Goal: Task Accomplishment & Management: Use online tool/utility

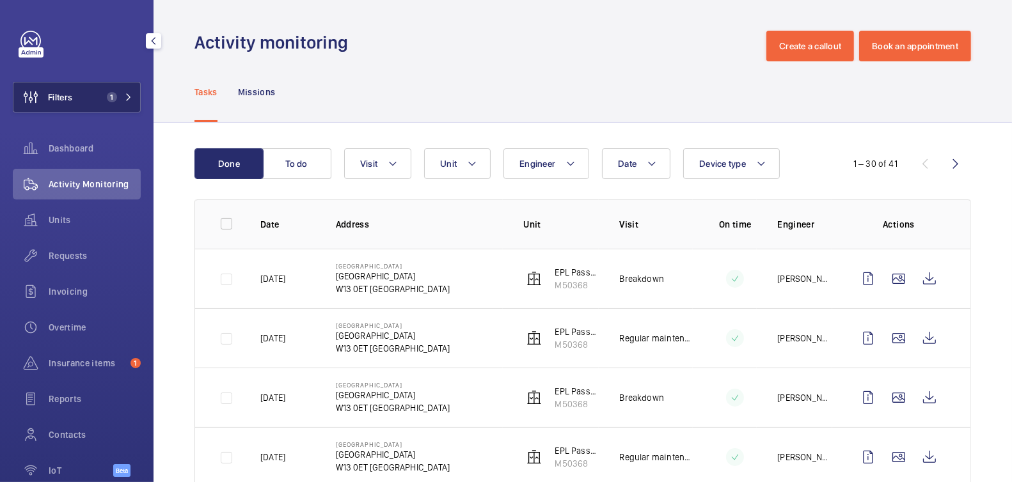
click at [90, 102] on button "Filters 1" at bounding box center [77, 97] width 128 height 31
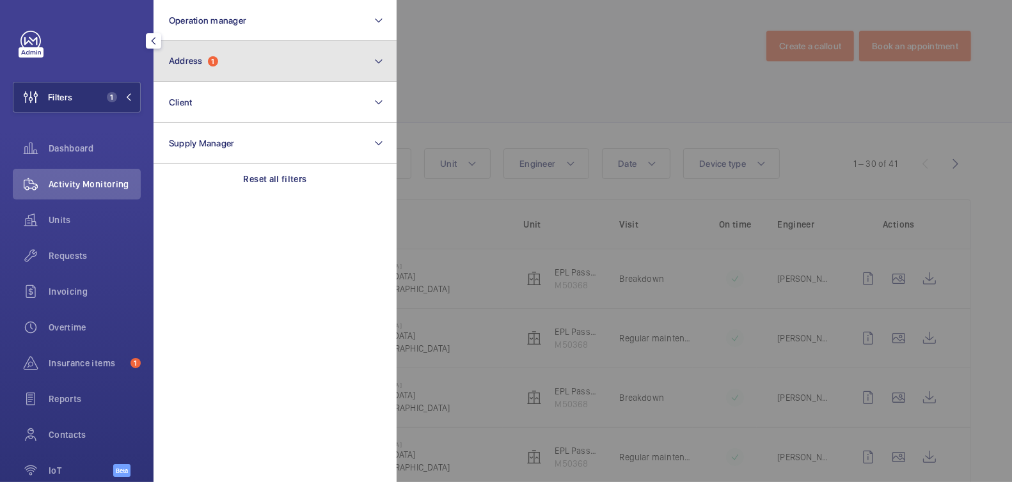
click at [294, 54] on button "Address 1" at bounding box center [275, 61] width 243 height 41
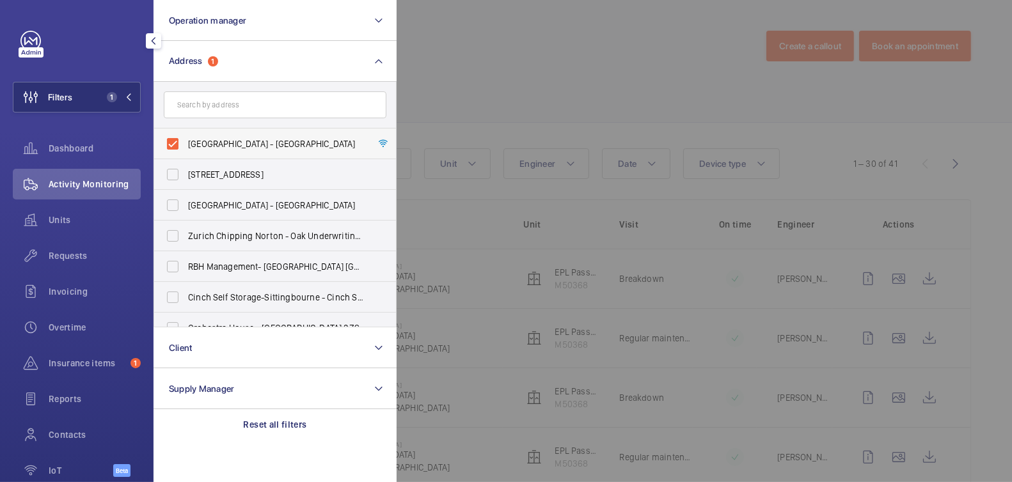
click at [224, 144] on span "Dereham House - Dereham House, LONDON W13 0ET" at bounding box center [276, 144] width 176 height 13
click at [185, 144] on input "Dereham House - Dereham House, LONDON W13 0ET" at bounding box center [173, 144] width 26 height 26
checkbox input "false"
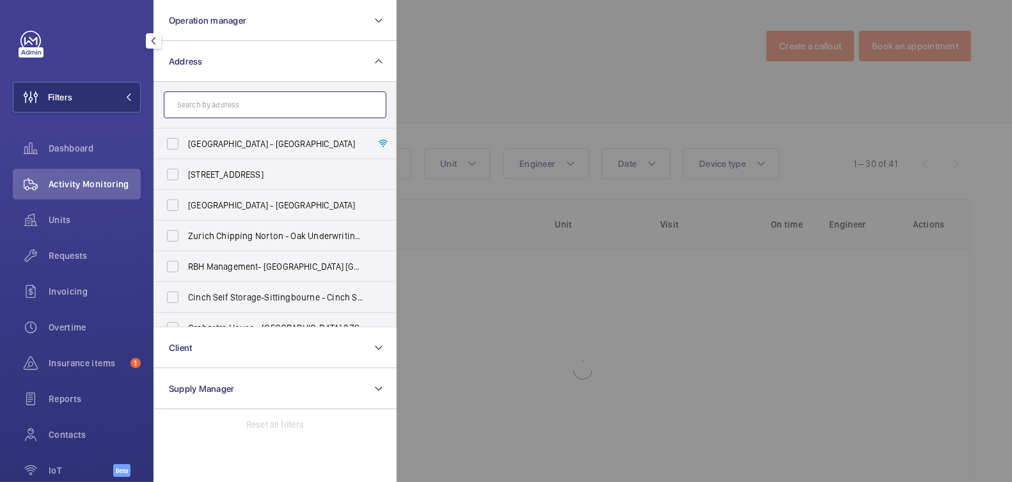
click at [224, 103] on input "text" at bounding box center [275, 104] width 223 height 27
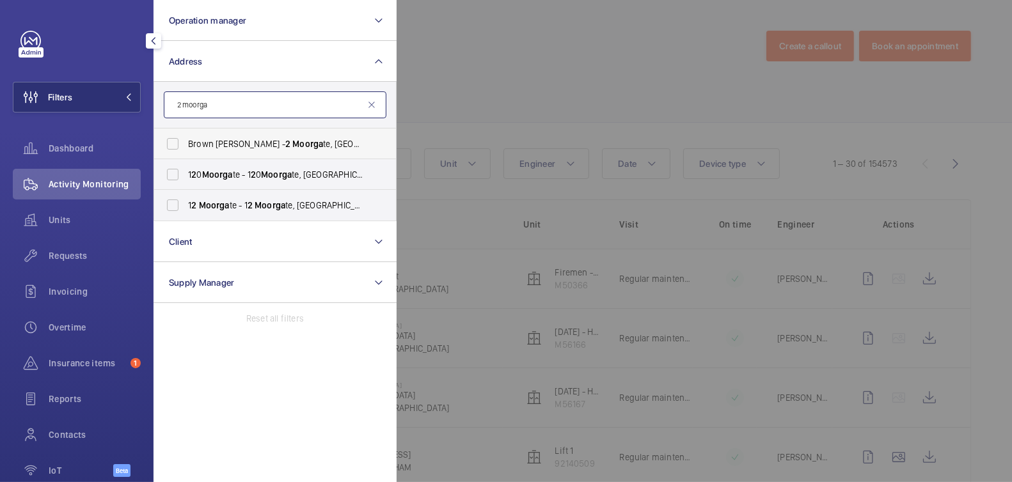
type input "2 moorga"
click at [241, 144] on span "Brown Shipley - 2 Moorga te, LONDON EC 2 M 6TX" at bounding box center [276, 144] width 176 height 13
click at [185, 144] on input "Brown Shipley - 2 Moorga te, LONDON EC 2 M 6TX" at bounding box center [173, 144] width 26 height 26
checkbox input "true"
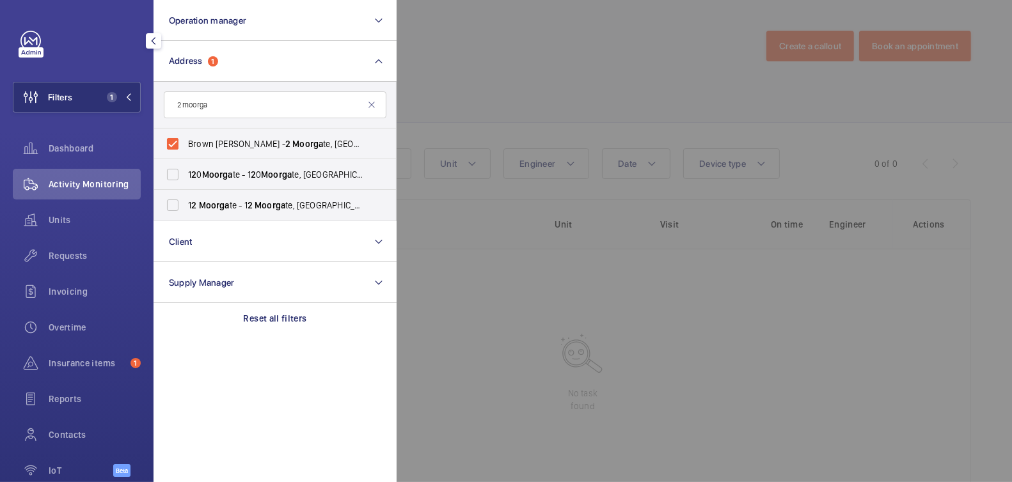
click at [505, 58] on div at bounding box center [903, 241] width 1012 height 482
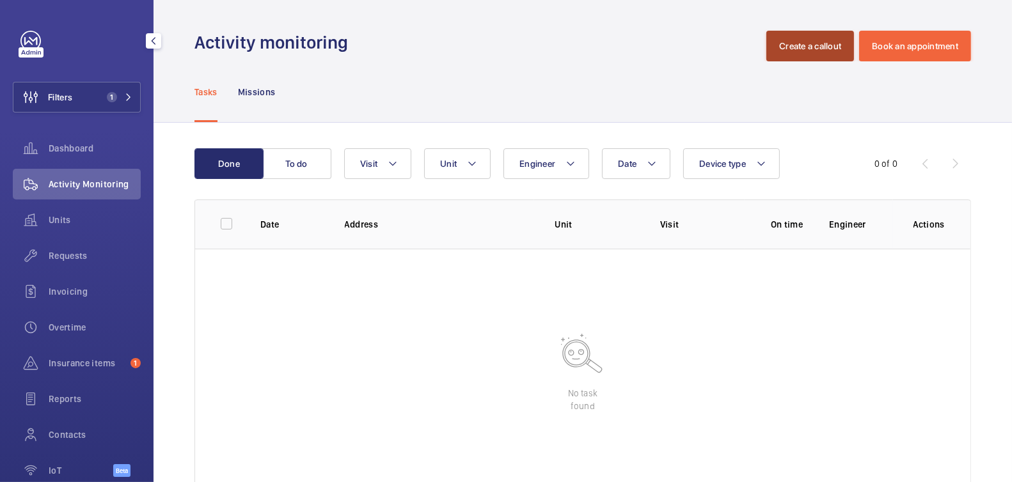
click at [792, 46] on button "Create a callout" at bounding box center [810, 46] width 88 height 31
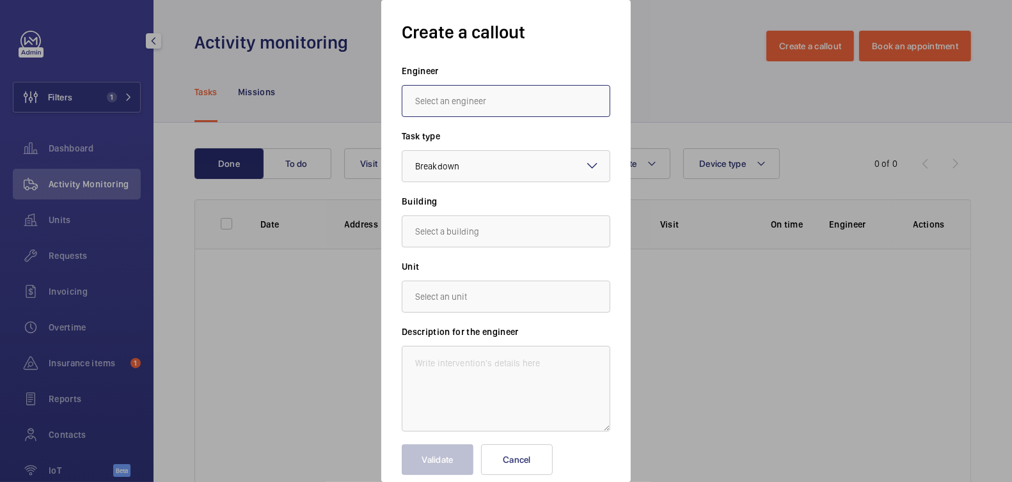
click at [530, 97] on input "text" at bounding box center [506, 101] width 209 height 32
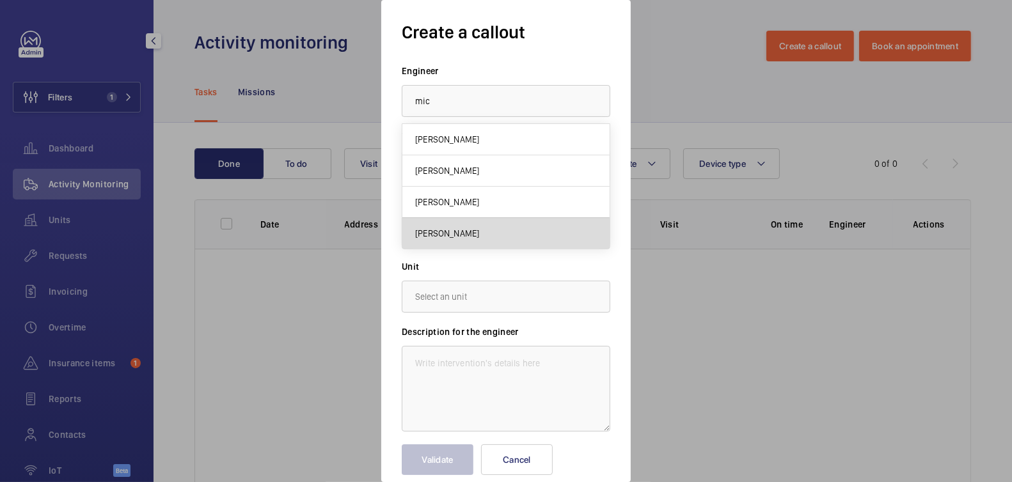
click at [470, 231] on span "Michael Burns" at bounding box center [447, 233] width 64 height 13
type input "Michael Burns"
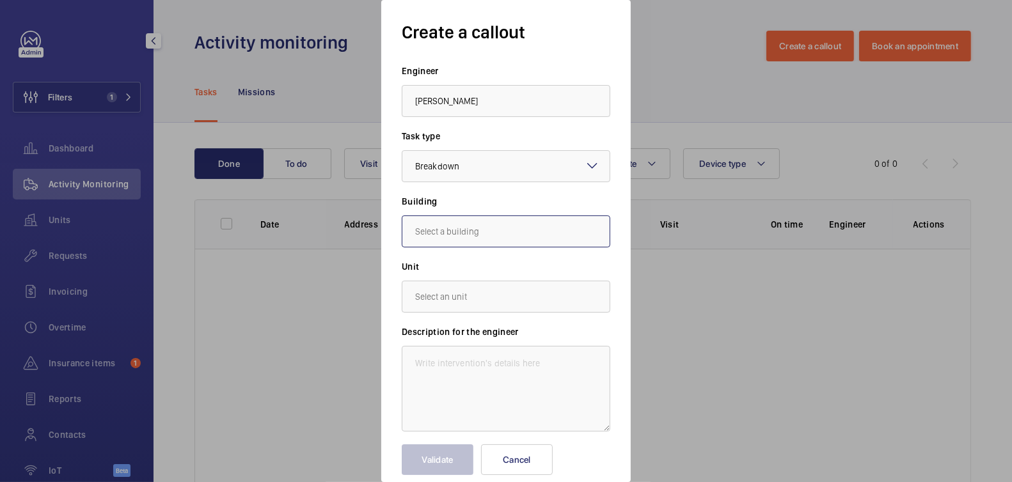
click at [453, 232] on input "text" at bounding box center [506, 232] width 209 height 32
click at [491, 268] on span "2 Moorgate, EC2M 6TX LONDON" at bounding box center [452, 270] width 75 height 13
type input "2 Moorgate, EC2M 6TX LONDON"
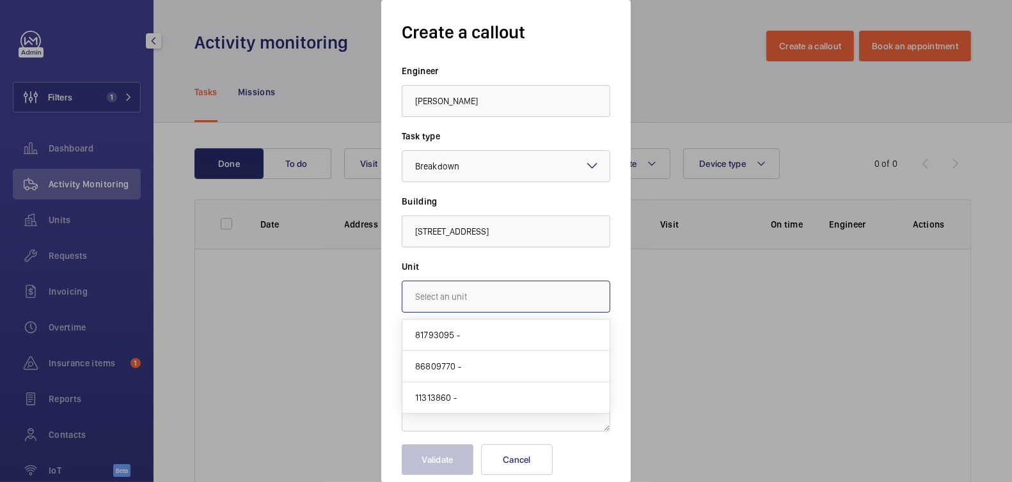
click at [483, 290] on input "text" at bounding box center [506, 297] width 209 height 32
click at [465, 368] on mat-option "86809770 -" at bounding box center [505, 366] width 207 height 31
type input "86809770 -"
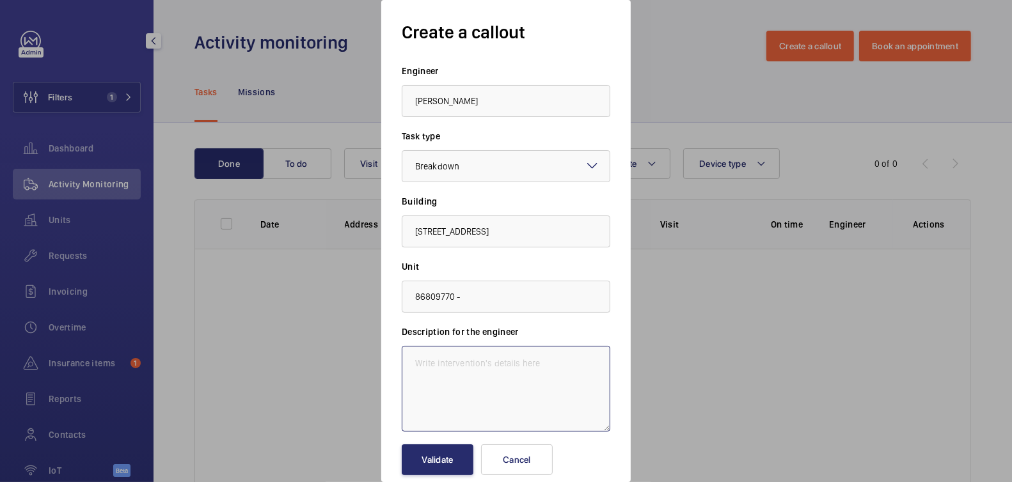
click at [488, 372] on textarea at bounding box center [506, 389] width 209 height 86
type textarea "Please attend Lift 1 it's grounded on level 2 and not responding"
click at [448, 458] on button "Validate" at bounding box center [438, 460] width 72 height 31
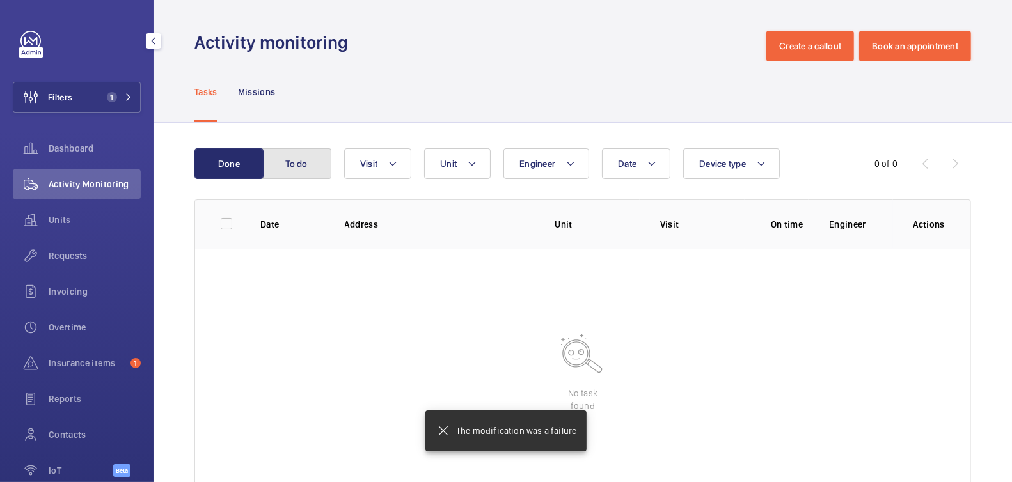
click at [292, 161] on button "To do" at bounding box center [296, 163] width 69 height 31
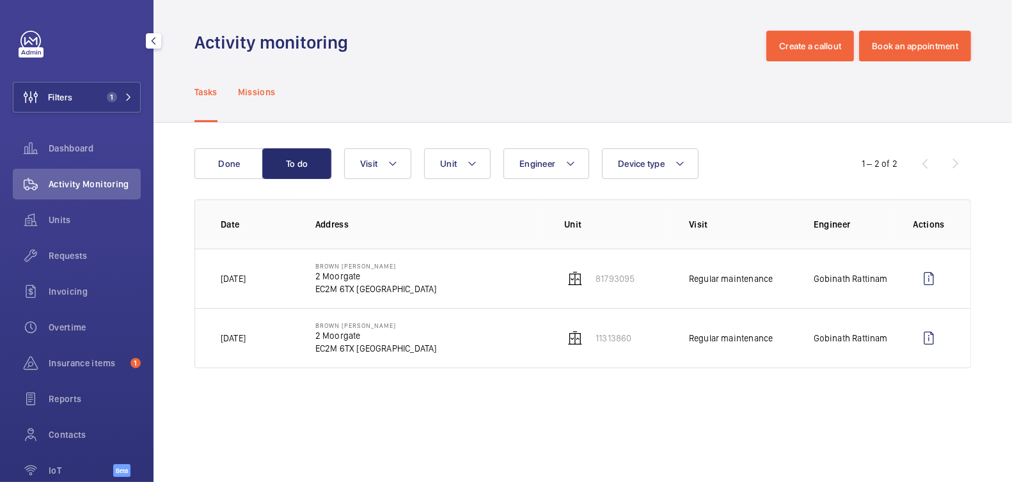
click at [255, 88] on p "Missions" at bounding box center [257, 92] width 38 height 13
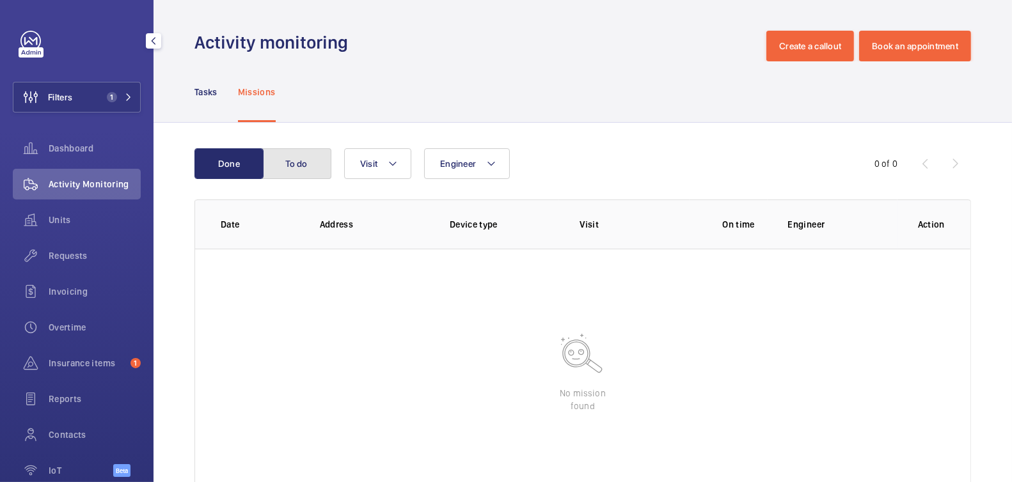
click at [290, 170] on button "To do" at bounding box center [296, 163] width 69 height 31
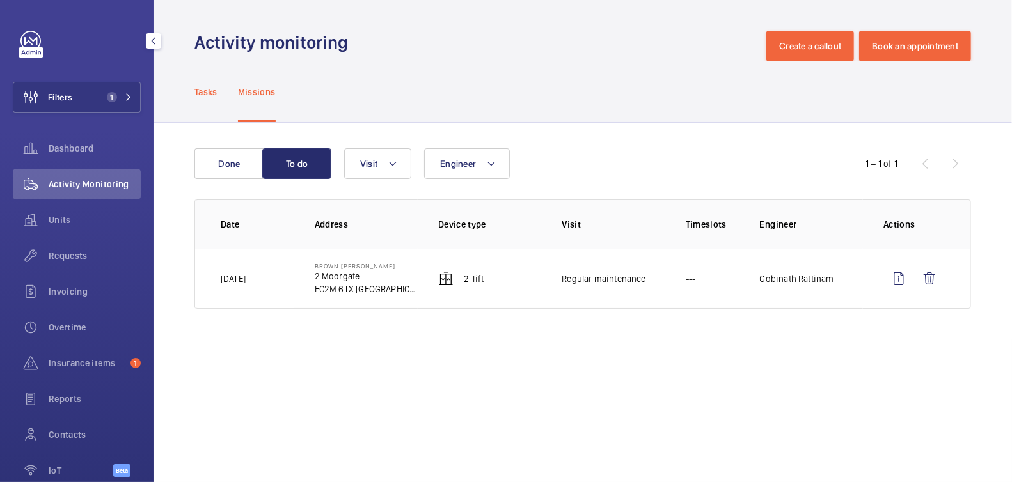
click at [205, 92] on p "Tasks" at bounding box center [205, 92] width 23 height 13
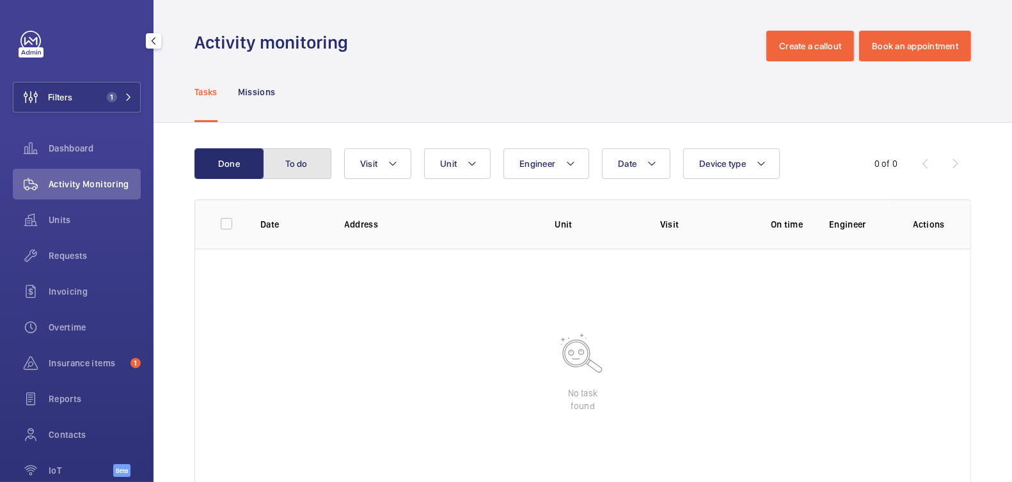
click at [294, 167] on button "To do" at bounding box center [296, 163] width 69 height 31
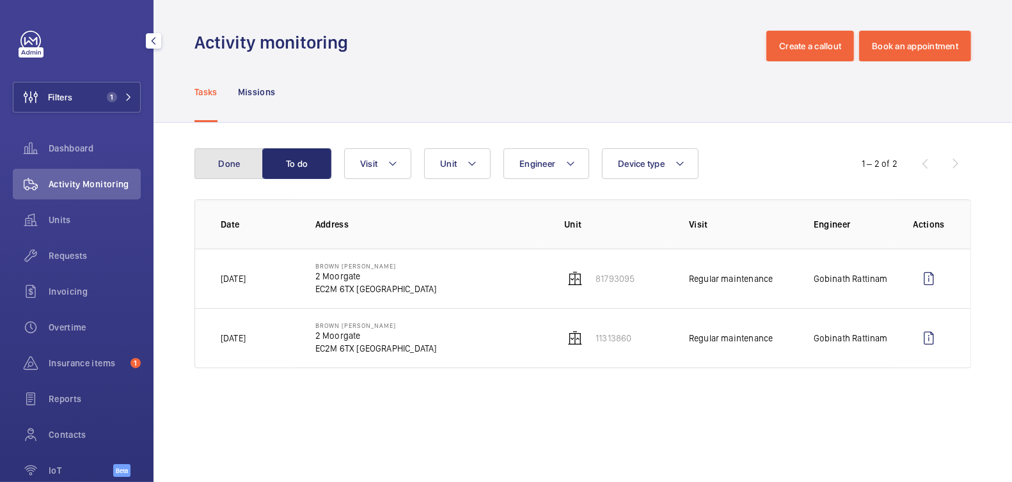
click at [219, 177] on button "Done" at bounding box center [228, 163] width 69 height 31
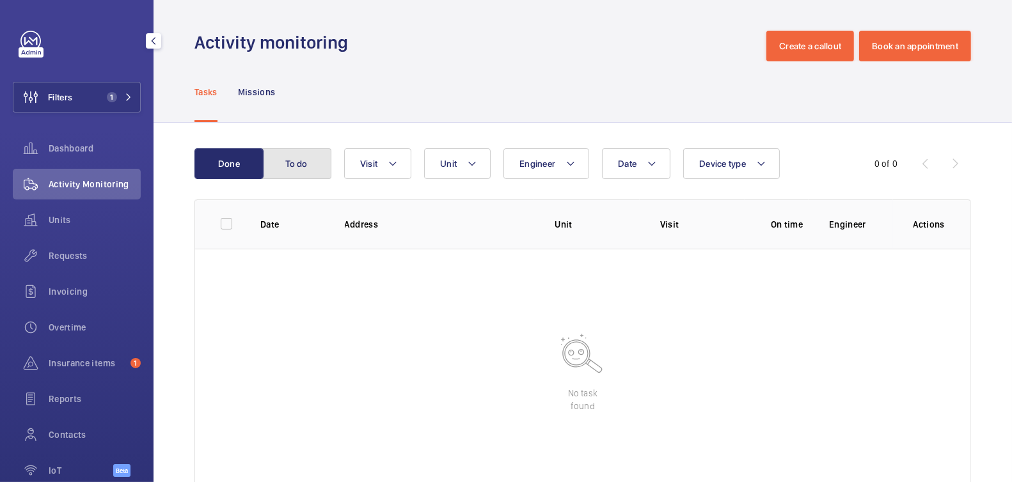
click at [304, 159] on button "To do" at bounding box center [296, 163] width 69 height 31
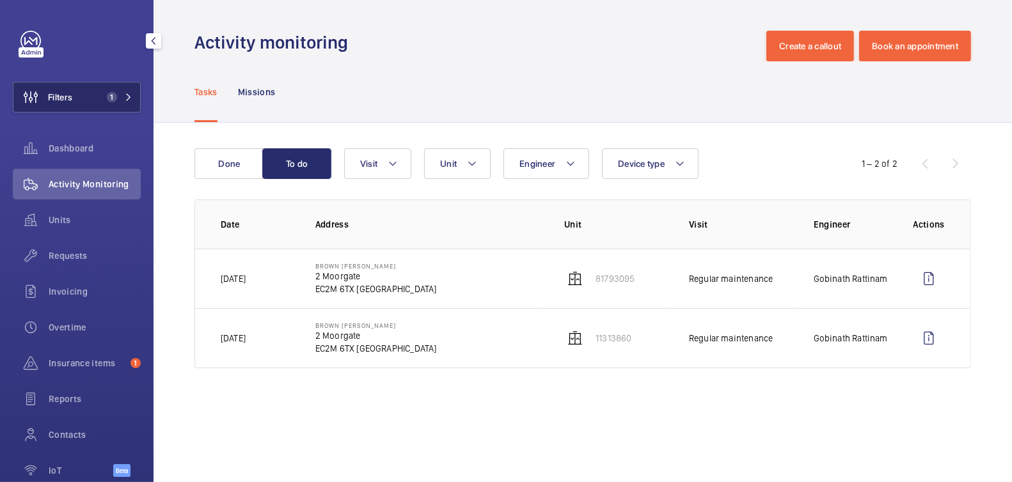
click at [84, 93] on button "Filters 1" at bounding box center [77, 97] width 128 height 31
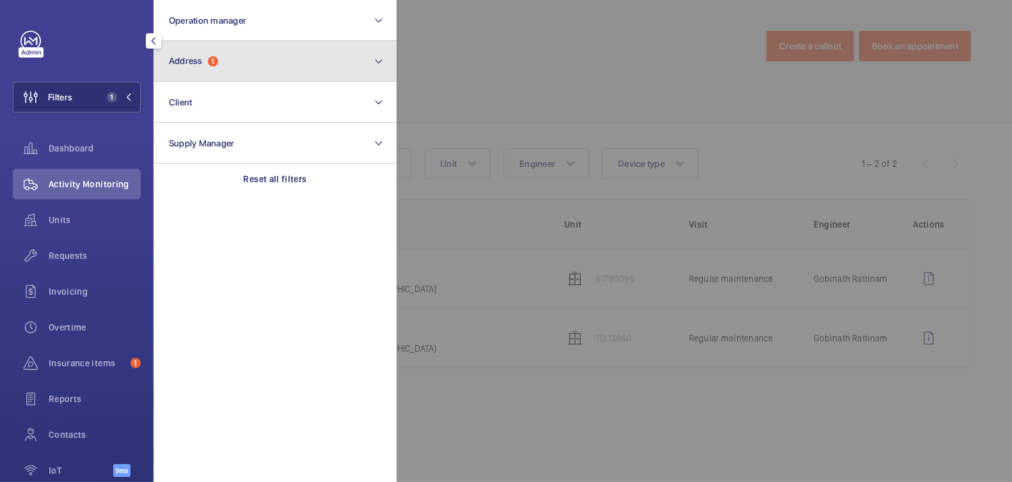
click at [205, 70] on button "Address 1" at bounding box center [275, 61] width 243 height 41
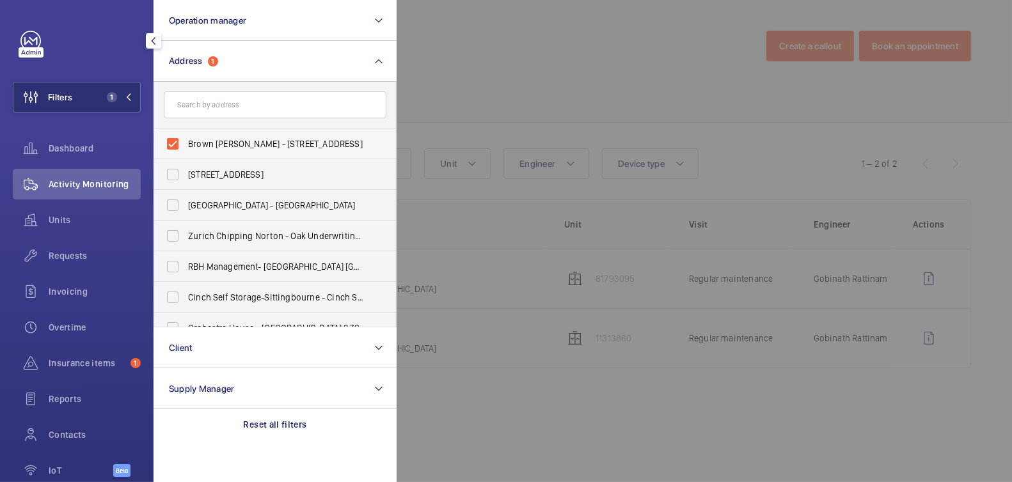
click at [217, 134] on label "Brown Shipley - 2 Moorgate, LONDON EC2M 6TX" at bounding box center [265, 144] width 223 height 31
click at [185, 134] on input "Brown Shipley - 2 Moorgate, LONDON EC2M 6TX" at bounding box center [173, 144] width 26 height 26
checkbox input "false"
click at [492, 64] on div at bounding box center [903, 241] width 1012 height 482
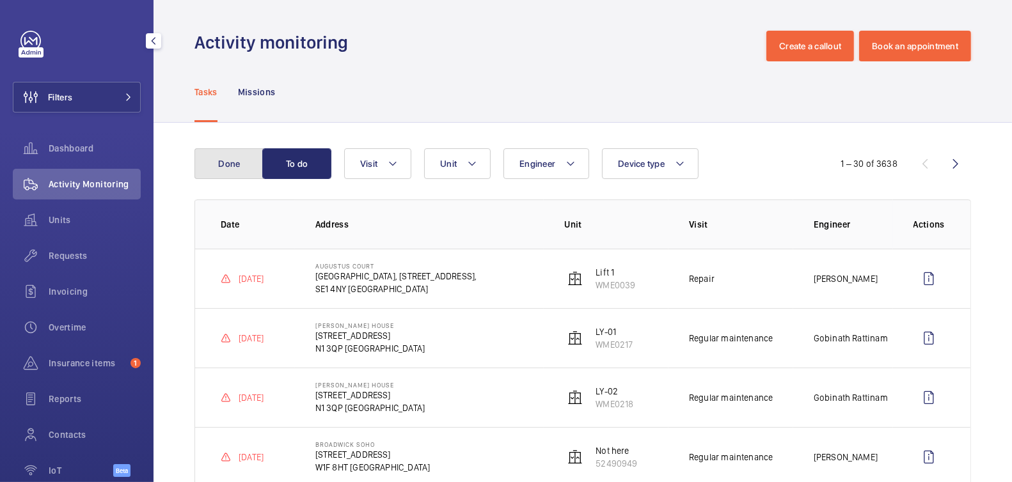
click at [241, 176] on button "Done" at bounding box center [228, 163] width 69 height 31
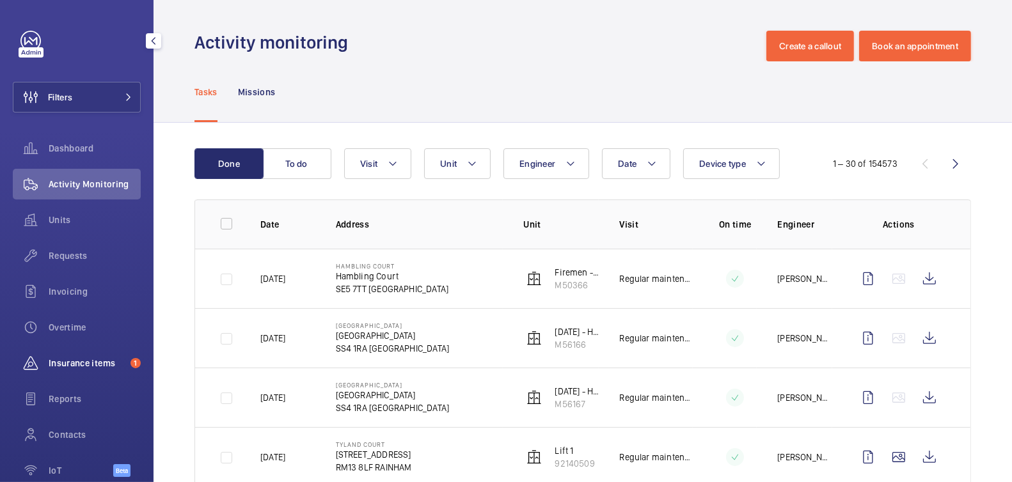
click at [79, 357] on span "Insurance items" at bounding box center [87, 363] width 77 height 13
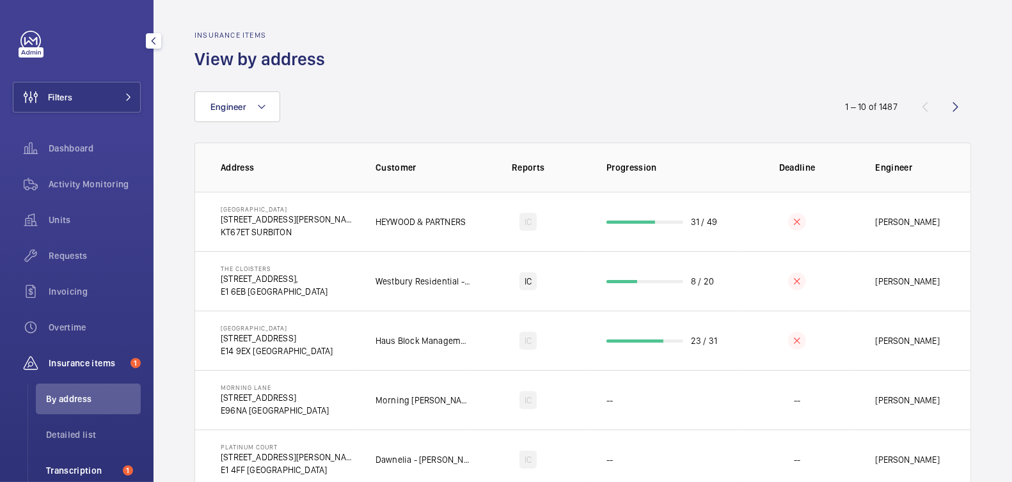
click at [84, 473] on span "Transcription" at bounding box center [82, 470] width 72 height 13
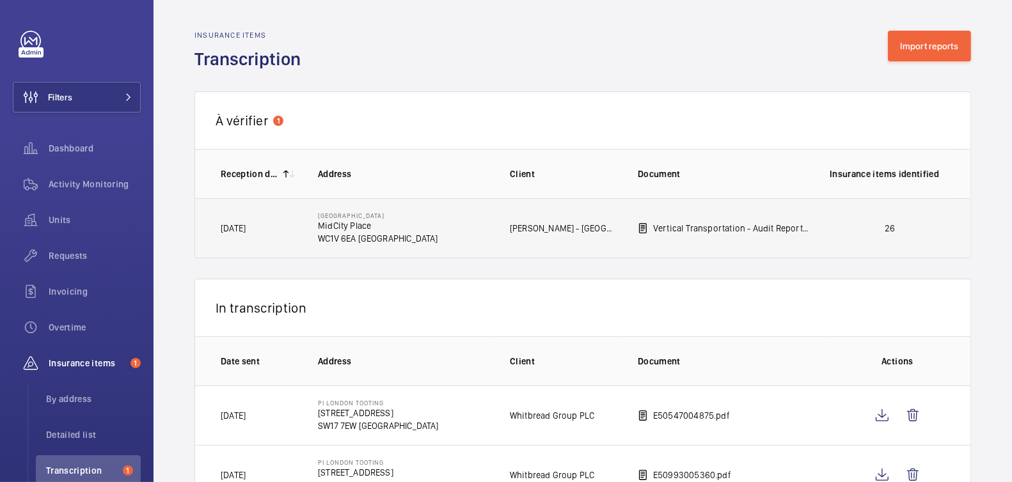
click at [889, 228] on p "26" at bounding box center [890, 228] width 120 height 13
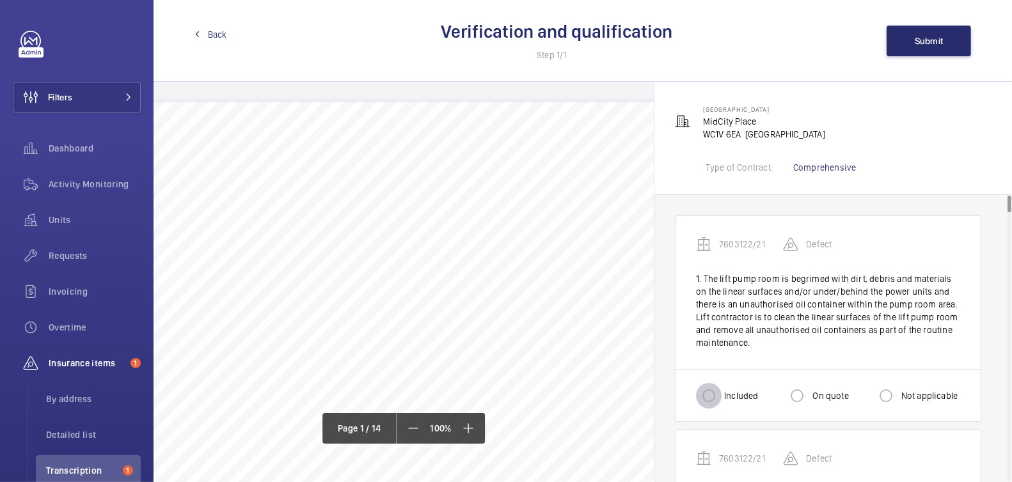
click at [711, 395] on input "Included" at bounding box center [709, 396] width 26 height 26
radio input "true"
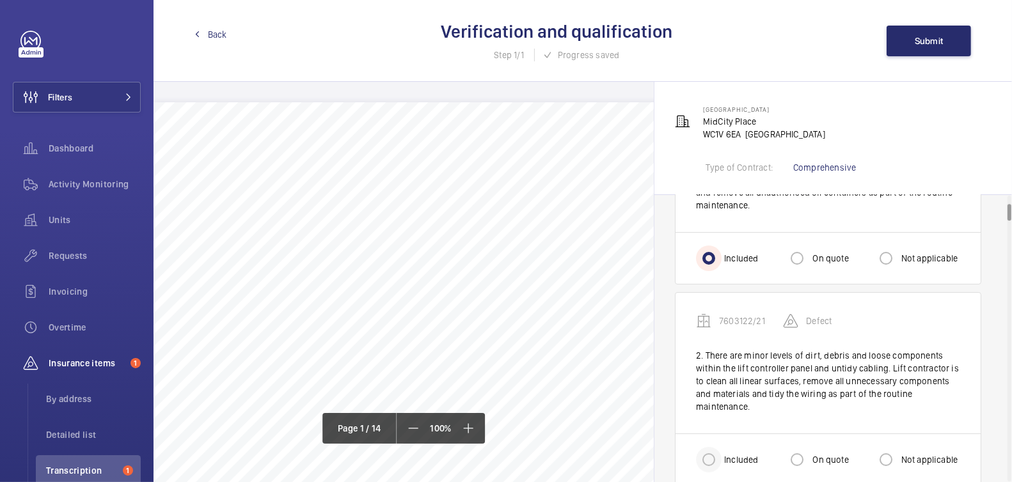
scroll to position [164, 0]
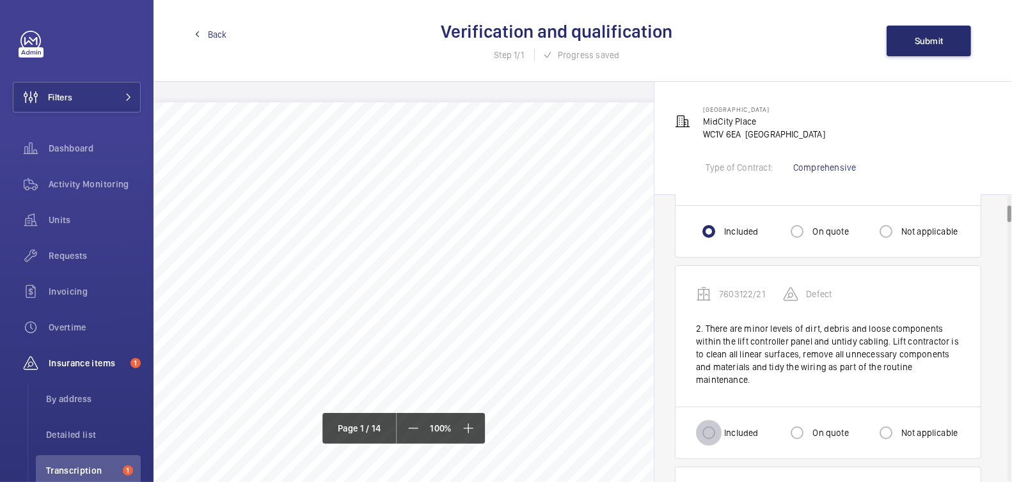
click at [718, 434] on input "Included" at bounding box center [709, 433] width 26 height 26
radio input "true"
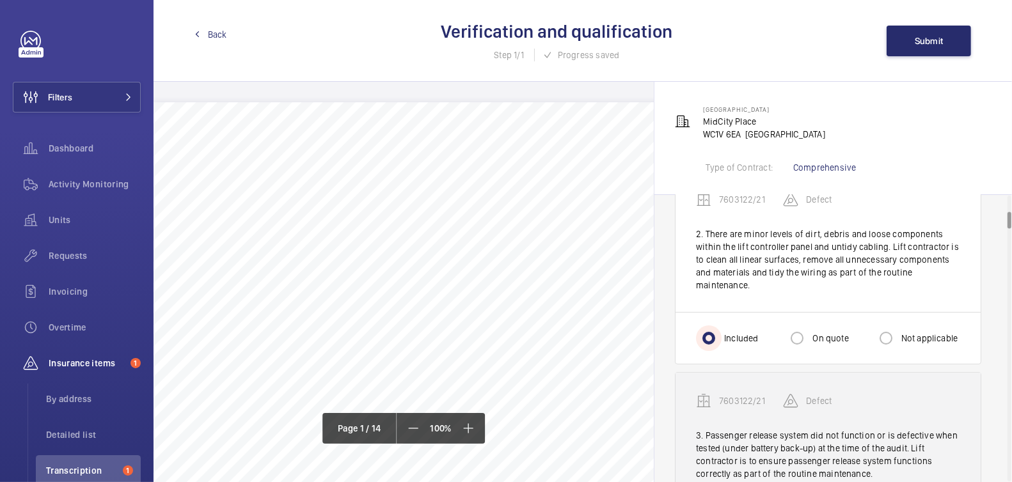
scroll to position [329, 0]
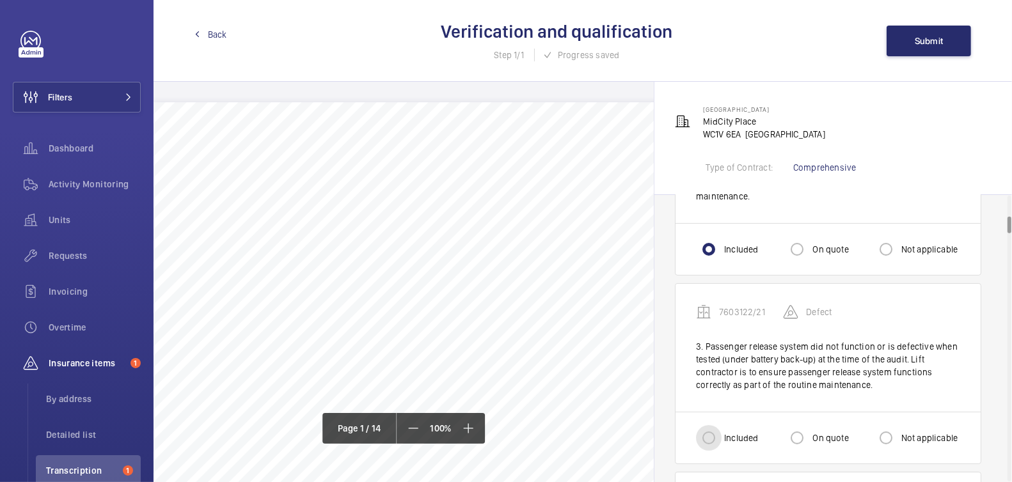
click at [714, 442] on input "Included" at bounding box center [709, 438] width 26 height 26
radio input "true"
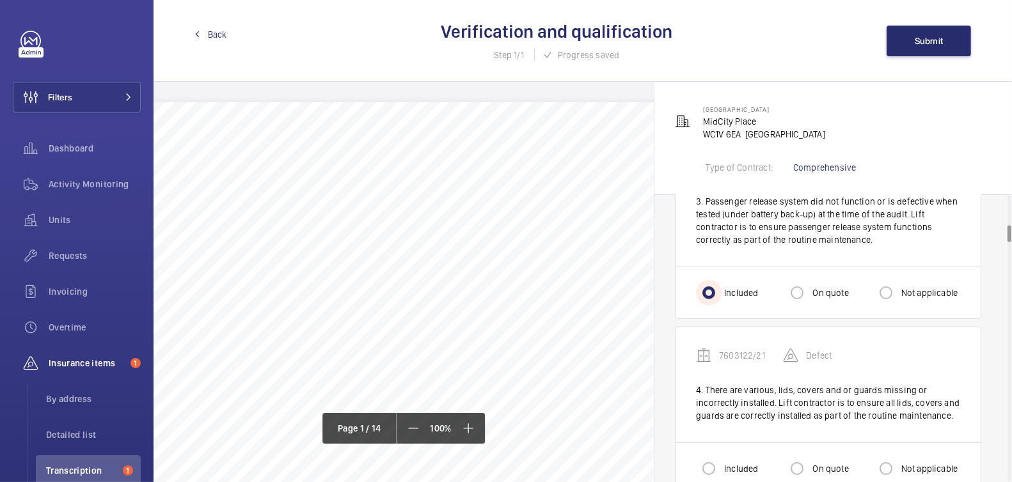
scroll to position [494, 0]
click at [718, 463] on input "Included" at bounding box center [709, 468] width 26 height 26
radio input "true"
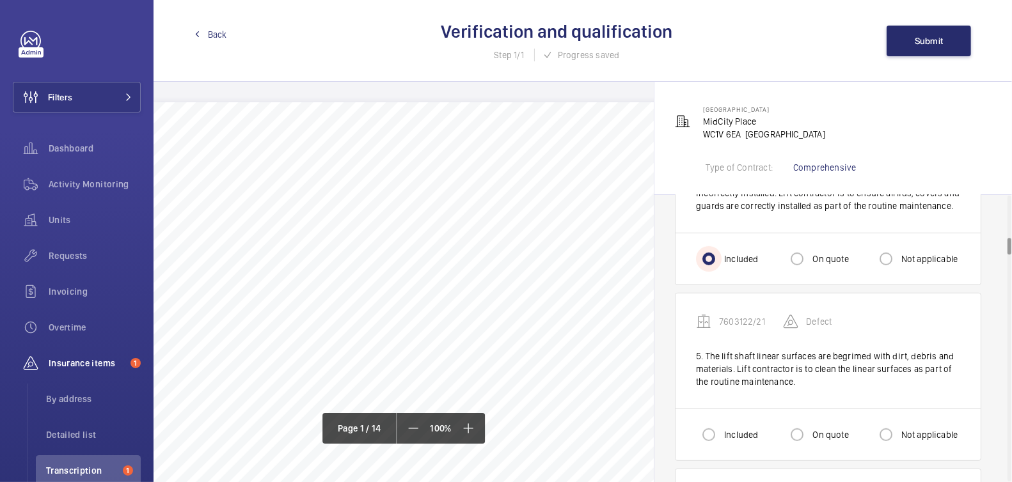
scroll to position [704, 0]
click at [722, 426] on div at bounding box center [708, 434] width 31 height 31
radio input "true"
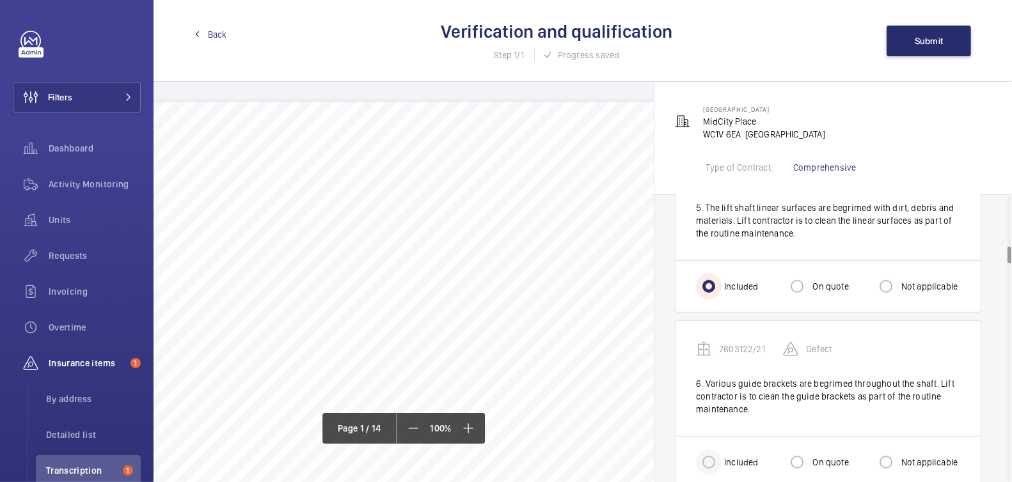
scroll to position [854, 0]
click at [707, 450] on input "Included" at bounding box center [709, 460] width 26 height 26
radio input "true"
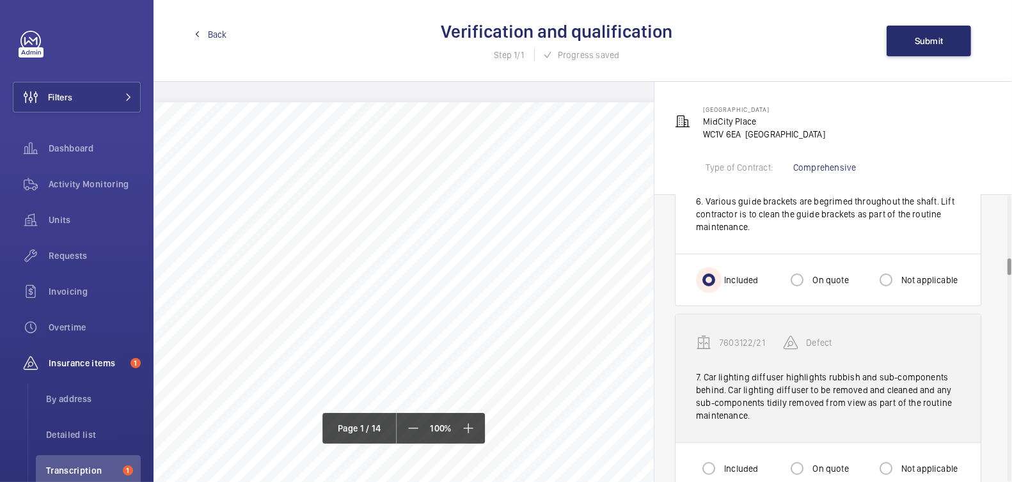
scroll to position [1046, 0]
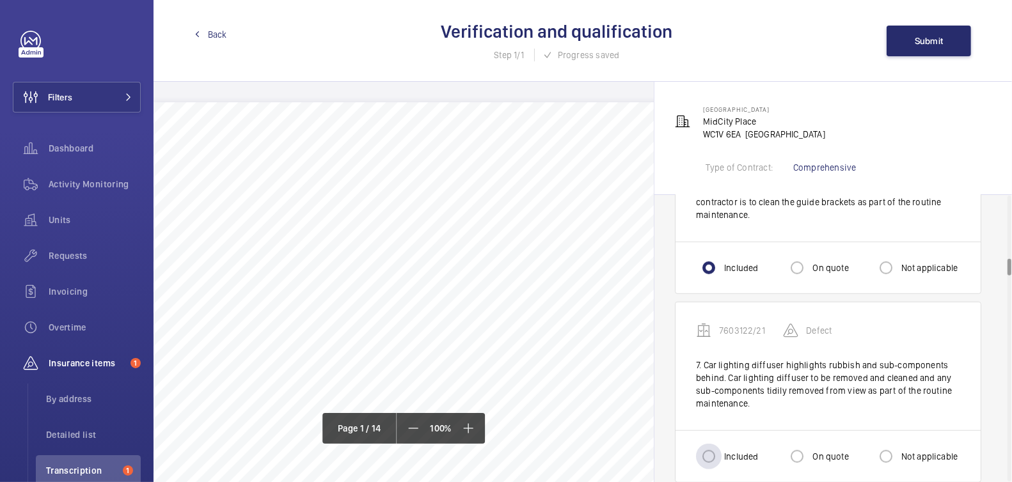
click at [725, 451] on label "Included" at bounding box center [740, 456] width 36 height 13
click at [722, 451] on input "Included" at bounding box center [709, 457] width 26 height 26
radio input "true"
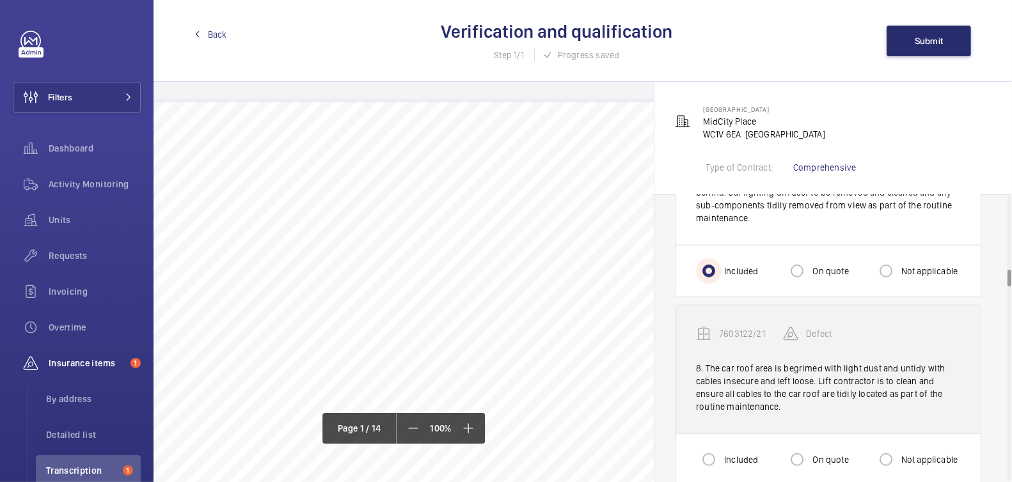
scroll to position [1232, 0]
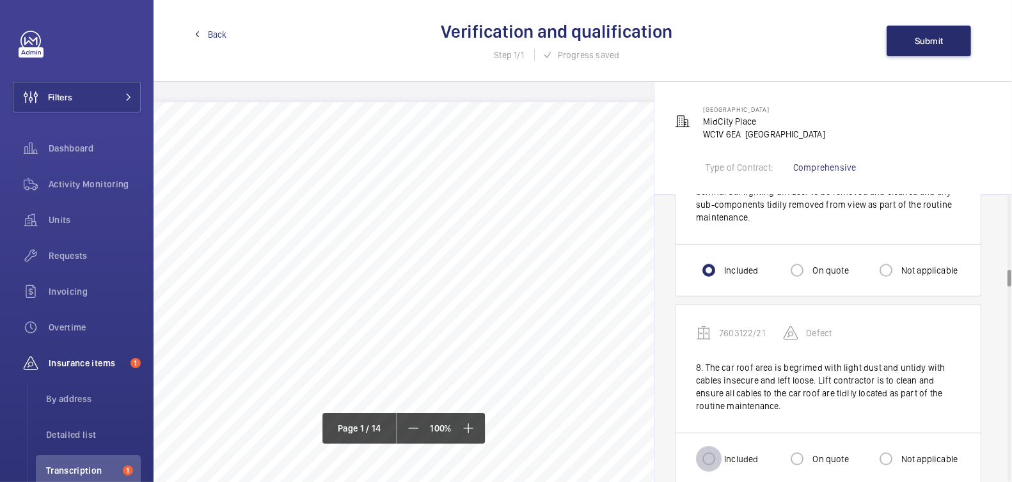
click at [715, 451] on input "Included" at bounding box center [709, 459] width 26 height 26
radio input "true"
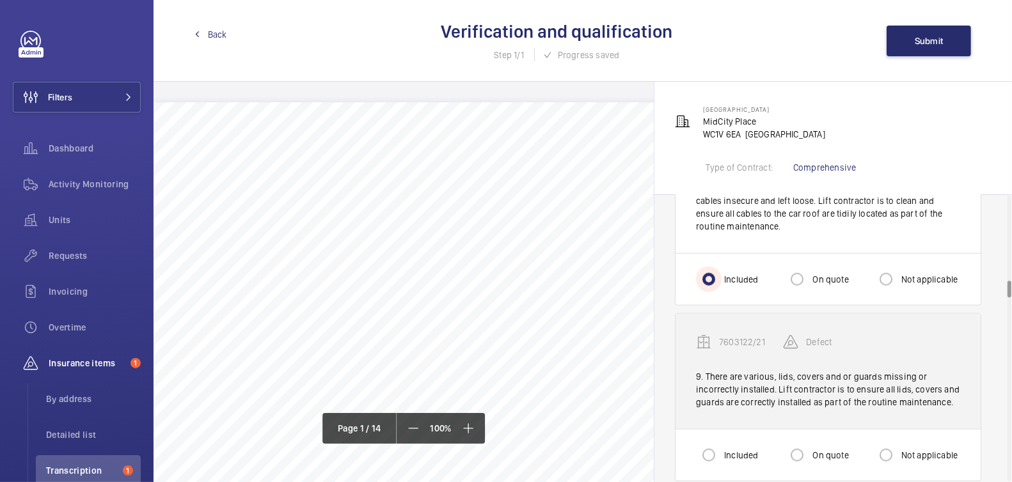
scroll to position [1412, 0]
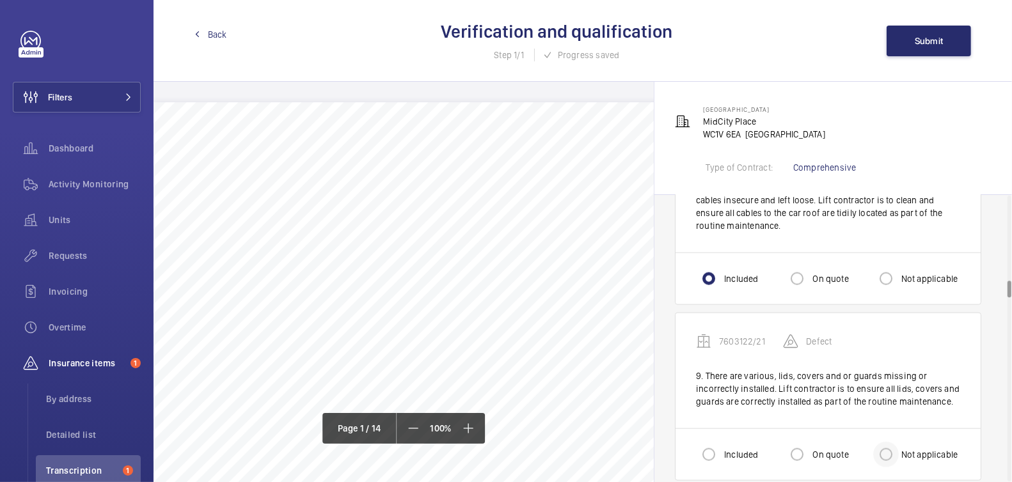
click at [899, 450] on div at bounding box center [886, 454] width 31 height 31
radio input "true"
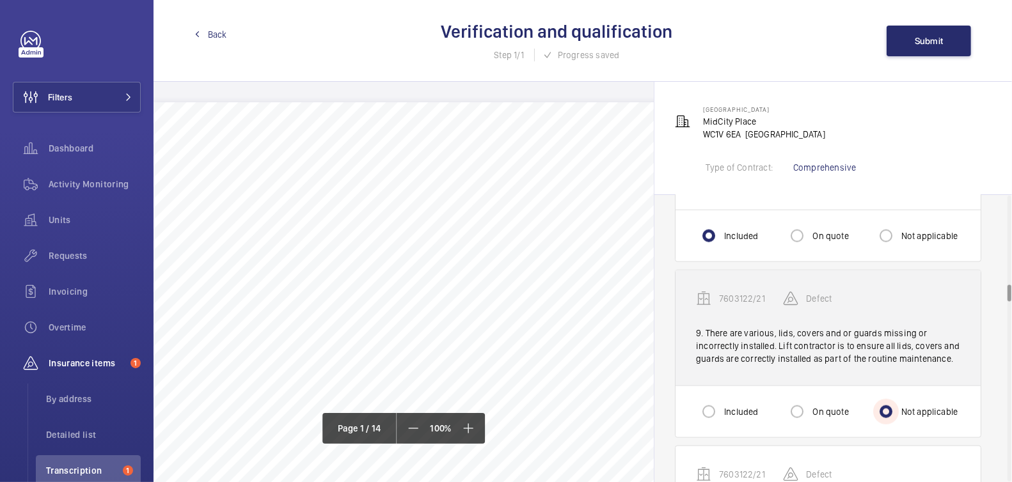
scroll to position [1634, 0]
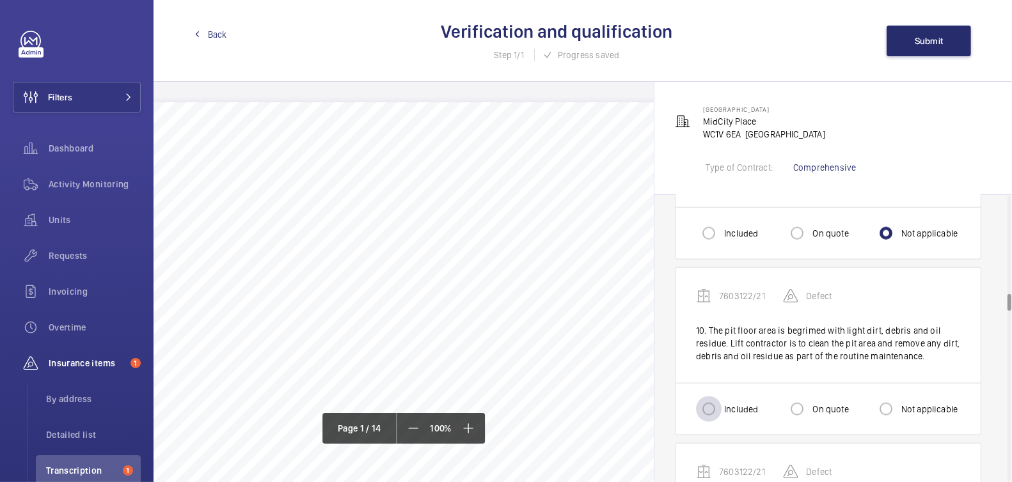
click at [722, 394] on div at bounding box center [708, 409] width 31 height 31
radio input "true"
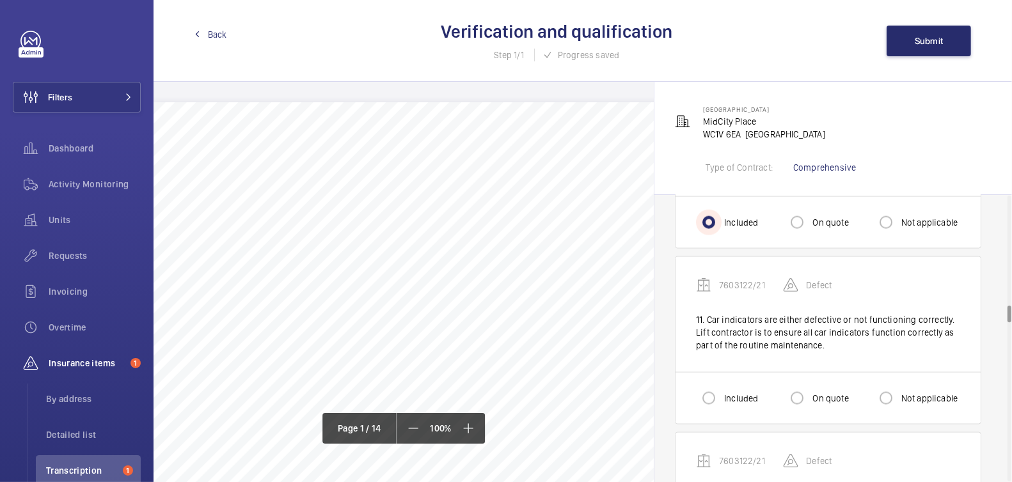
scroll to position [1902, 0]
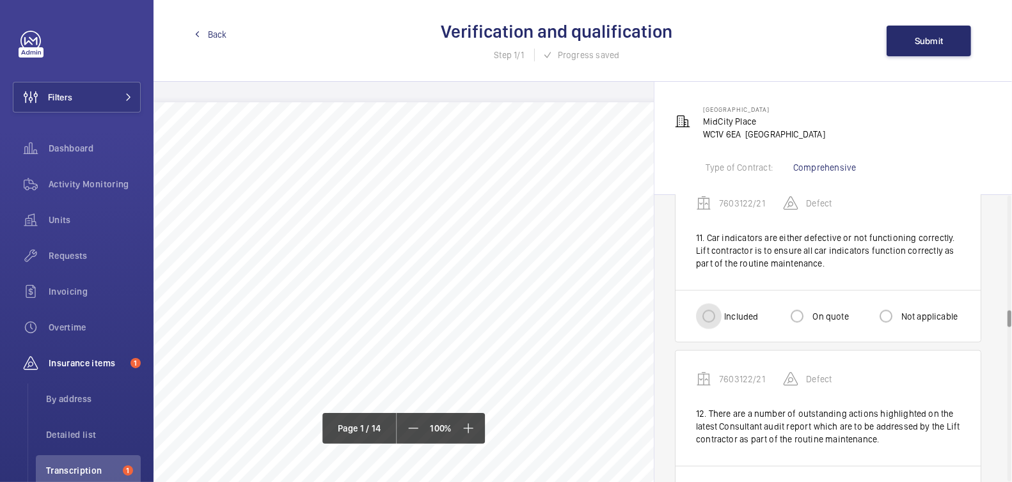
click at [711, 311] on input "Included" at bounding box center [709, 317] width 26 height 26
radio input "true"
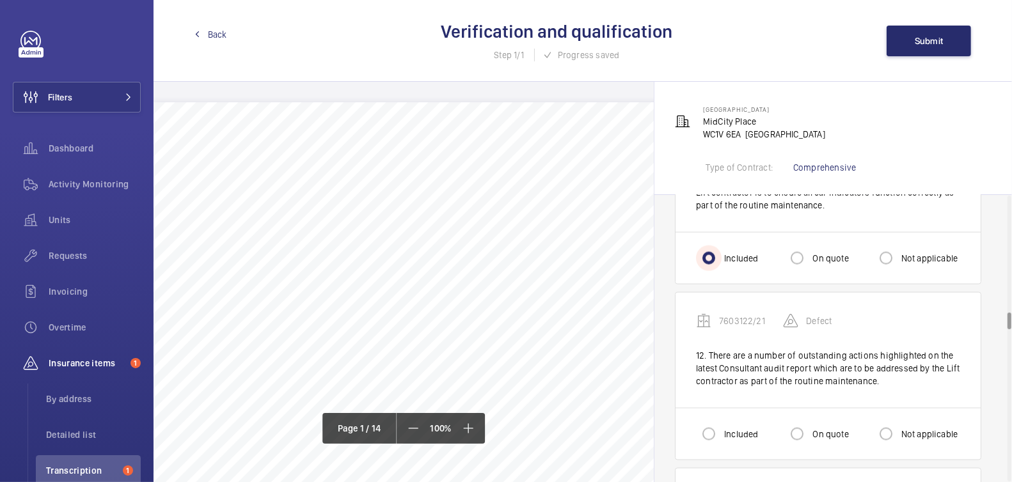
scroll to position [1965, 0]
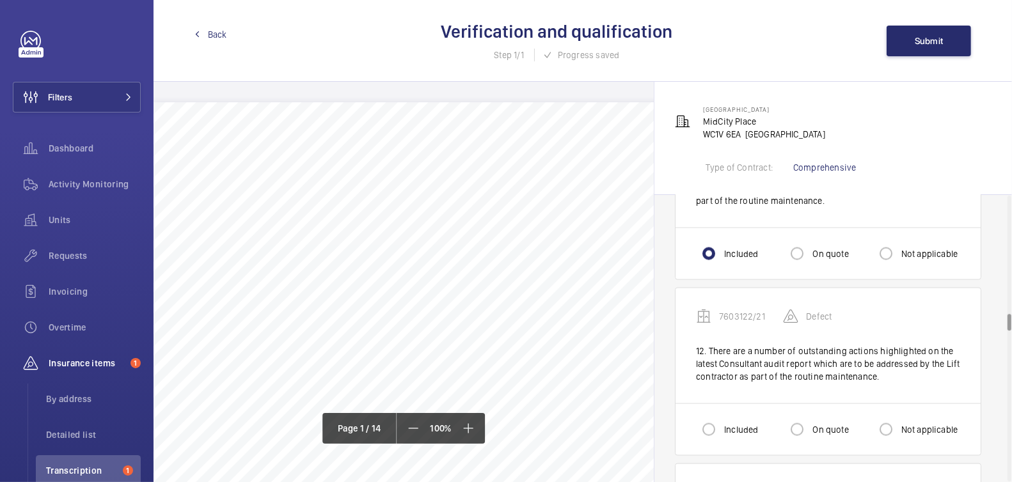
click at [907, 423] on label "Not applicable" at bounding box center [928, 429] width 59 height 13
click at [899, 421] on input "Not applicable" at bounding box center [886, 430] width 26 height 26
radio input "true"
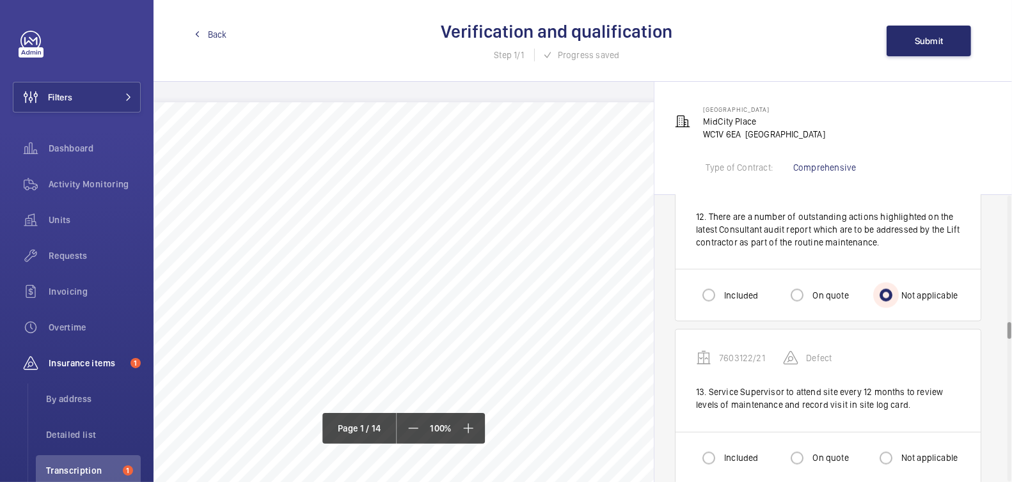
scroll to position [2100, 0]
click at [907, 452] on label "Not applicable" at bounding box center [928, 458] width 59 height 13
click at [899, 445] on input "Not applicable" at bounding box center [886, 458] width 26 height 26
radio input "true"
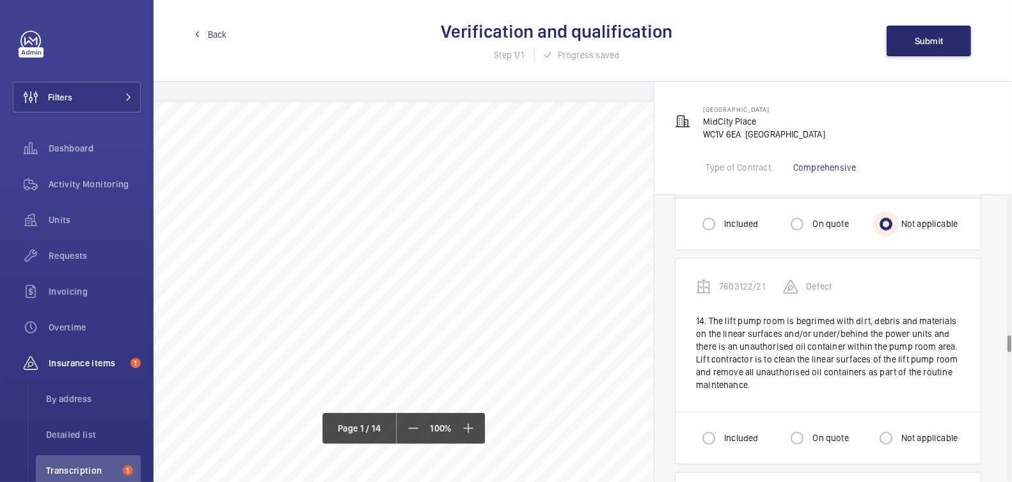
scroll to position [2339, 0]
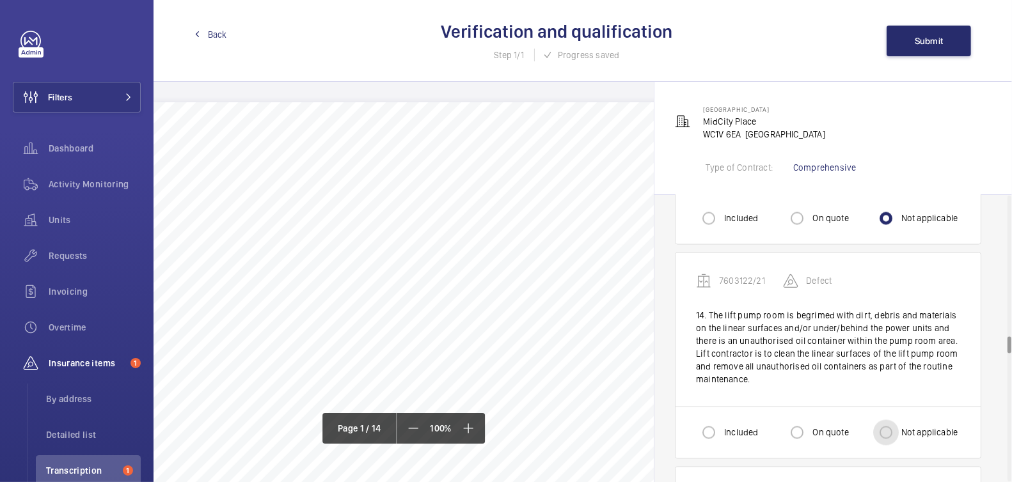
click at [891, 423] on input "Not applicable" at bounding box center [886, 433] width 26 height 26
radio input "true"
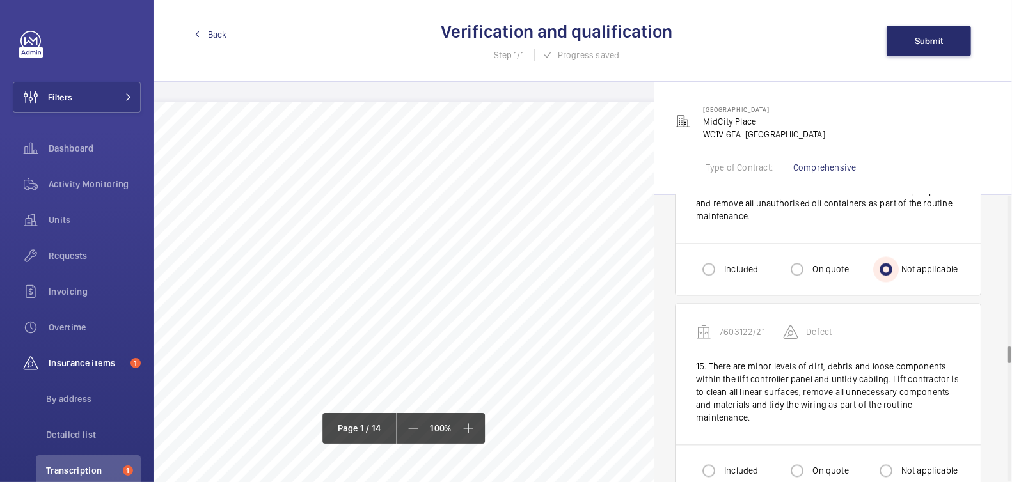
scroll to position [2505, 0]
click at [911, 462] on label "Not applicable" at bounding box center [928, 468] width 59 height 13
click at [899, 461] on input "Not applicable" at bounding box center [886, 468] width 26 height 26
radio input "true"
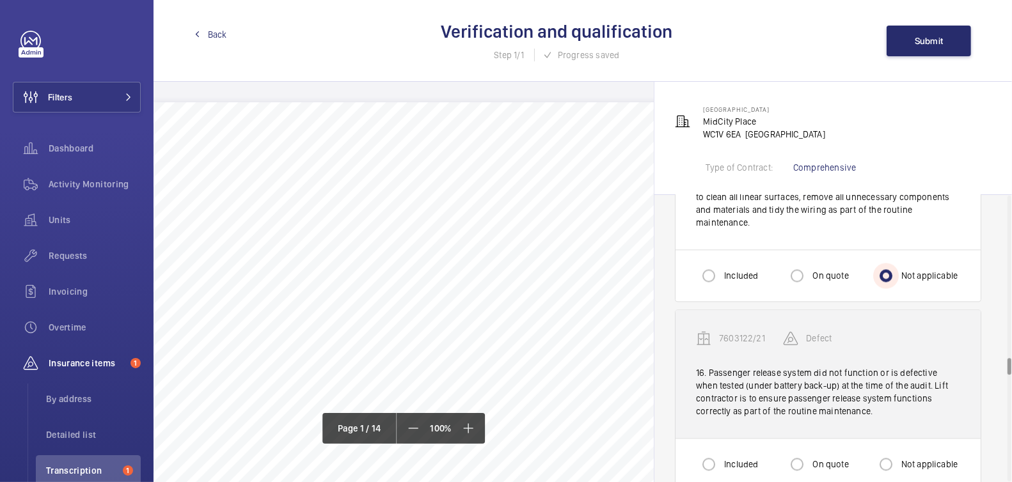
scroll to position [2699, 0]
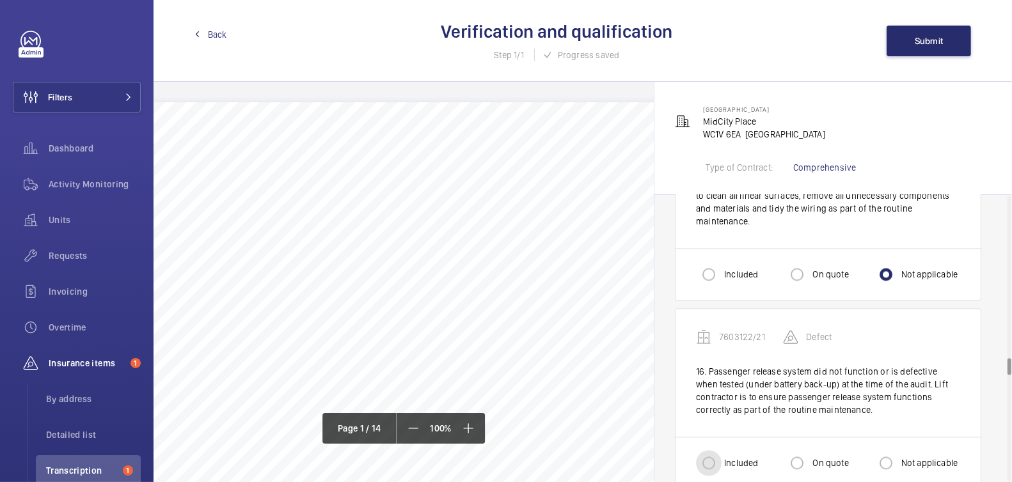
drag, startPoint x: 695, startPoint y: 450, endPoint x: 718, endPoint y: 452, distance: 23.1
click at [696, 450] on input "Included" at bounding box center [709, 463] width 26 height 26
radio input "true"
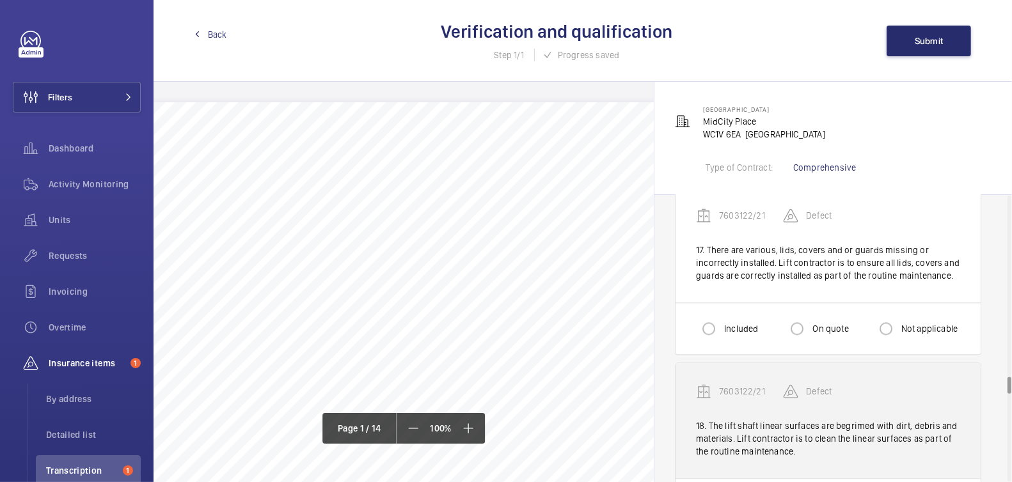
scroll to position [3008, 0]
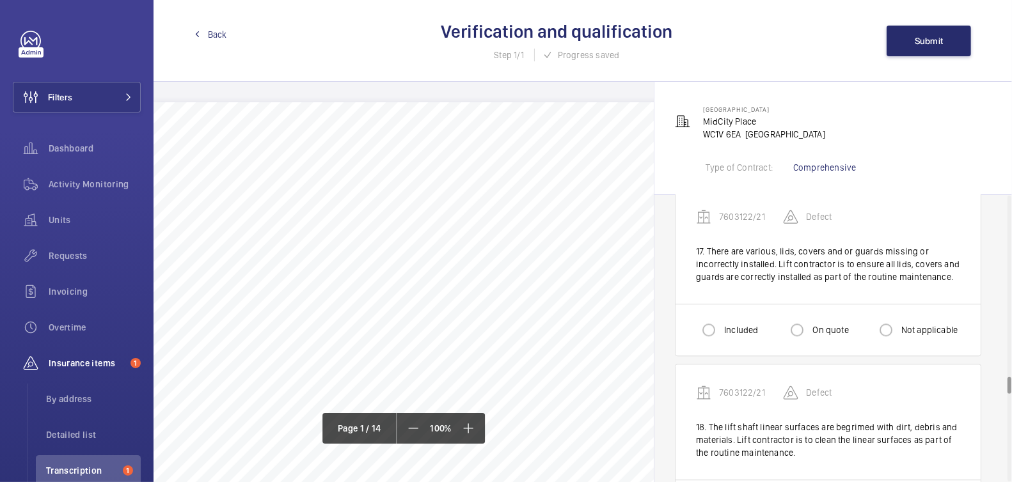
click at [929, 324] on label "Not applicable" at bounding box center [928, 330] width 59 height 13
click at [899, 317] on input "Not applicable" at bounding box center [886, 330] width 26 height 26
radio input "true"
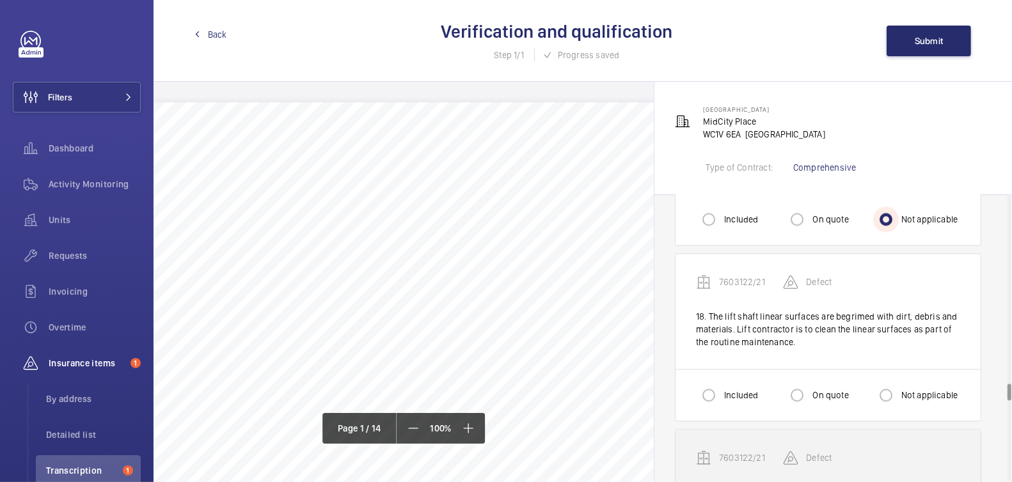
scroll to position [3124, 0]
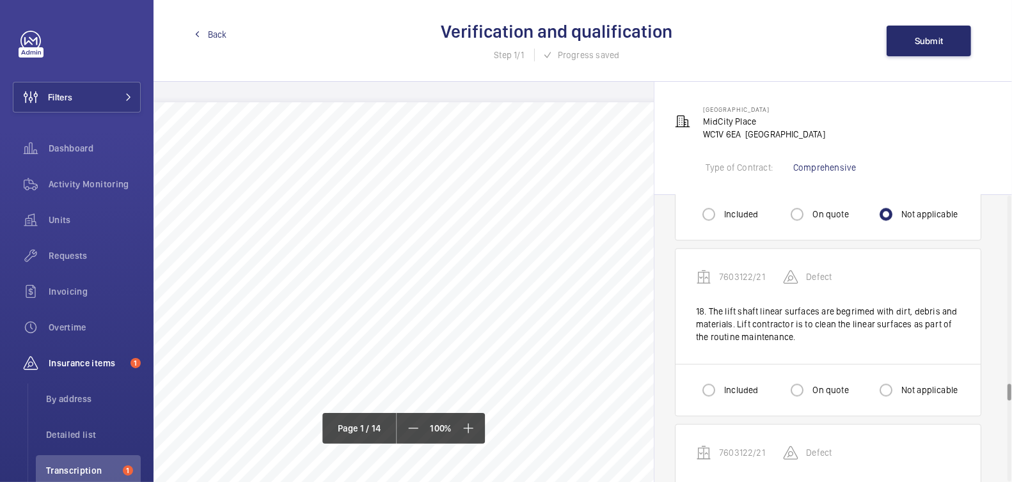
click at [925, 377] on div "Not applicable" at bounding box center [915, 390] width 85 height 26
drag, startPoint x: 892, startPoint y: 358, endPoint x: 896, endPoint y: 373, distance: 15.8
click at [894, 375] on div at bounding box center [886, 388] width 26 height 26
click at [896, 375] on input "Not applicable" at bounding box center [886, 388] width 26 height 26
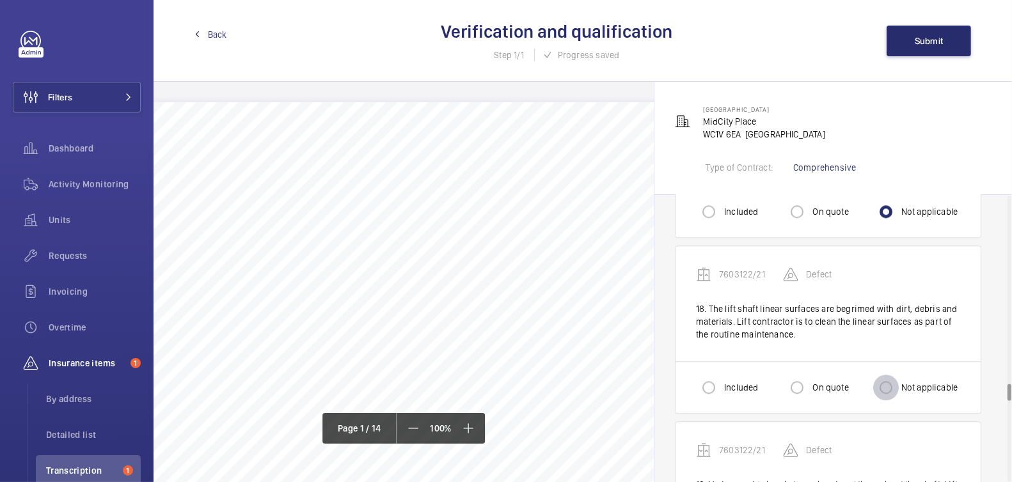
radio input "true"
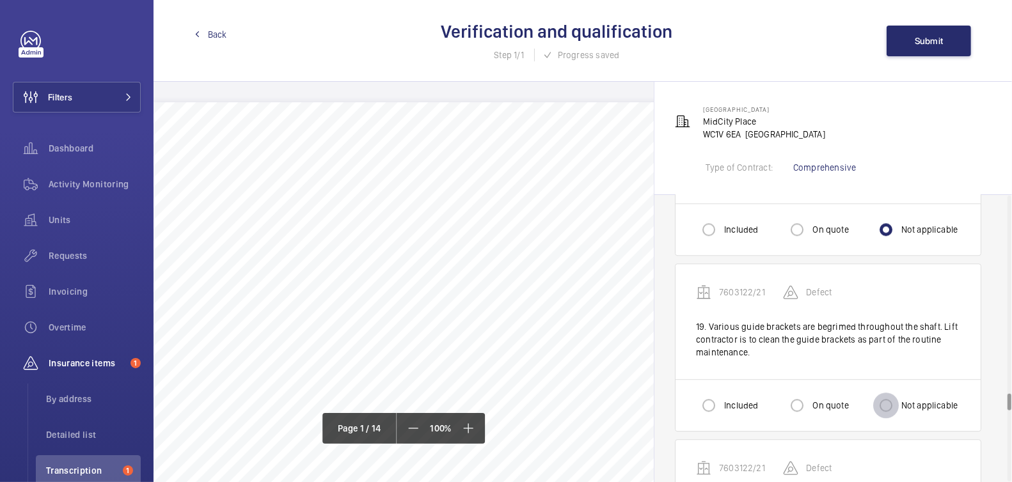
click at [896, 393] on input "Not applicable" at bounding box center [886, 406] width 26 height 26
radio input "true"
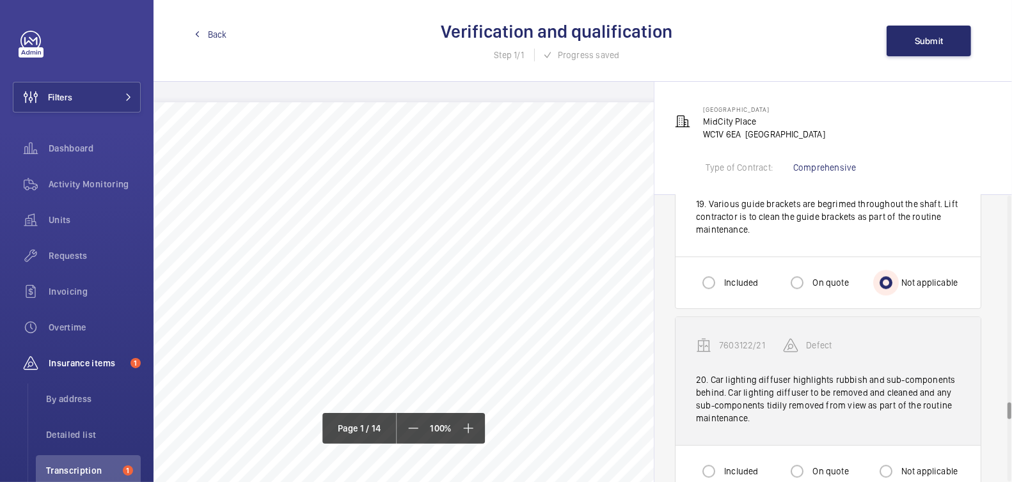
scroll to position [3442, 0]
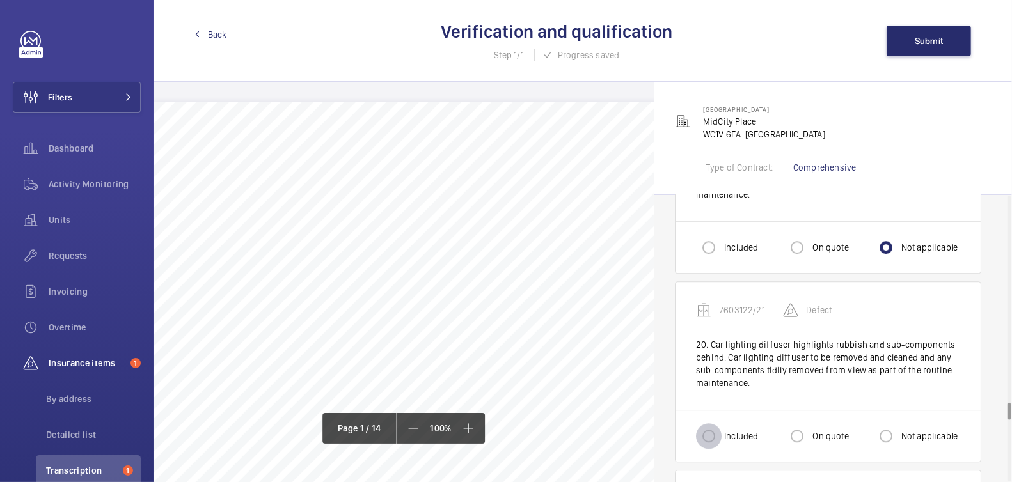
click at [706, 423] on input "Included" at bounding box center [709, 436] width 26 height 26
radio input "true"
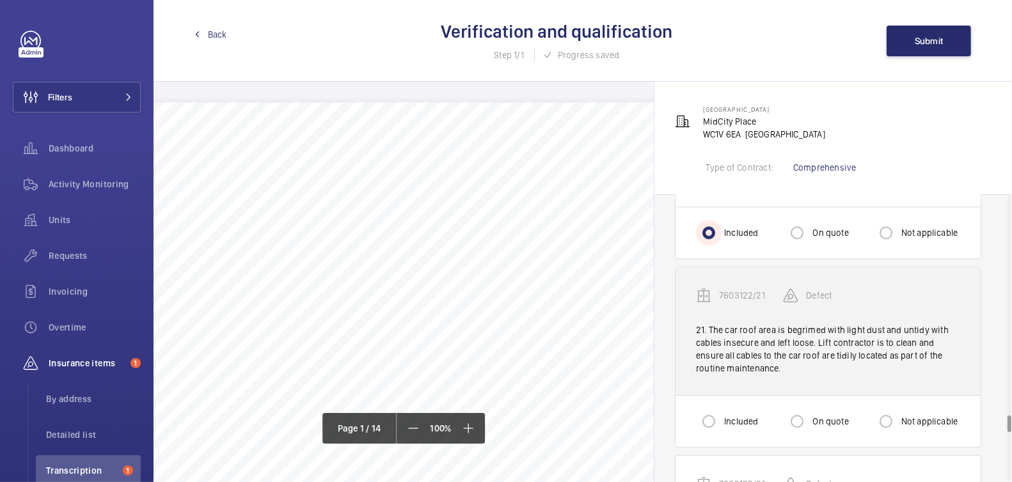
scroll to position [3649, 0]
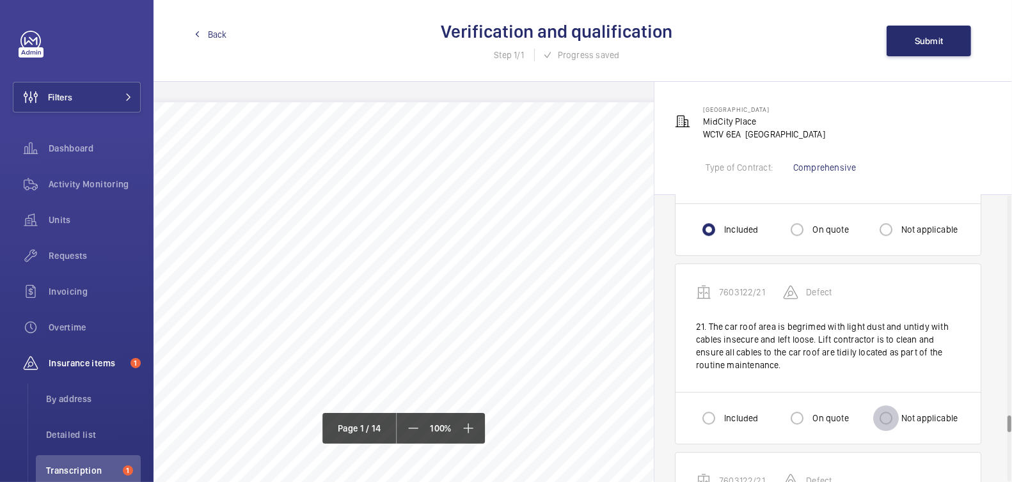
click at [887, 406] on input "Not applicable" at bounding box center [886, 419] width 26 height 26
radio input "true"
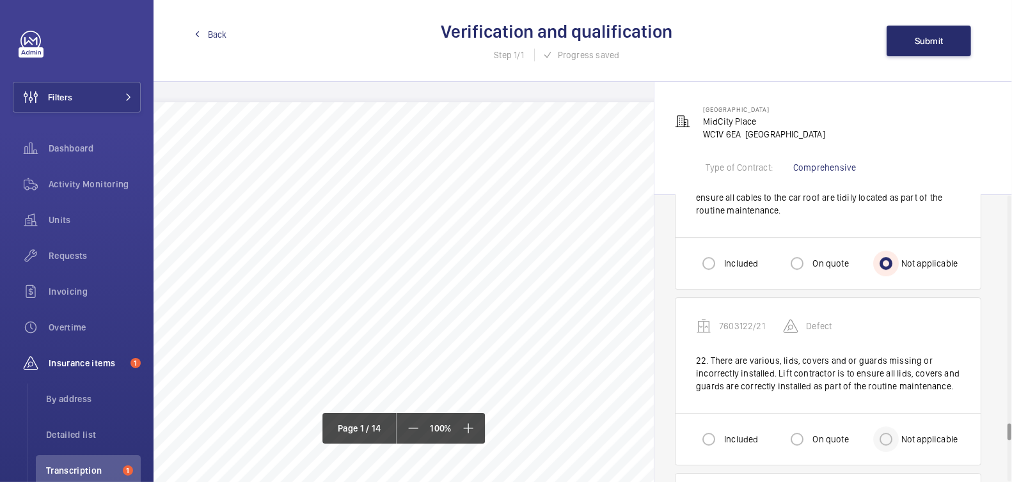
scroll to position [3806, 0]
click at [887, 425] on input "Not applicable" at bounding box center [886, 438] width 26 height 26
radio input "true"
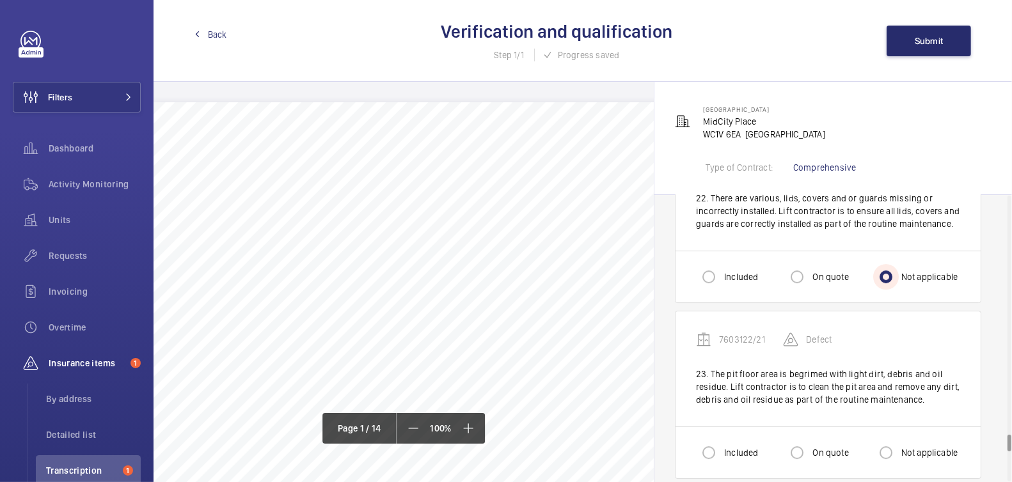
scroll to position [3967, 0]
click at [902, 446] on label "Not applicable" at bounding box center [928, 452] width 59 height 13
click at [899, 439] on input "Not applicable" at bounding box center [886, 452] width 26 height 26
radio input "true"
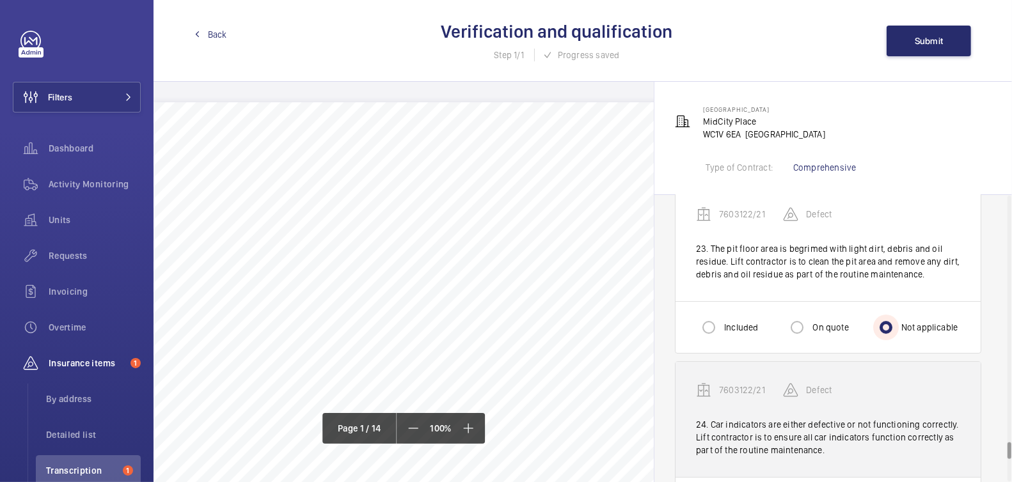
scroll to position [4104, 0]
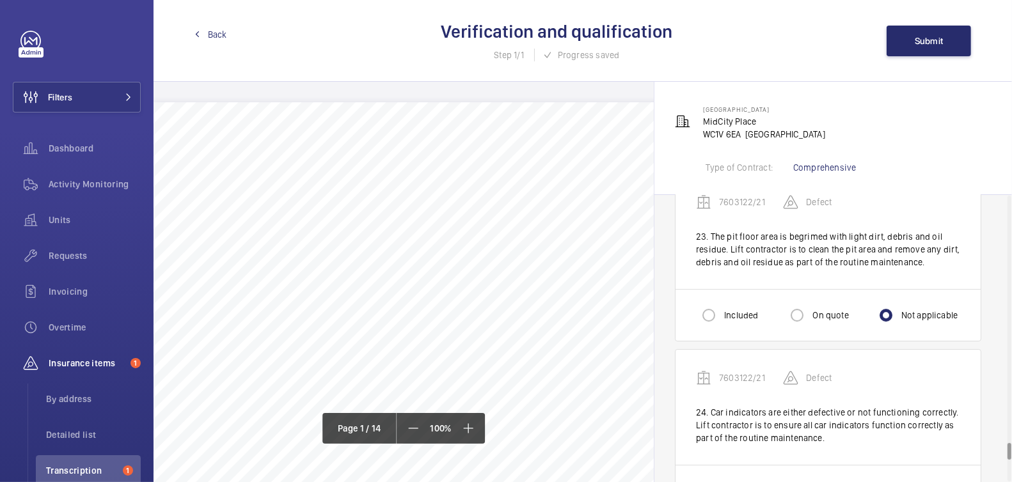
click at [915, 482] on label "Not applicable" at bounding box center [928, 491] width 59 height 13
click at [899, 478] on input "Not applicable" at bounding box center [886, 491] width 26 height 26
radio input "true"
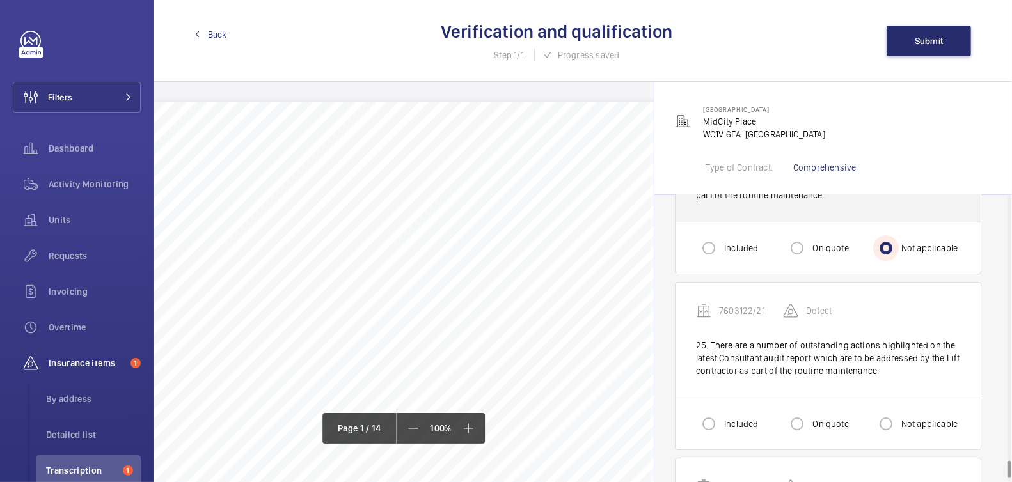
scroll to position [4399, 0]
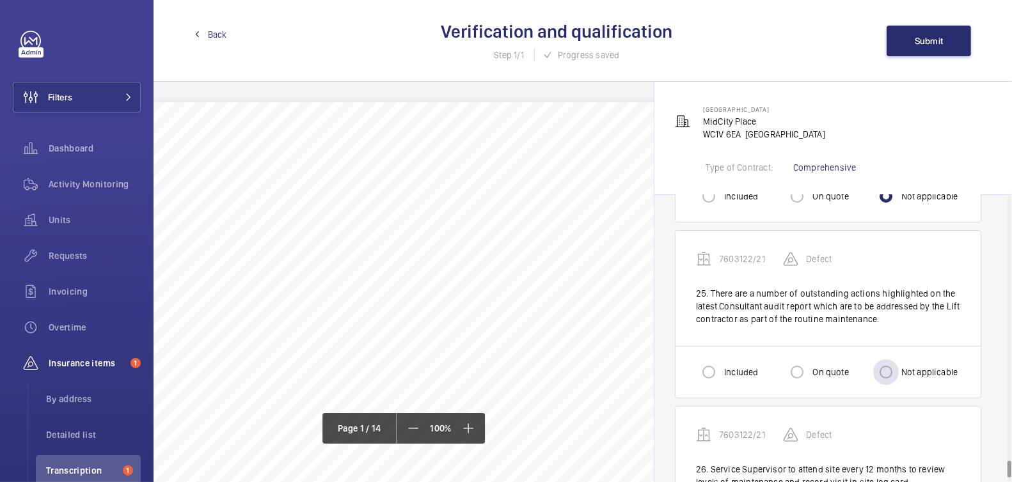
click at [915, 359] on div "Not applicable" at bounding box center [915, 372] width 85 height 26
click at [920, 366] on label "Not applicable" at bounding box center [928, 372] width 59 height 13
click at [899, 359] on input "Not applicable" at bounding box center [886, 372] width 26 height 26
radio input "true"
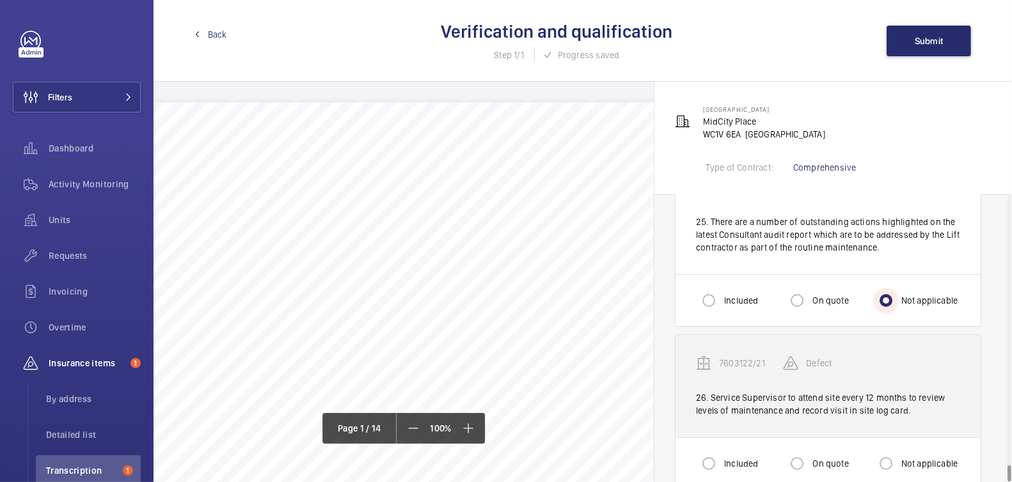
scroll to position [4475, 0]
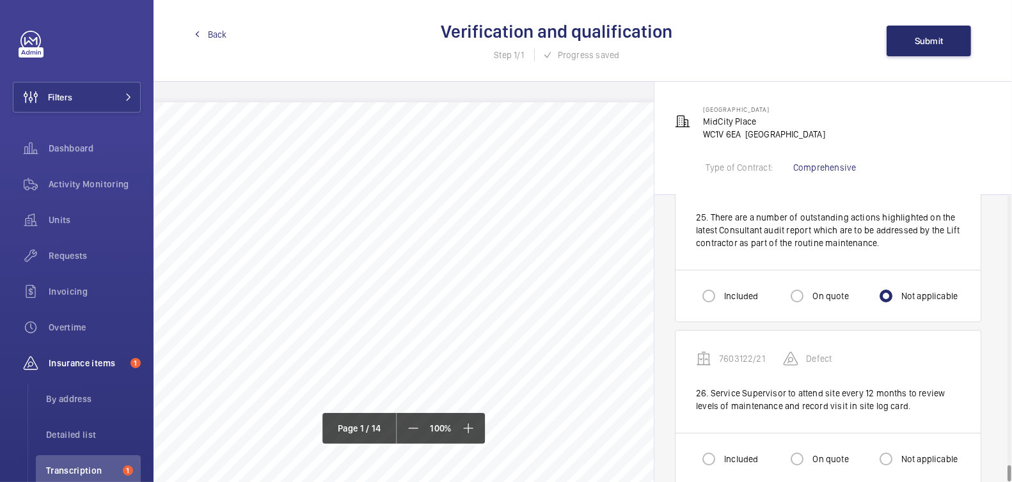
click at [923, 453] on label "Not applicable" at bounding box center [928, 459] width 59 height 13
click at [899, 446] on input "Not applicable" at bounding box center [886, 459] width 26 height 26
radio input "true"
click at [923, 53] on button "Submit" at bounding box center [929, 41] width 84 height 31
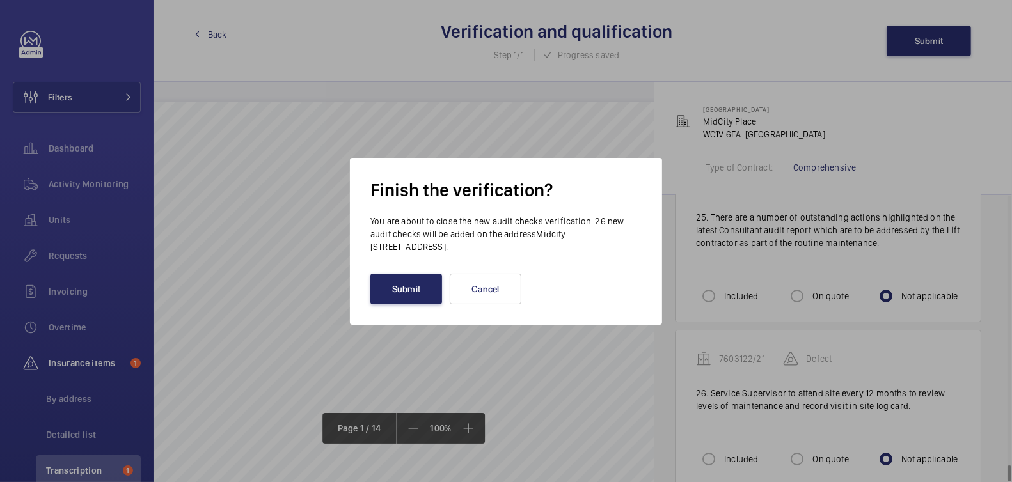
click at [413, 287] on button "Submit" at bounding box center [406, 289] width 72 height 31
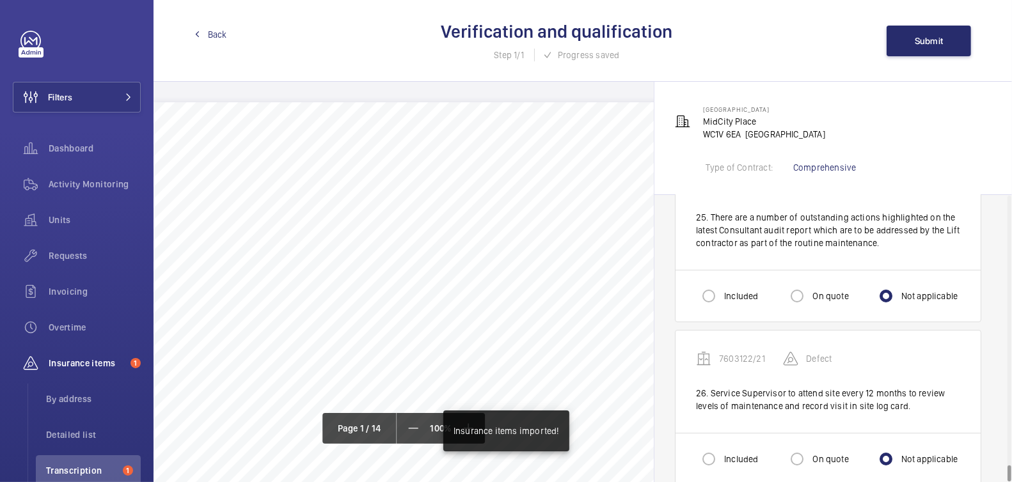
click at [213, 39] on span "Back" at bounding box center [217, 34] width 19 height 13
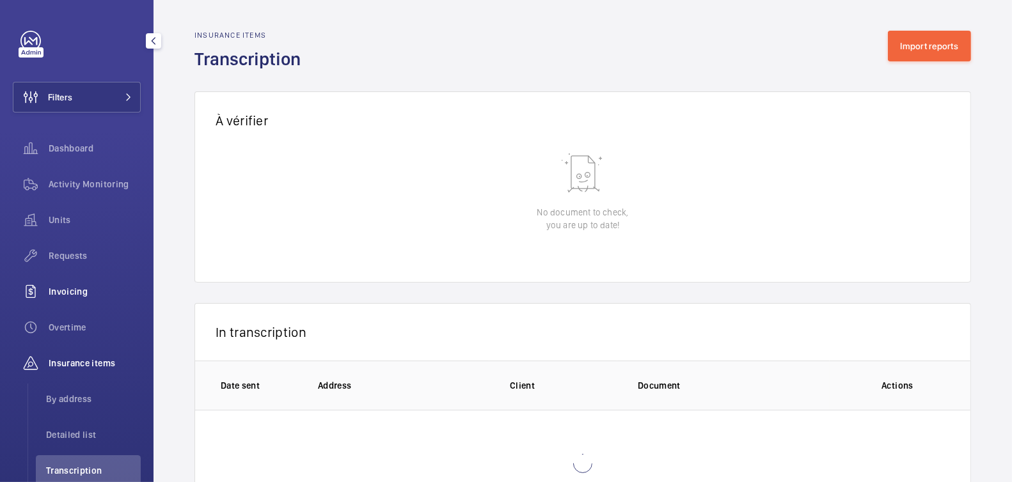
click at [84, 299] on div "Invoicing" at bounding box center [77, 291] width 128 height 31
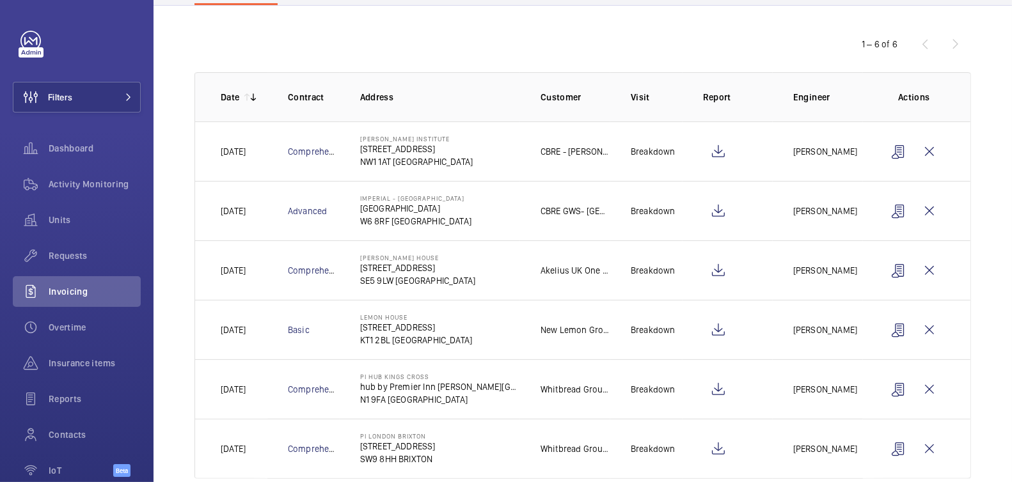
scroll to position [101, 0]
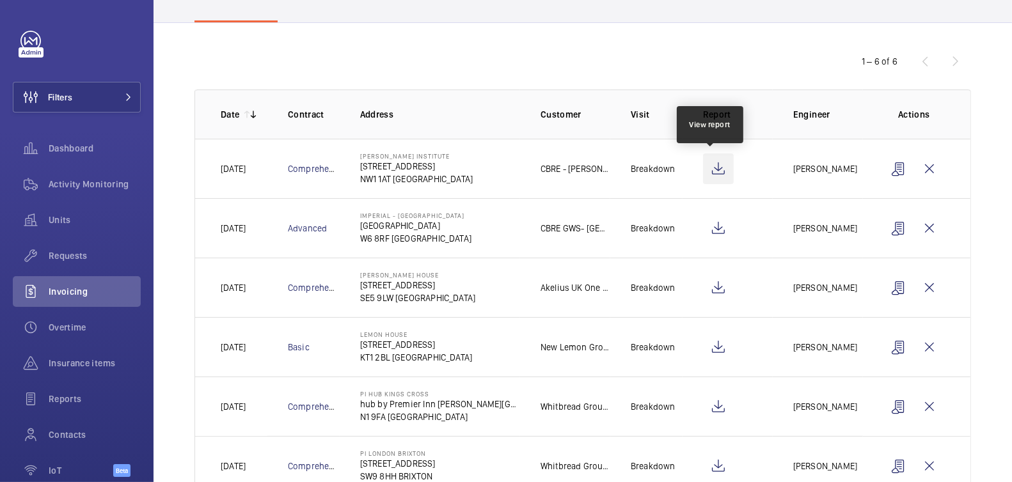
click at [713, 168] on wm-front-icon-button at bounding box center [718, 169] width 31 height 31
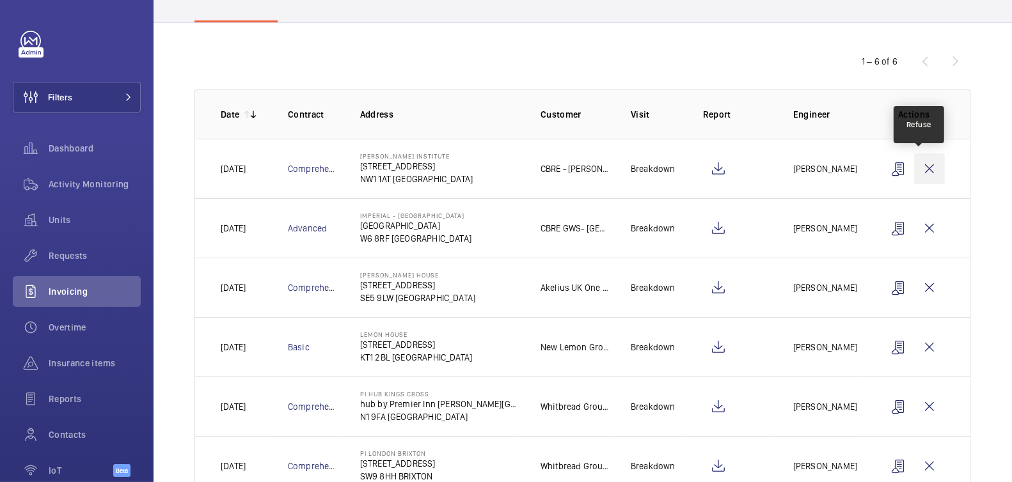
click at [923, 170] on wm-front-icon-button at bounding box center [929, 169] width 31 height 31
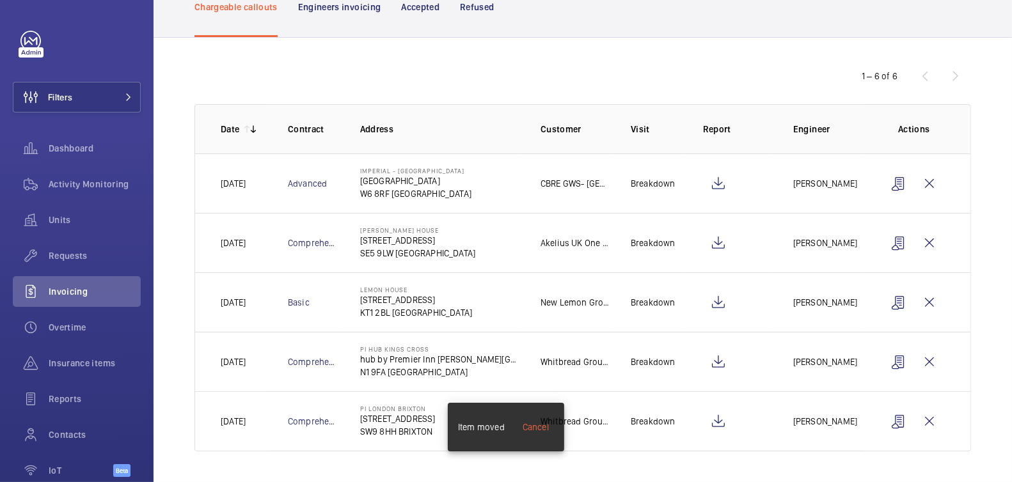
scroll to position [83, 0]
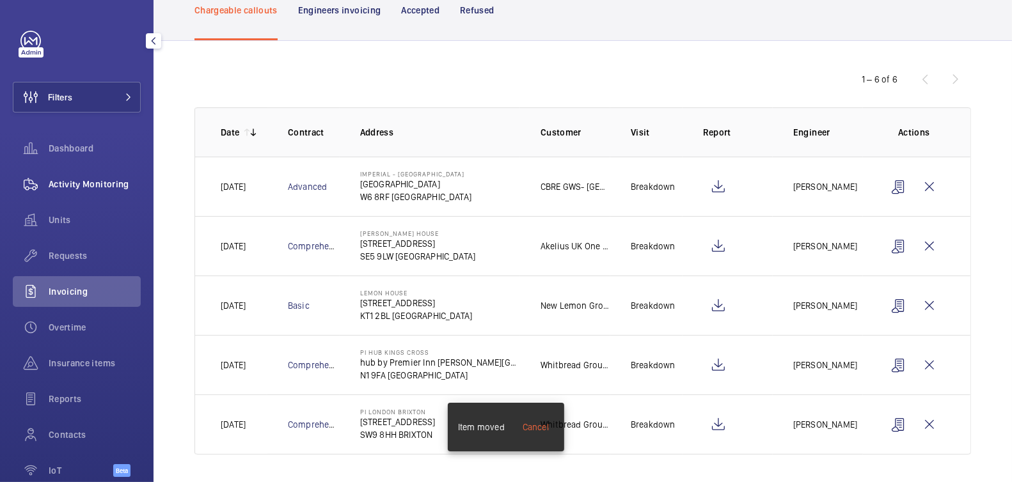
click at [88, 184] on span "Activity Monitoring" at bounding box center [95, 184] width 92 height 13
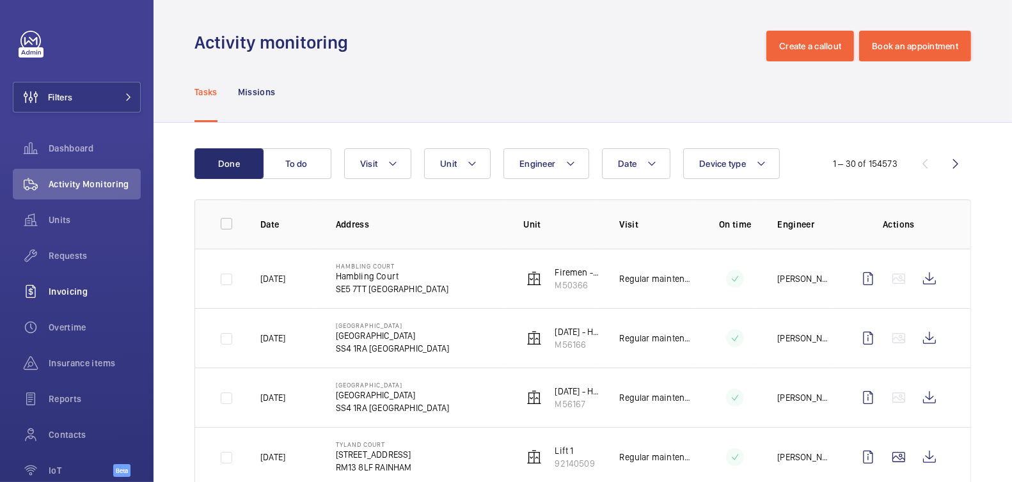
click at [72, 297] on span "Invoicing" at bounding box center [95, 291] width 92 height 13
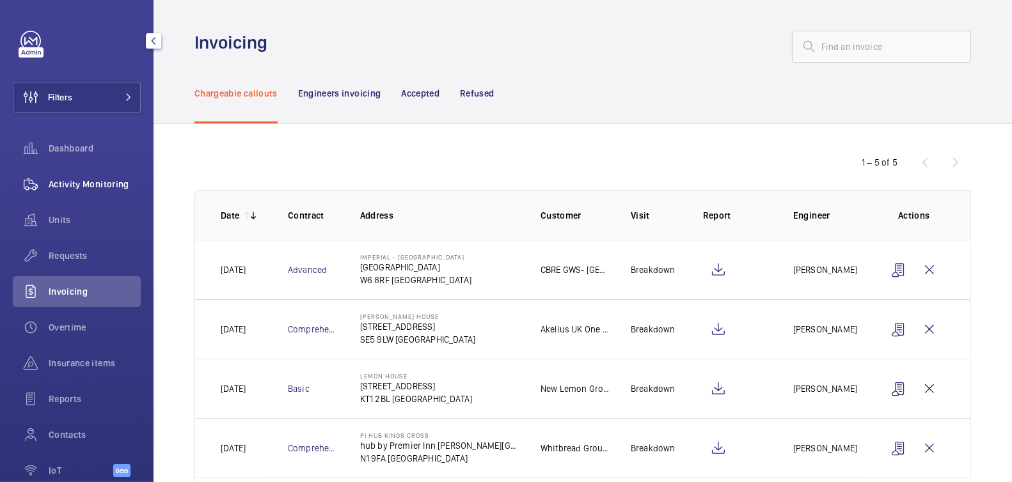
click at [83, 195] on div "Activity Monitoring" at bounding box center [77, 184] width 128 height 31
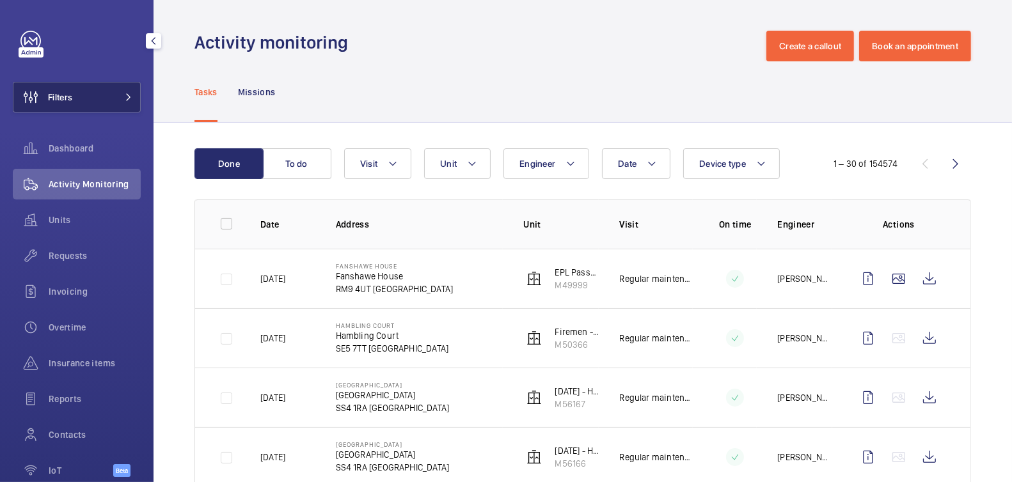
click at [90, 108] on button "Filters" at bounding box center [77, 97] width 128 height 31
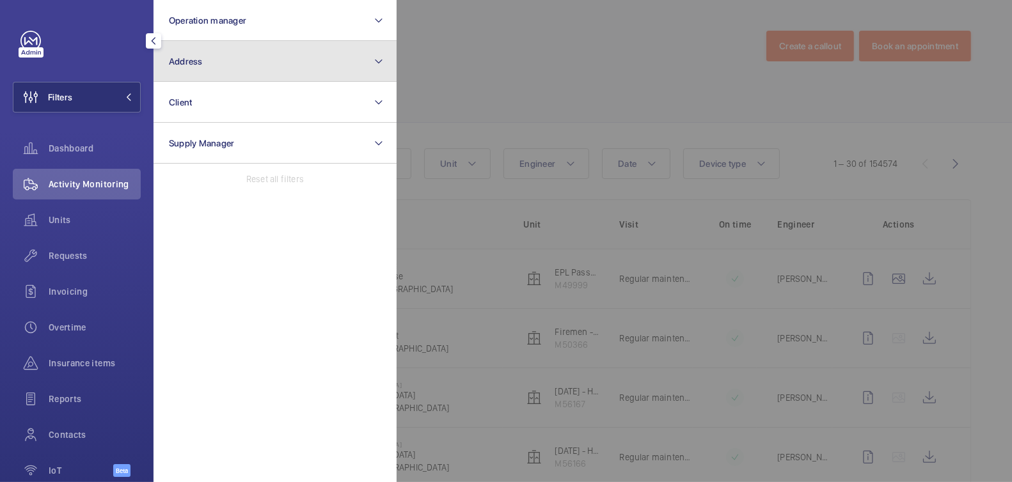
click at [248, 75] on button "Address" at bounding box center [275, 61] width 243 height 41
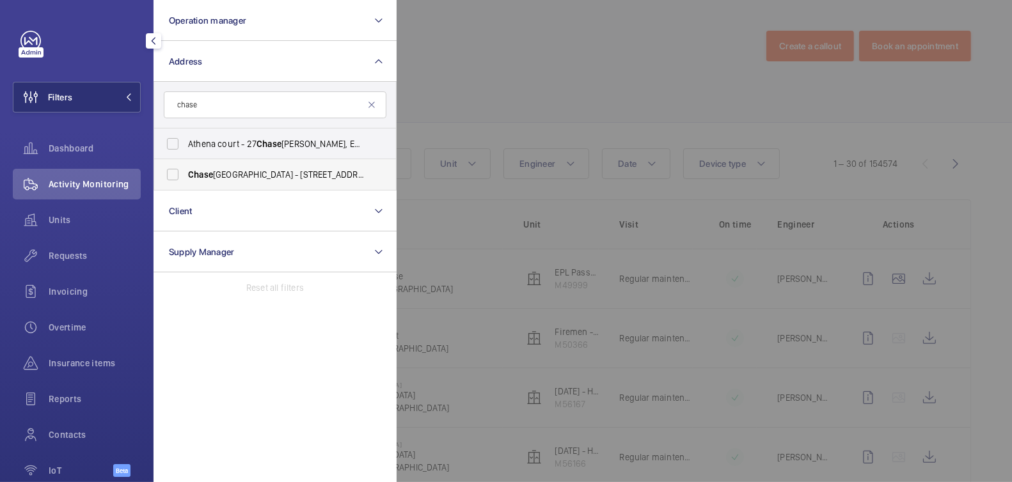
type input "chase"
click at [270, 170] on span "Chase Farm Hospital - 127 The Ridgeway, ENFIELD EN2 8JL" at bounding box center [276, 174] width 176 height 13
click at [185, 170] on input "Chase Farm Hospital - 127 The Ridgeway, ENFIELD EN2 8JL" at bounding box center [173, 175] width 26 height 26
checkbox input "true"
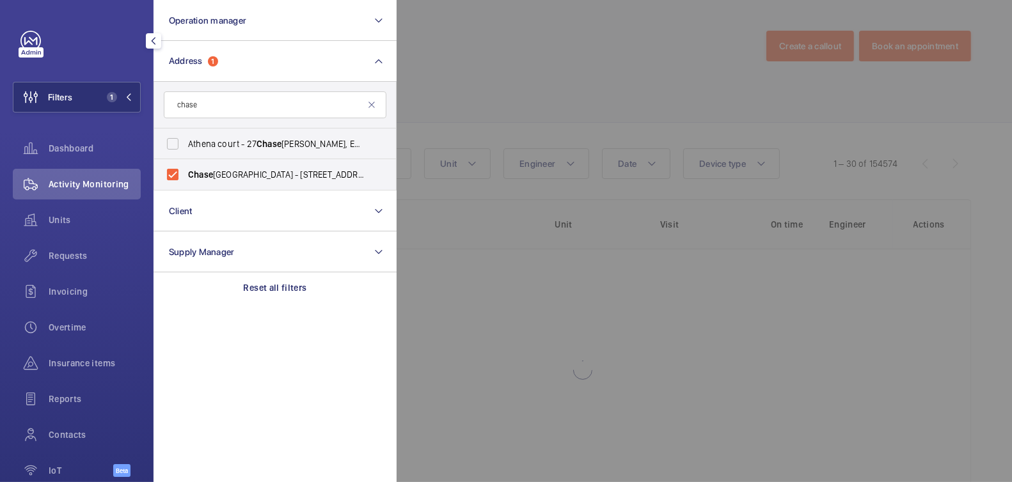
click at [490, 59] on div at bounding box center [903, 241] width 1012 height 482
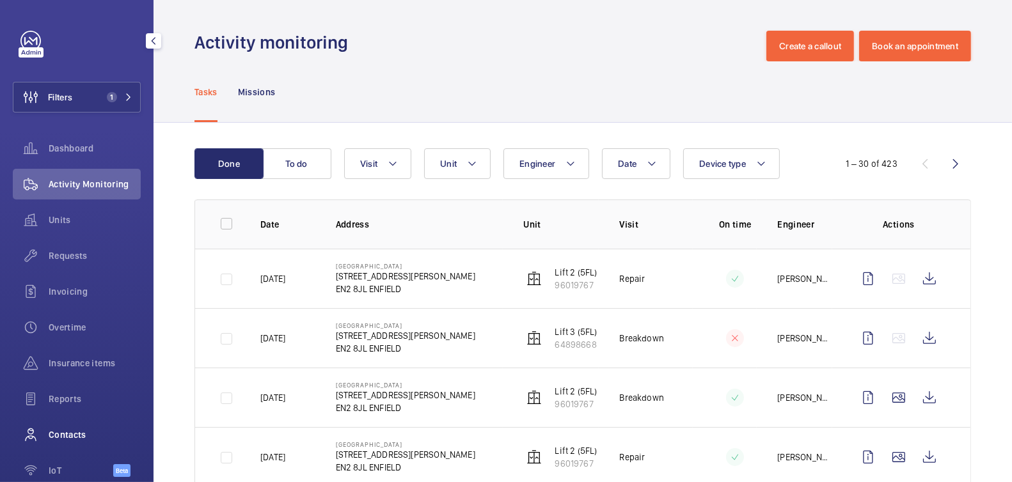
click at [71, 438] on span "Contacts" at bounding box center [95, 435] width 92 height 13
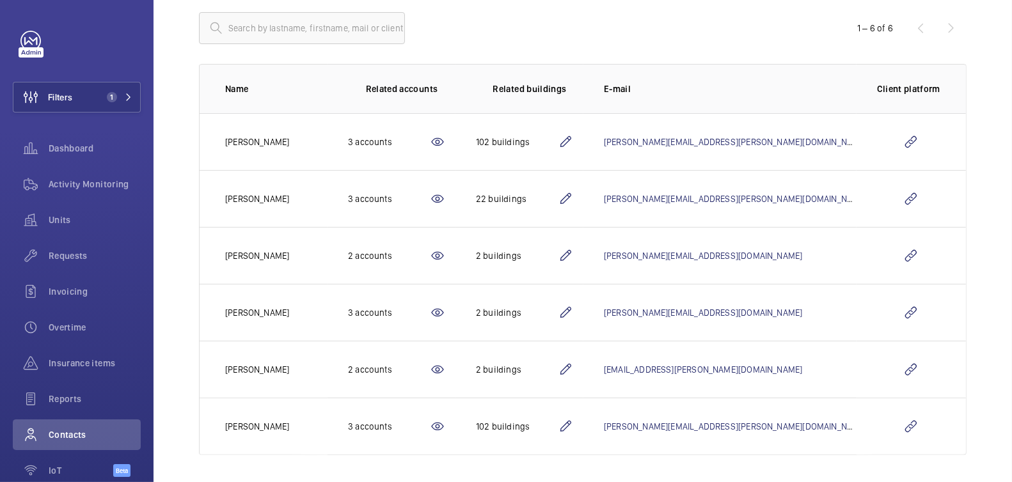
scroll to position [145, 0]
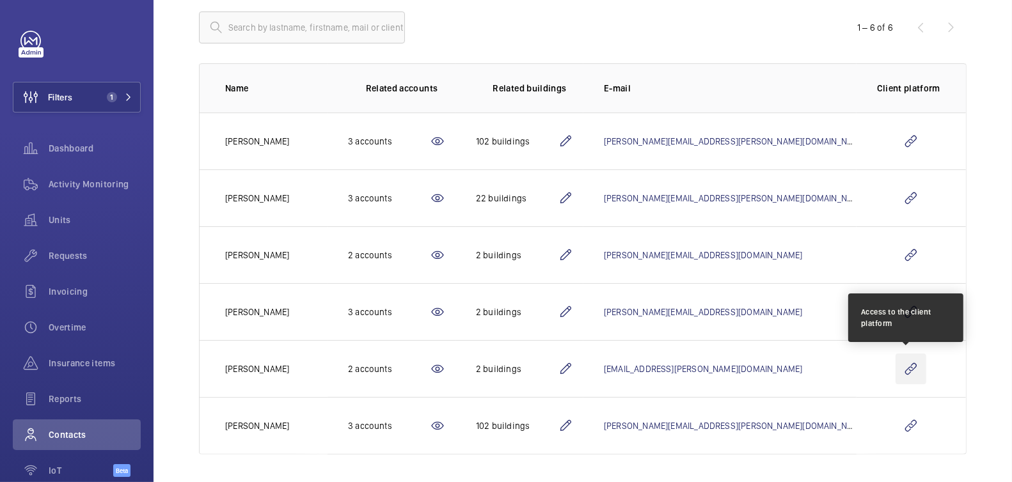
click at [906, 369] on wm-front-icon-button at bounding box center [910, 369] width 31 height 31
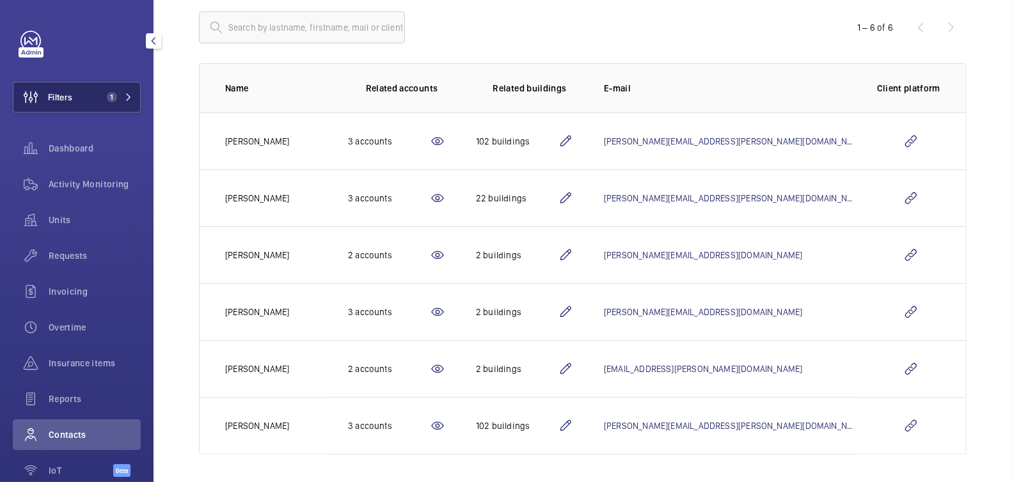
click at [102, 92] on span "1" at bounding box center [109, 97] width 15 height 10
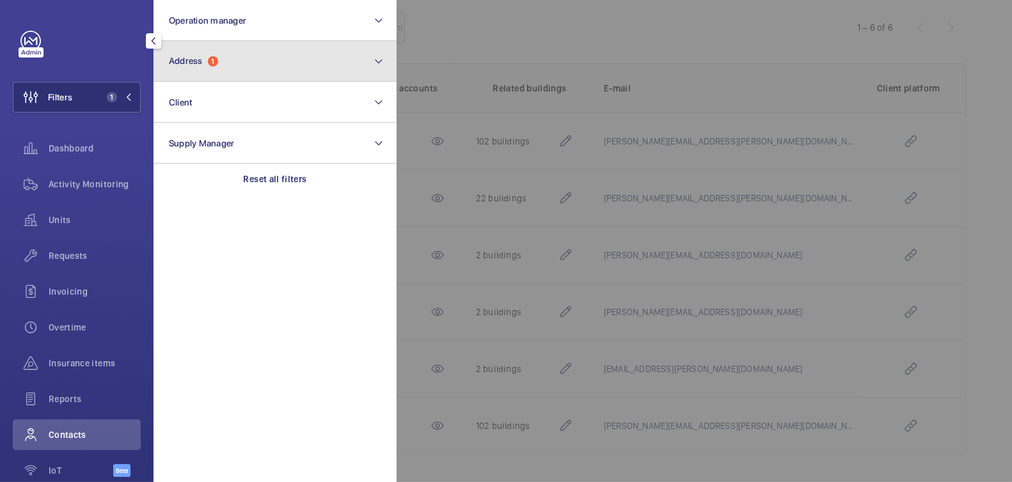
click at [230, 43] on button "Address 1" at bounding box center [275, 61] width 243 height 41
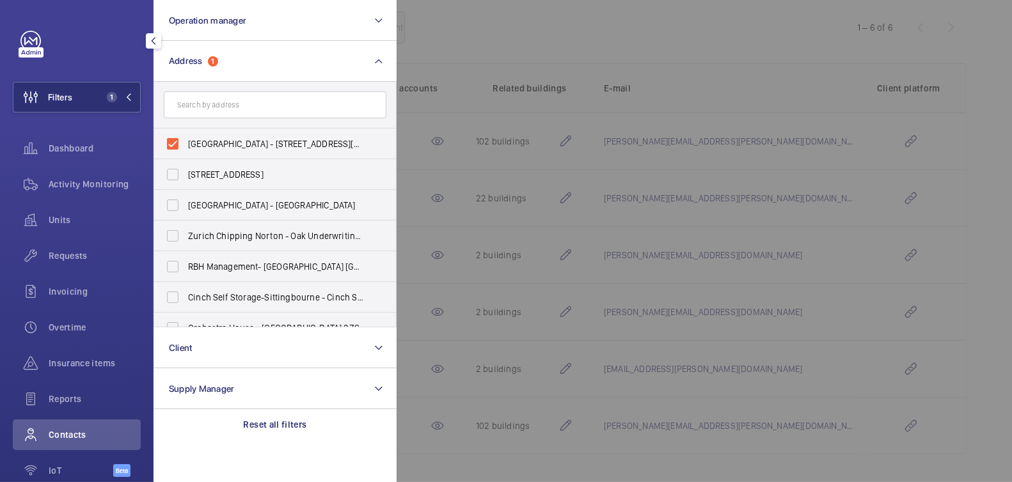
click at [508, 59] on div at bounding box center [903, 241] width 1012 height 482
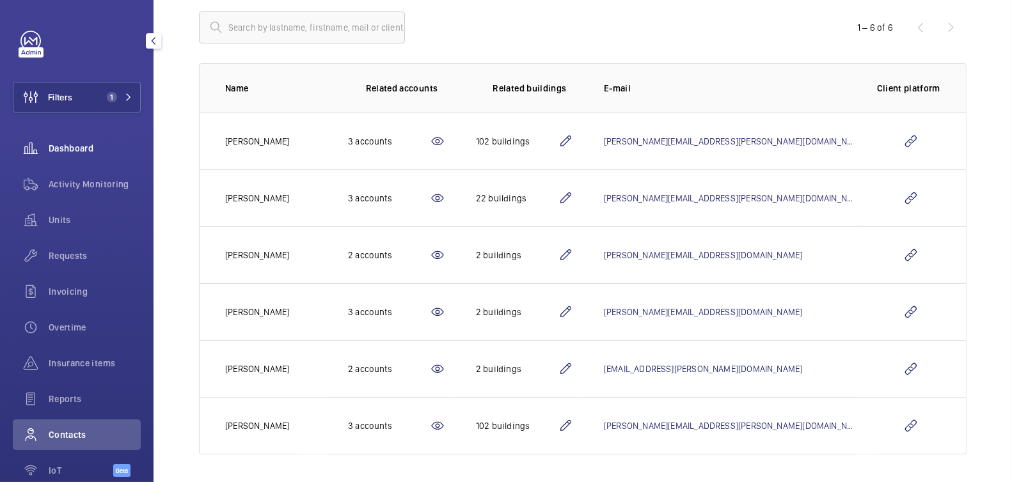
click at [102, 182] on span "Activity Monitoring" at bounding box center [95, 184] width 92 height 13
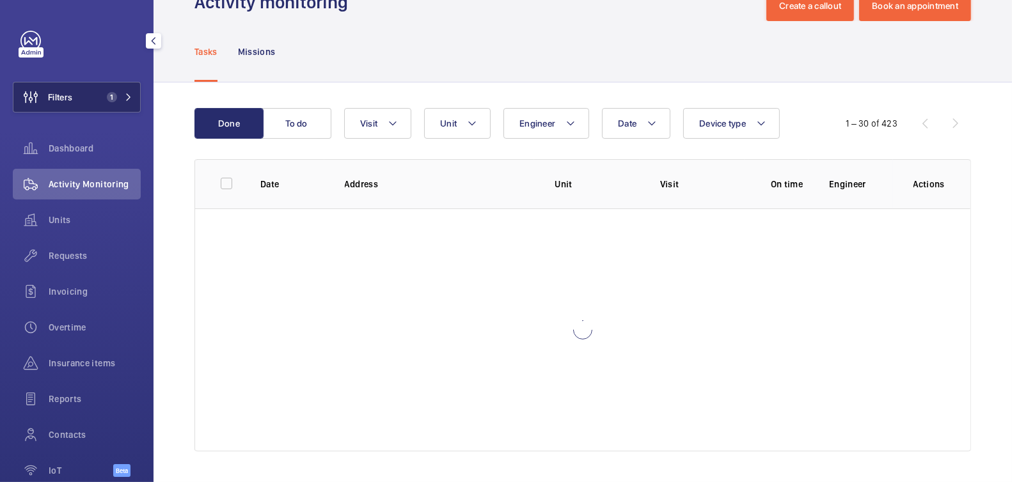
scroll to position [40, 0]
click at [99, 88] on button "Filters 1" at bounding box center [77, 97] width 128 height 31
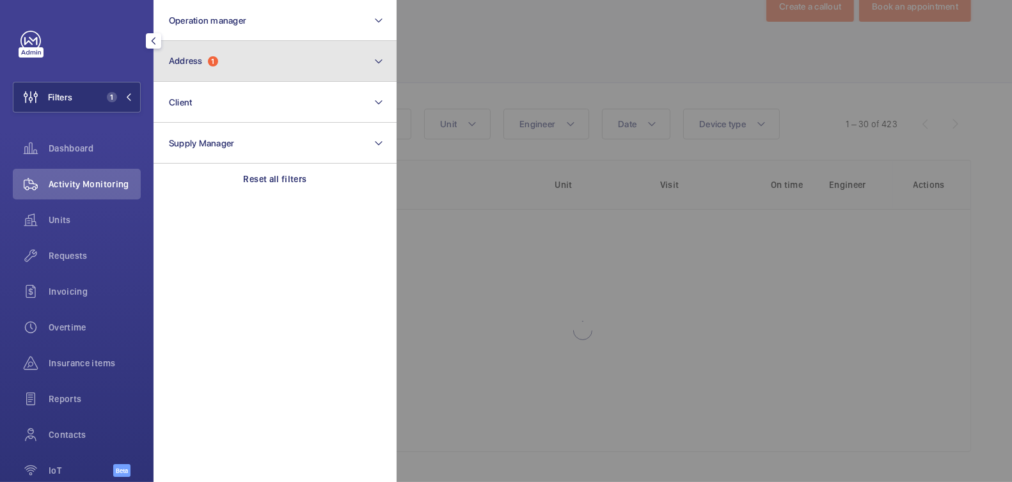
click at [253, 54] on button "Address 1" at bounding box center [275, 61] width 243 height 41
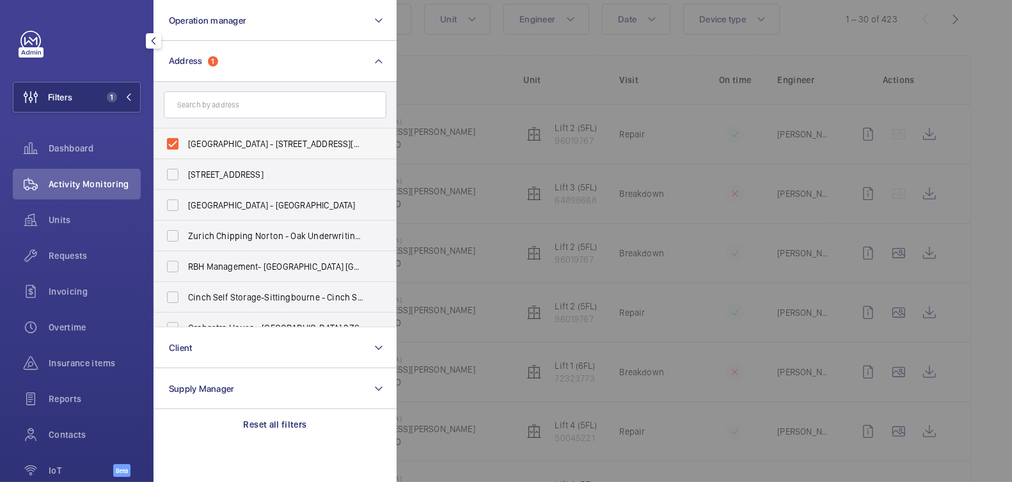
click at [202, 147] on span "Chase Farm Hospital - 127 The Ridgeway, ENFIELD EN2 8JL" at bounding box center [276, 144] width 176 height 13
click at [185, 147] on input "Chase Farm Hospital - 127 The Ridgeway, ENFIELD EN2 8JL" at bounding box center [173, 144] width 26 height 26
checkbox input "false"
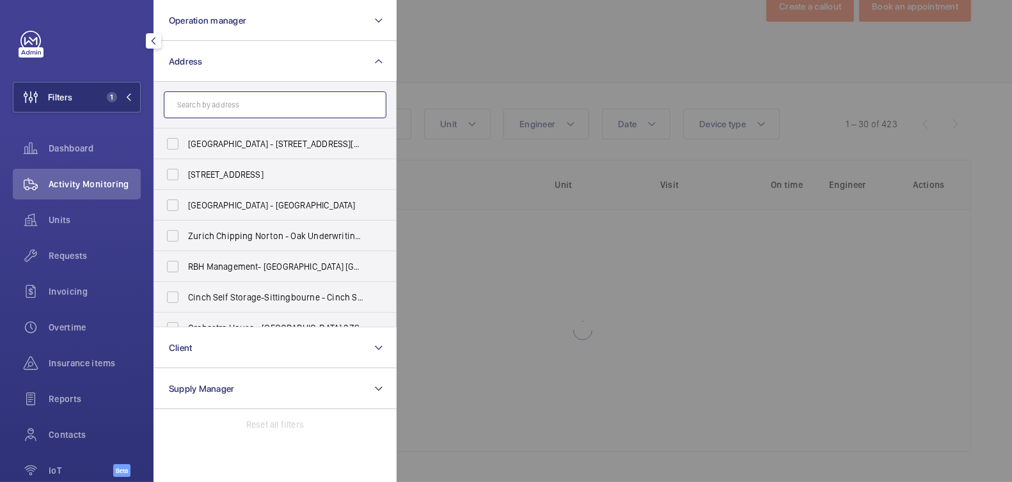
click at [244, 101] on input "text" at bounding box center [275, 104] width 223 height 27
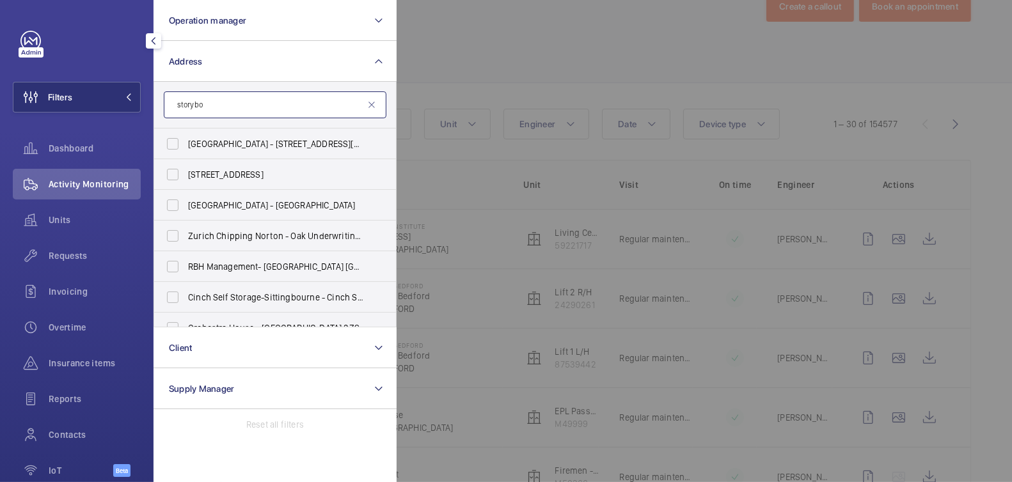
scroll to position [145, 0]
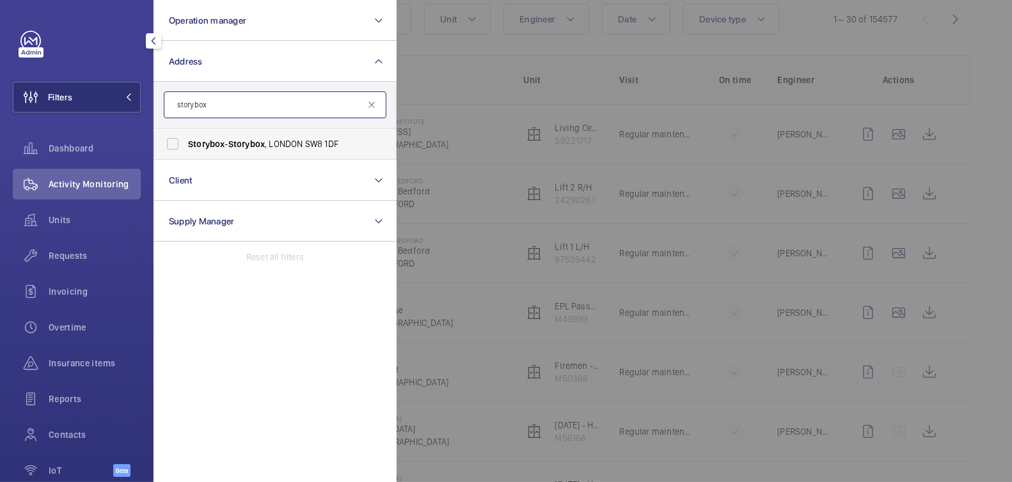
type input "storybox"
click at [238, 136] on label "Storybox - Storybox , LONDON SW8 1DF" at bounding box center [265, 144] width 223 height 31
click at [185, 136] on input "Storybox - Storybox , LONDON SW8 1DF" at bounding box center [173, 144] width 26 height 26
checkbox input "true"
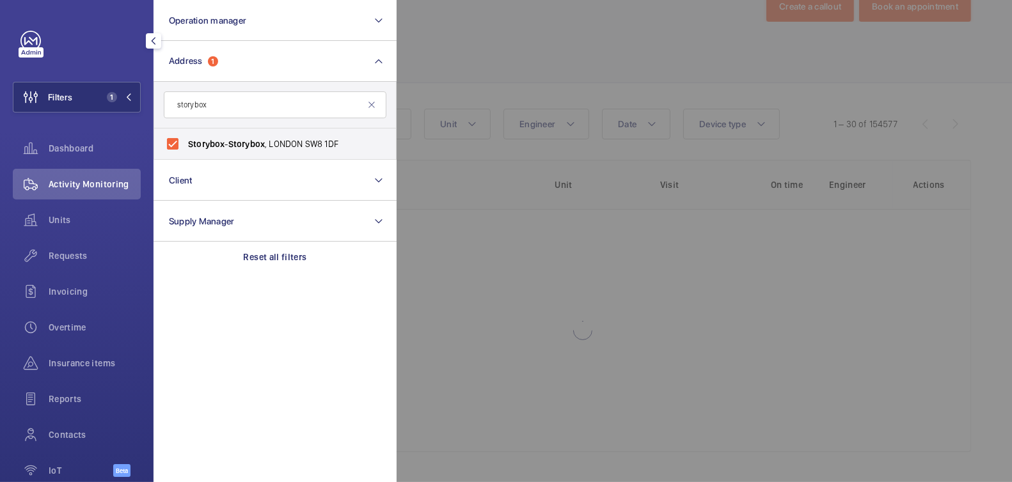
click at [469, 54] on div at bounding box center [903, 241] width 1012 height 482
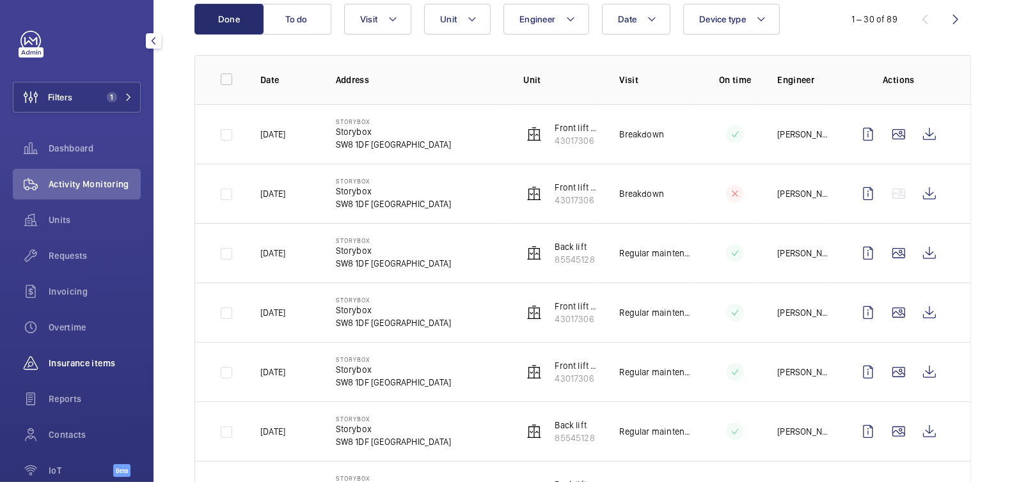
click at [72, 362] on span "Insurance items" at bounding box center [95, 363] width 92 height 13
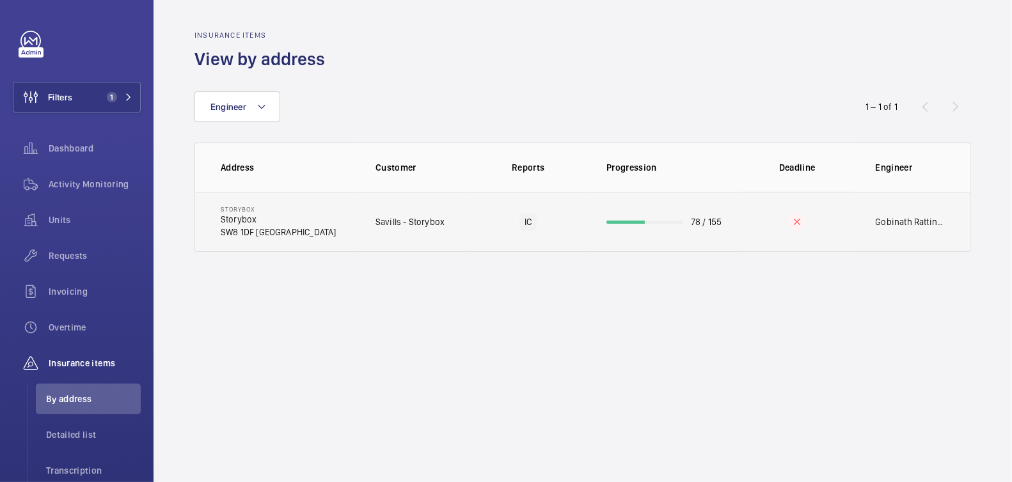
click at [750, 230] on td at bounding box center [797, 222] width 116 height 60
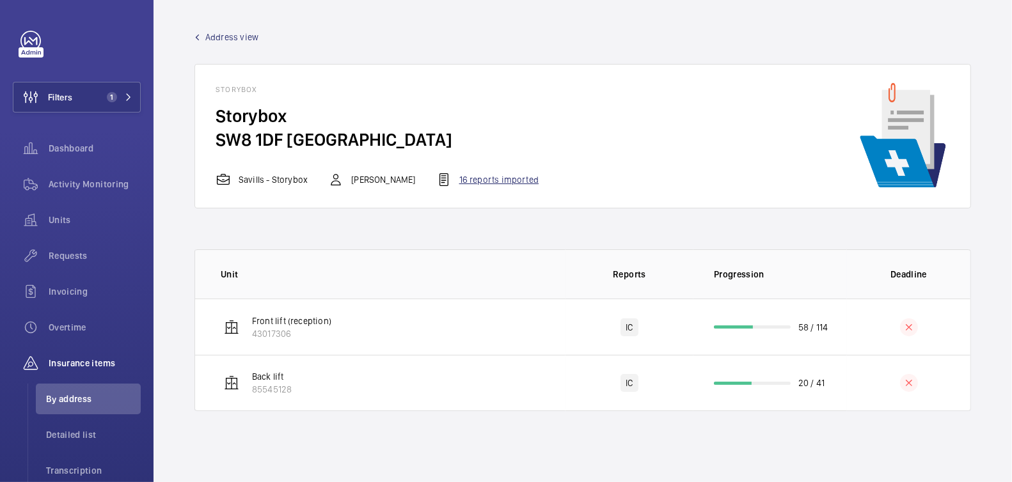
click at [482, 179] on div "16 reports imported" at bounding box center [487, 179] width 102 height 15
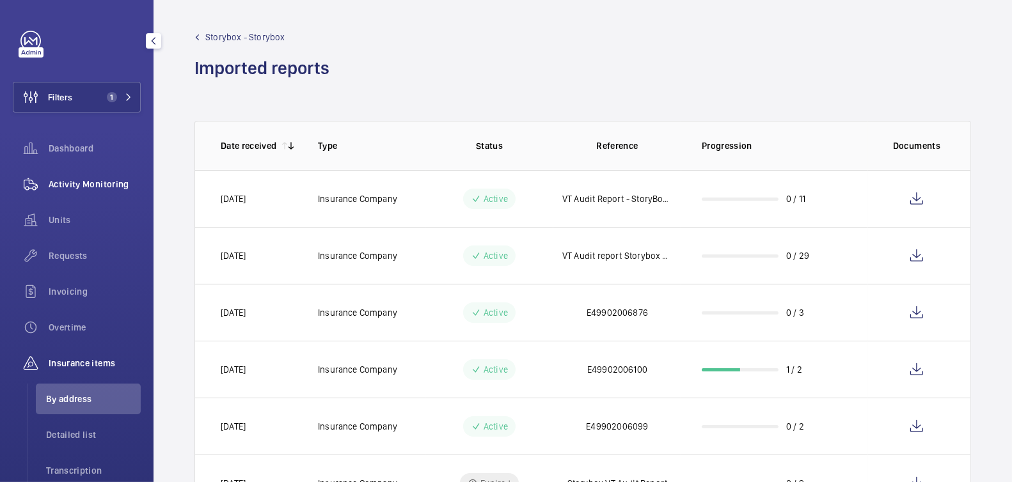
click at [95, 182] on span "Activity Monitoring" at bounding box center [95, 184] width 92 height 13
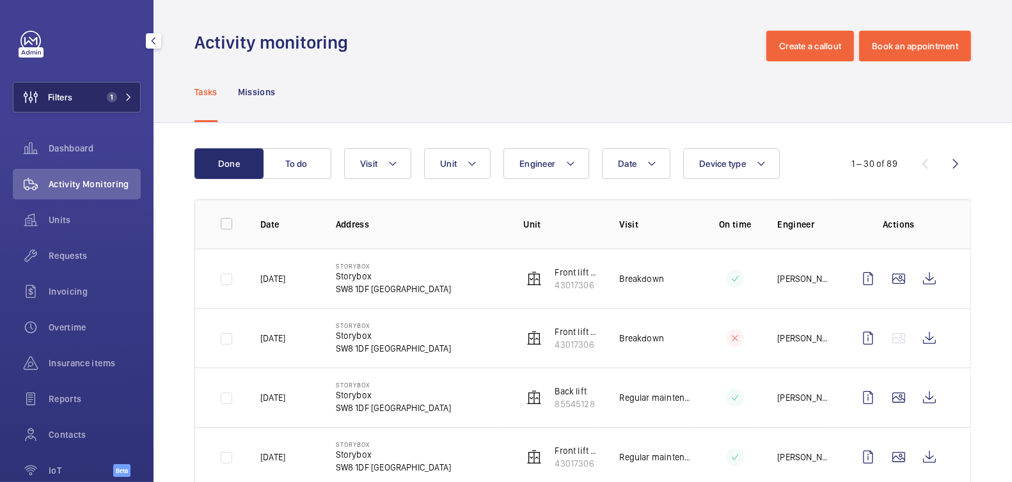
click at [109, 95] on span "1" at bounding box center [117, 97] width 31 height 10
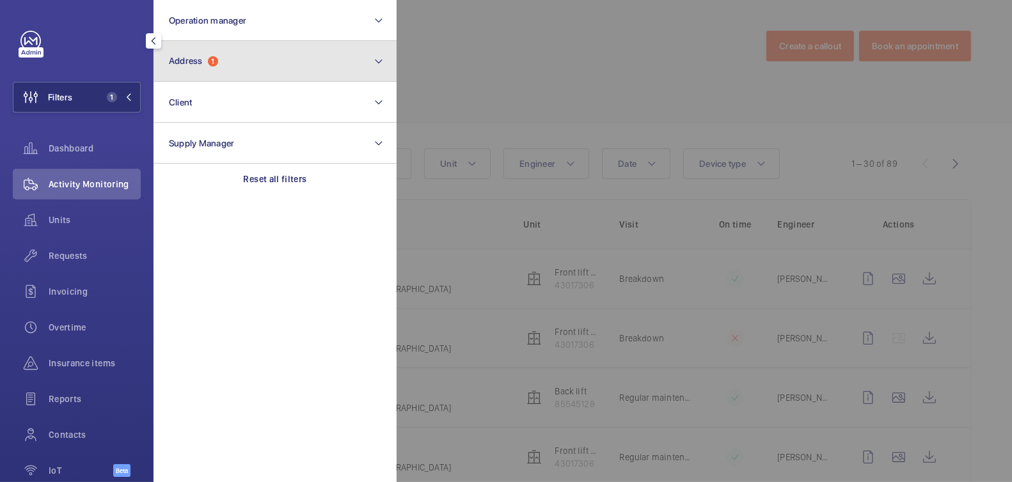
click at [212, 60] on span "1" at bounding box center [213, 61] width 10 height 10
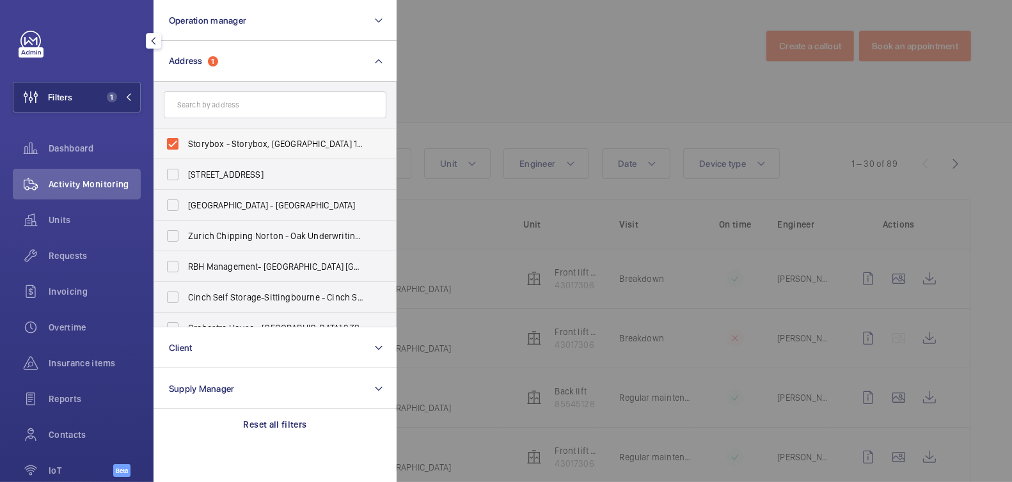
click at [275, 145] on span "Storybox - Storybox, LONDON SW8 1DF" at bounding box center [276, 144] width 176 height 13
click at [185, 145] on input "Storybox - Storybox, LONDON SW8 1DF" at bounding box center [173, 144] width 26 height 26
checkbox input "false"
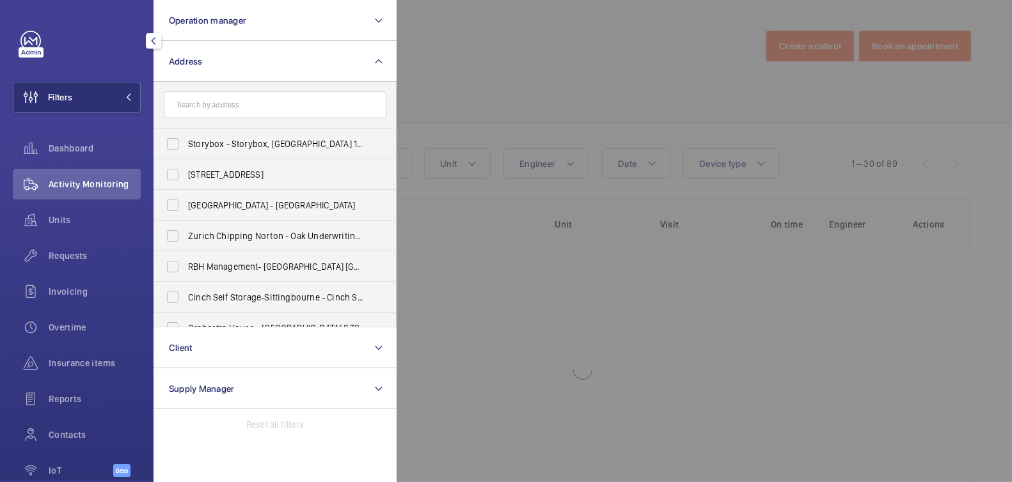
click at [577, 72] on div at bounding box center [903, 241] width 1012 height 482
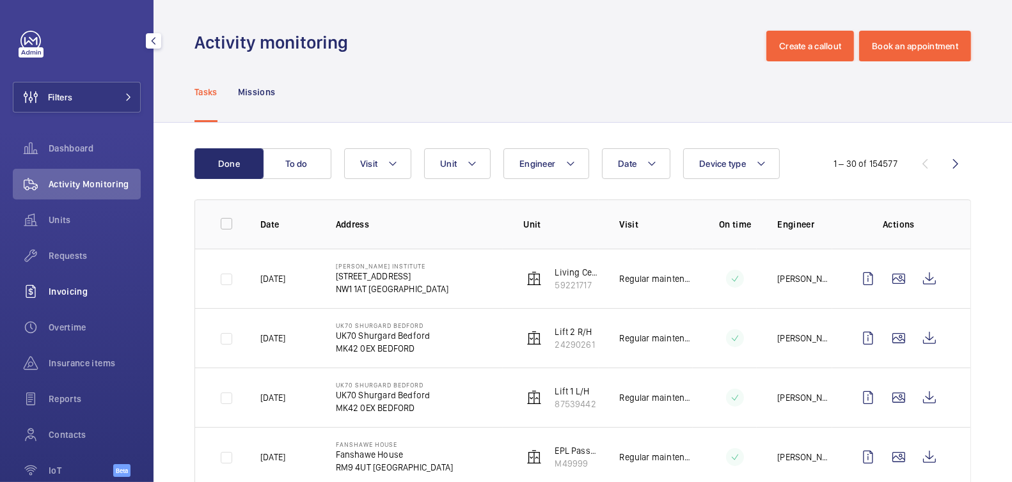
click at [76, 298] on div "Invoicing" at bounding box center [77, 291] width 128 height 31
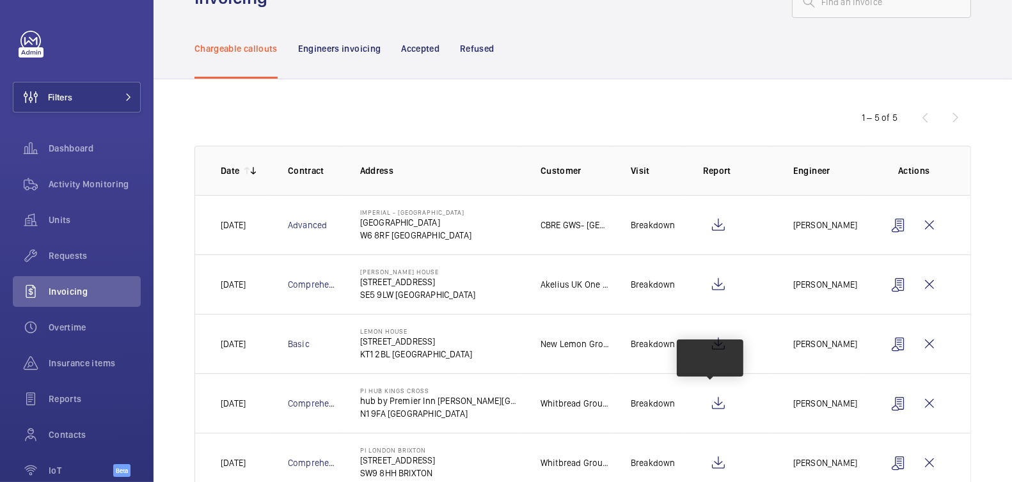
scroll to position [83, 0]
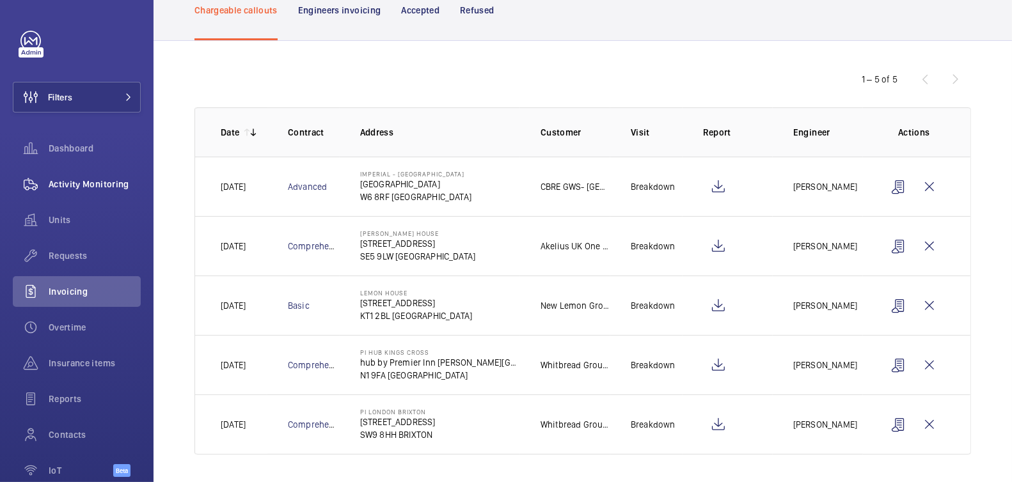
click at [95, 180] on span "Activity Monitoring" at bounding box center [95, 184] width 92 height 13
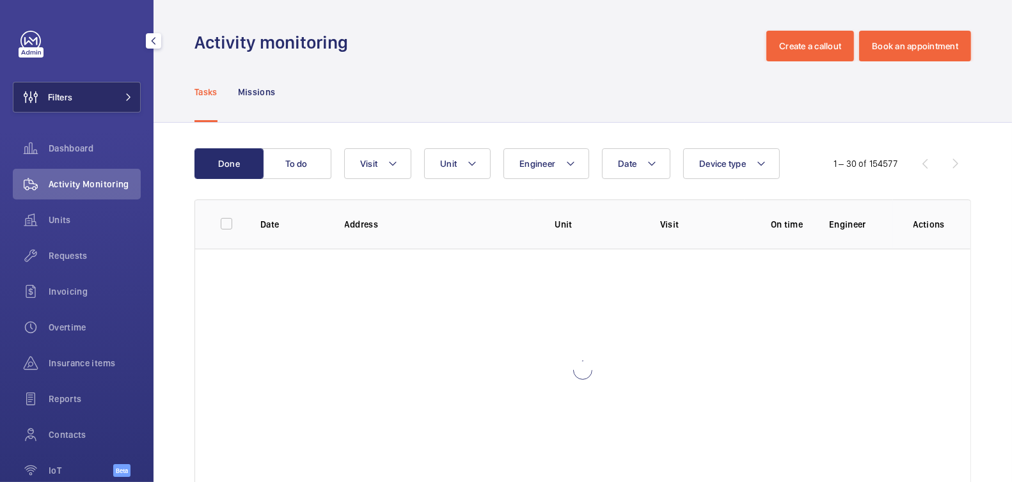
click at [88, 94] on button "Filters" at bounding box center [77, 97] width 128 height 31
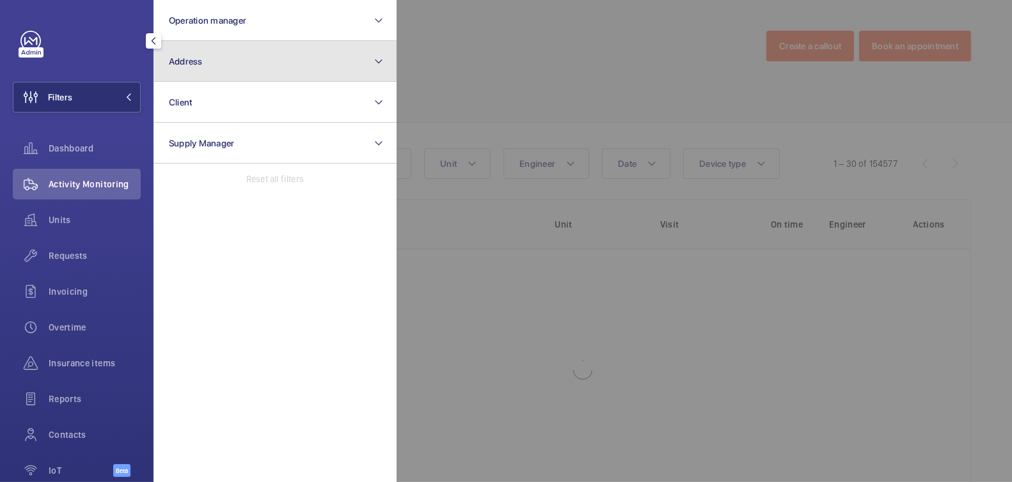
click at [262, 69] on button "Address" at bounding box center [275, 61] width 243 height 41
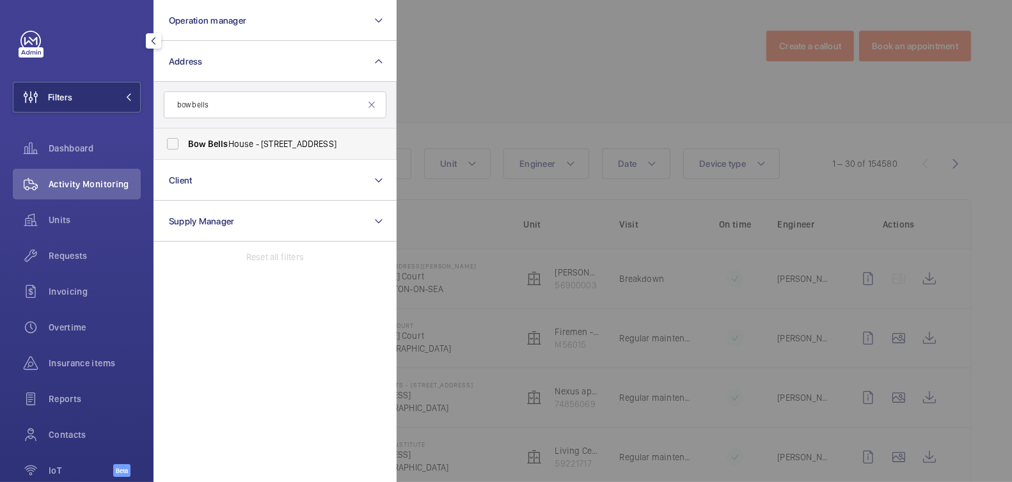
type input "bow bells"
click at [251, 150] on span "Bow Bells House - 1 Bread St, LONDON EC4M 9BE" at bounding box center [276, 144] width 176 height 13
click at [185, 150] on input "Bow Bells House - 1 Bread St, LONDON EC4M 9BE" at bounding box center [173, 144] width 26 height 26
checkbox input "true"
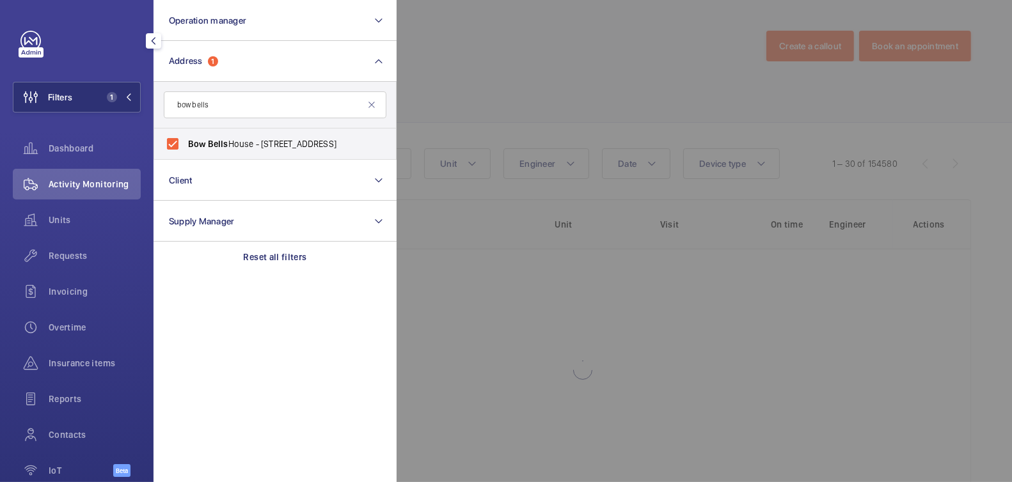
click at [514, 83] on div at bounding box center [903, 241] width 1012 height 482
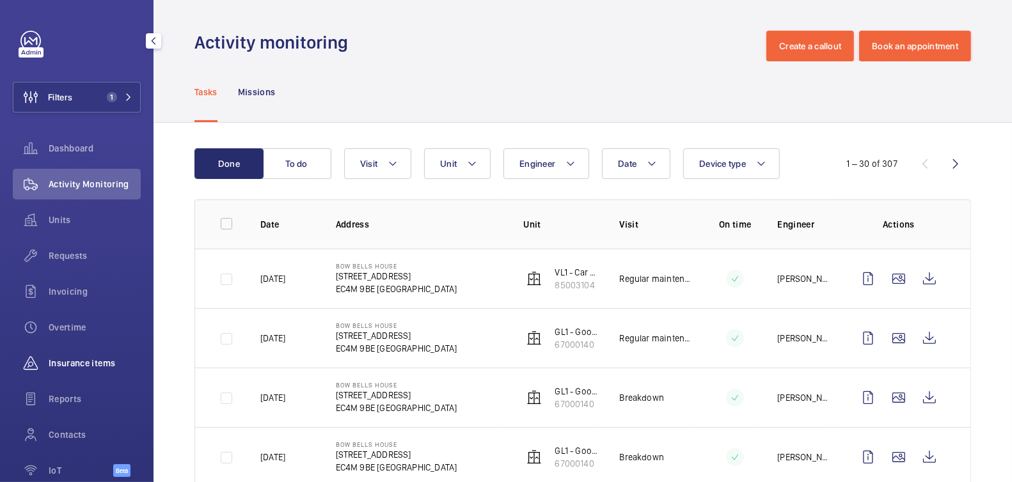
click at [72, 367] on span "Insurance items" at bounding box center [95, 363] width 92 height 13
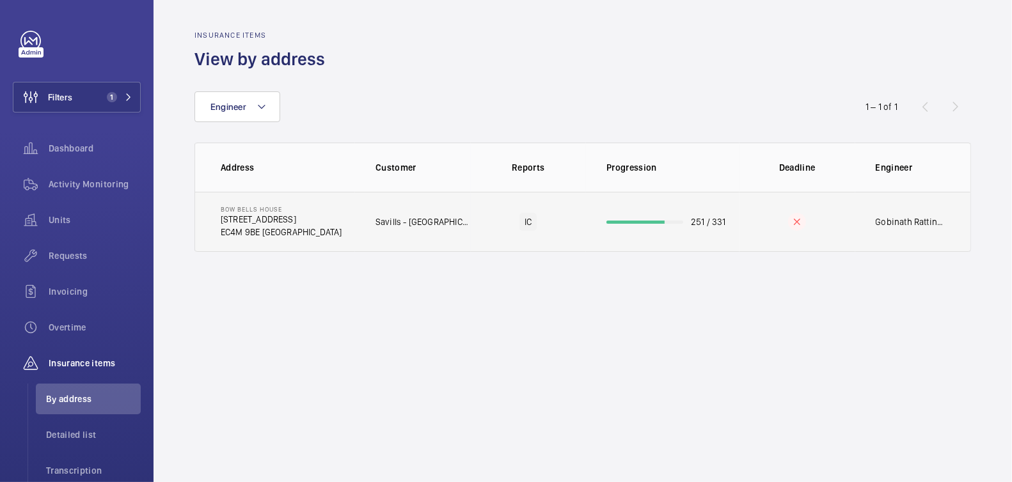
click at [691, 214] on td "251 / 331" at bounding box center [663, 222] width 154 height 60
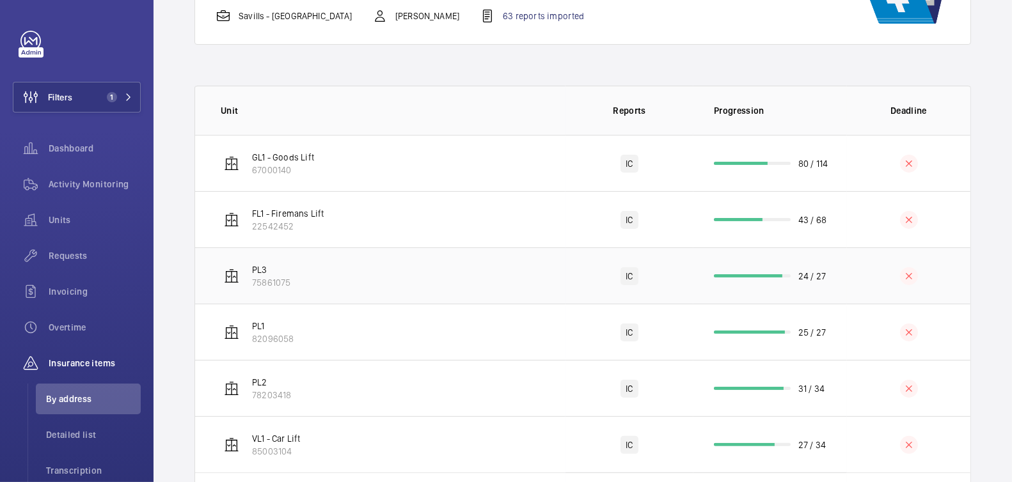
scroll to position [165, 0]
click at [819, 389] on td "31 / 34" at bounding box center [770, 387] width 154 height 56
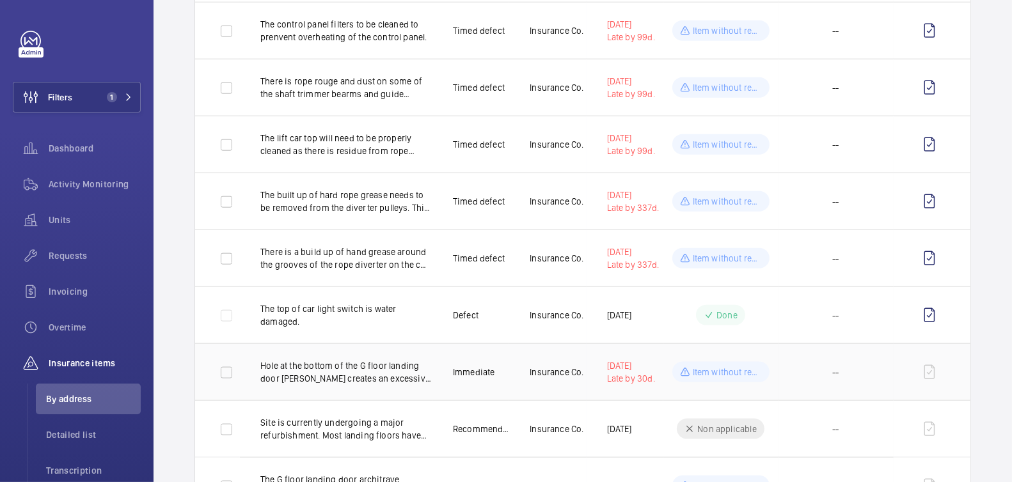
scroll to position [1396, 0]
click at [587, 375] on td "03/09/2025 Late by 30d." at bounding box center [625, 370] width 77 height 57
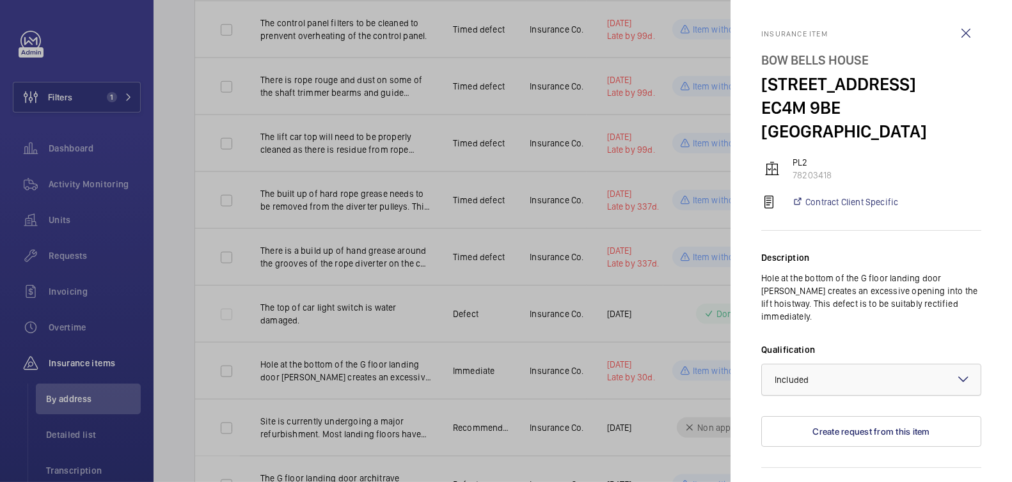
scroll to position [0, 0]
click at [950, 29] on wm-front-icon-button at bounding box center [965, 34] width 31 height 31
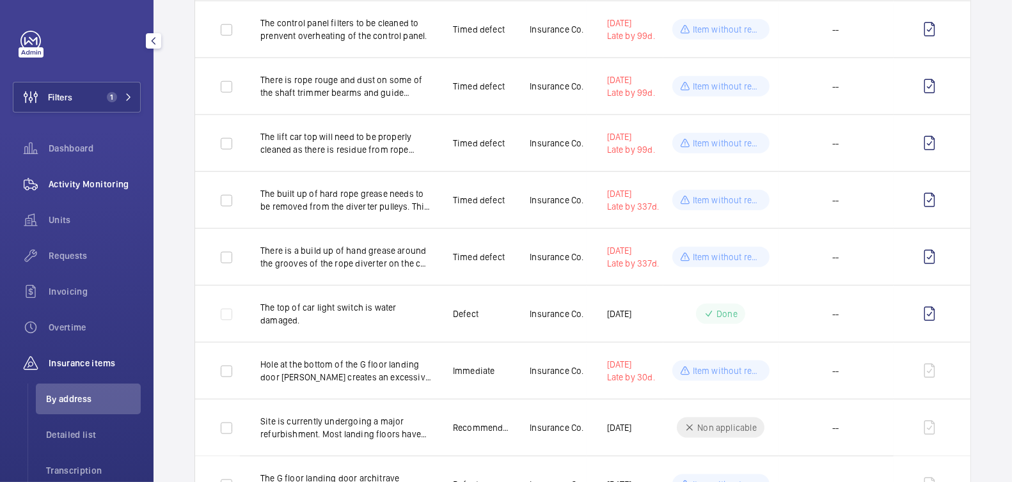
click at [72, 180] on span "Activity Monitoring" at bounding box center [95, 184] width 92 height 13
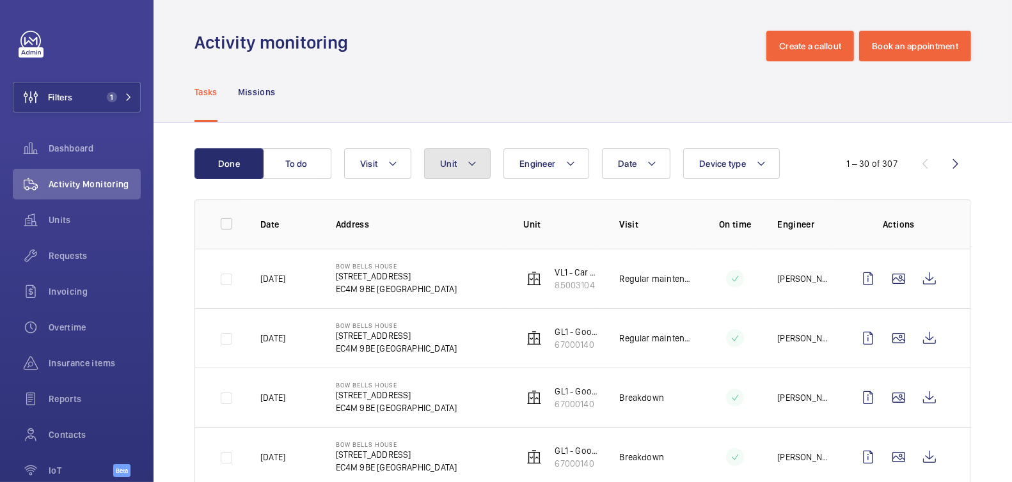
click at [451, 164] on span "Unit" at bounding box center [448, 164] width 17 height 10
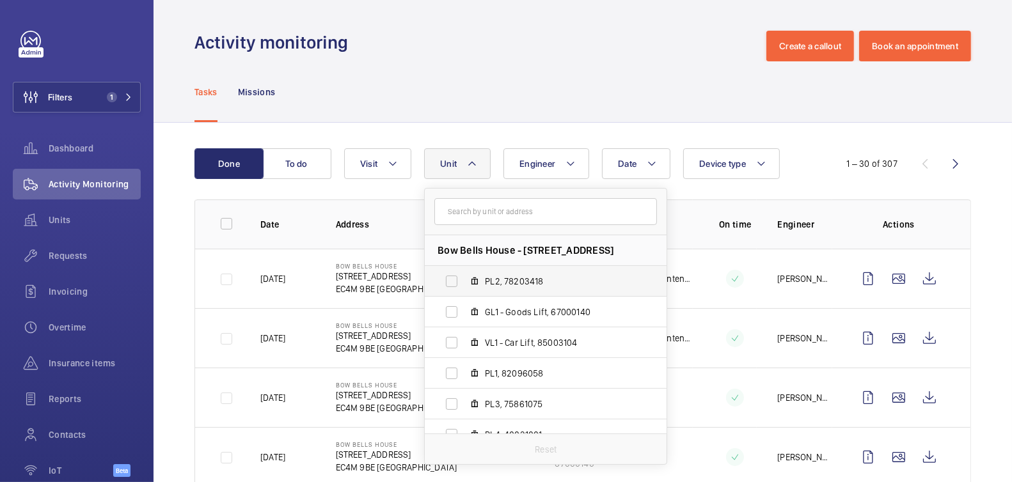
click at [534, 281] on span "PL2, 78203418" at bounding box center [559, 281] width 148 height 13
click at [464, 281] on input "PL2, 78203418" at bounding box center [452, 282] width 26 height 26
checkbox input "true"
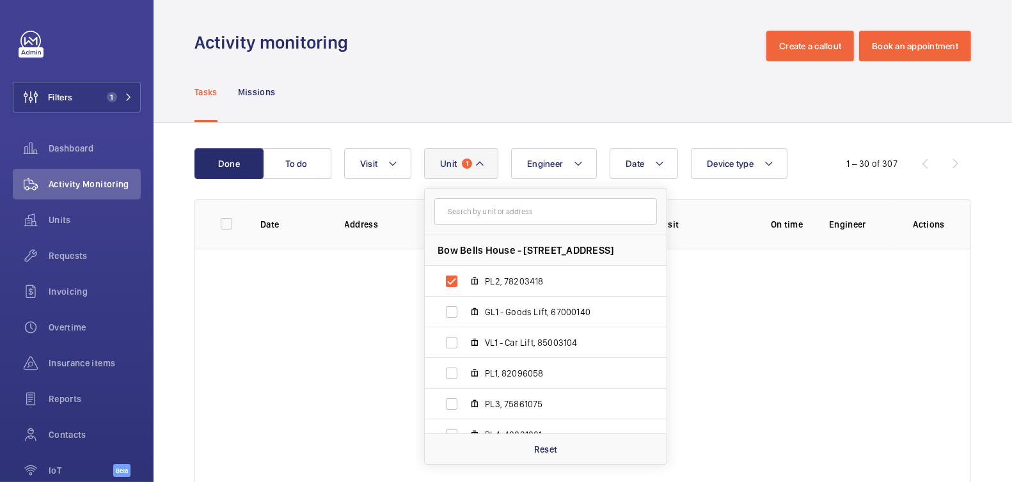
click at [567, 77] on div "Tasks Missions" at bounding box center [582, 91] width 777 height 61
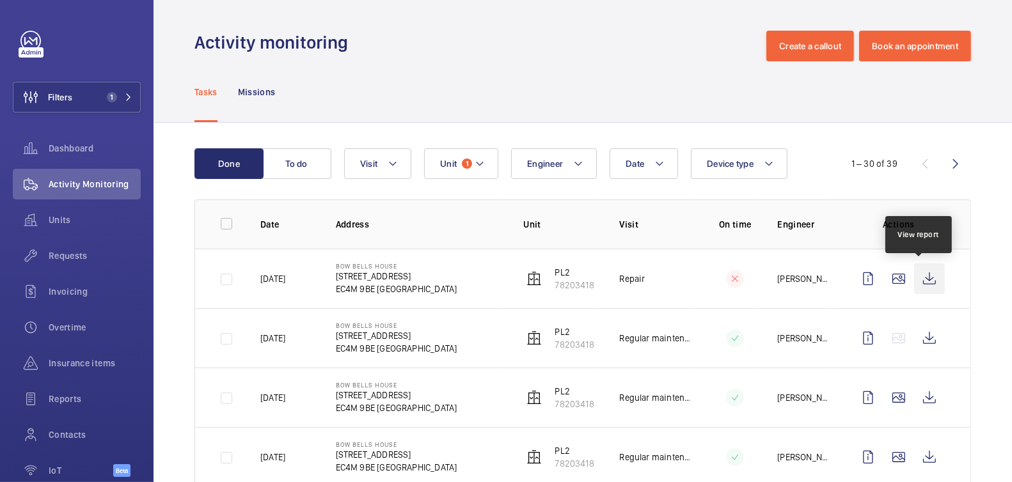
click at [931, 283] on wm-front-icon-button at bounding box center [929, 279] width 31 height 31
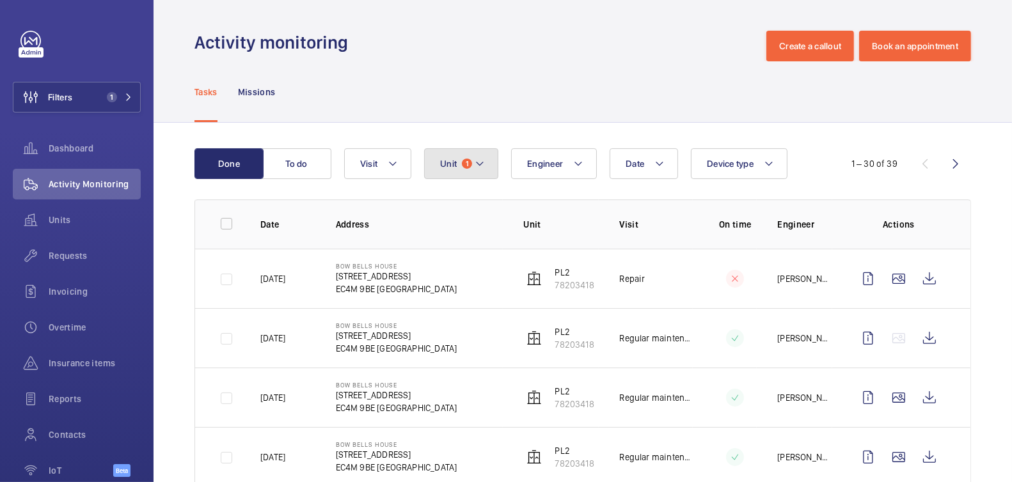
click at [475, 162] on mat-icon at bounding box center [480, 163] width 10 height 15
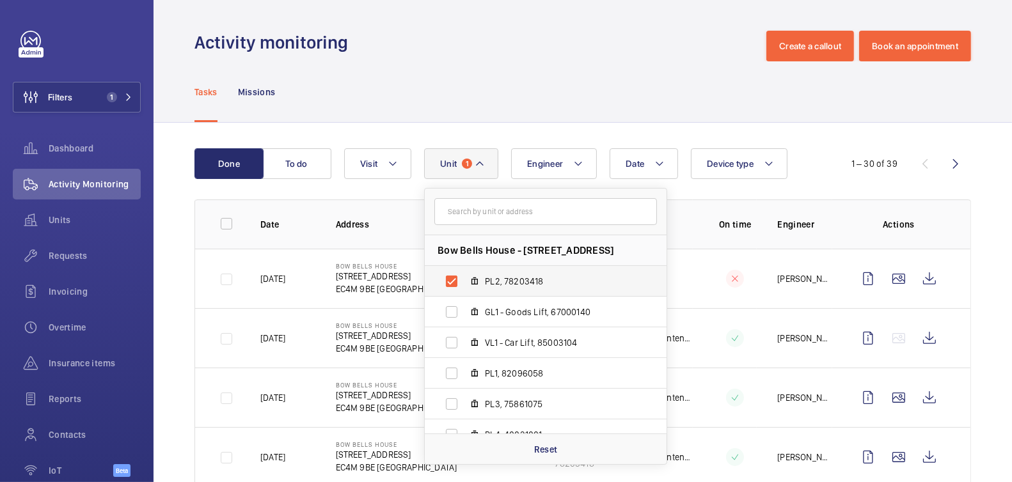
click at [499, 280] on span "PL2, 78203418" at bounding box center [559, 281] width 148 height 13
click at [464, 280] on input "PL2, 78203418" at bounding box center [452, 282] width 26 height 26
checkbox input "false"
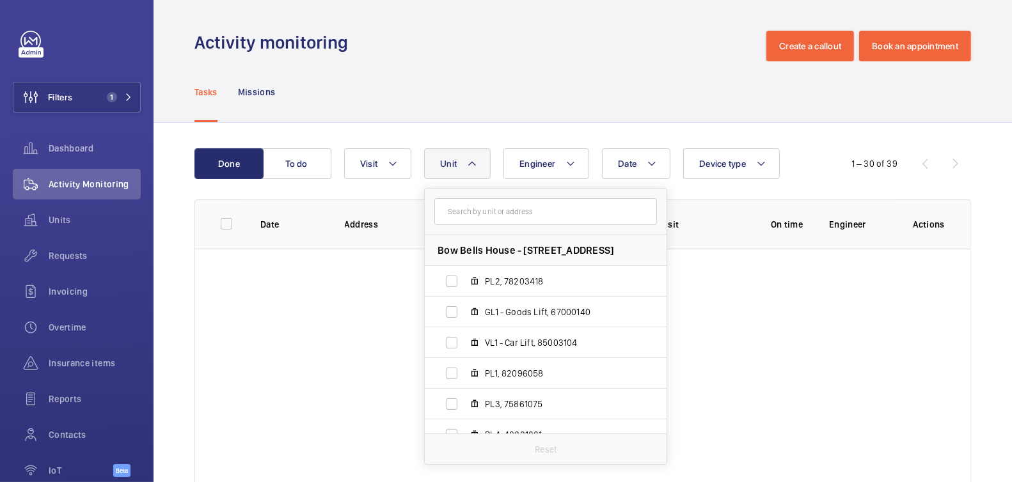
click at [495, 45] on div "Activity monitoring Create a callout Book an appointment" at bounding box center [582, 46] width 777 height 31
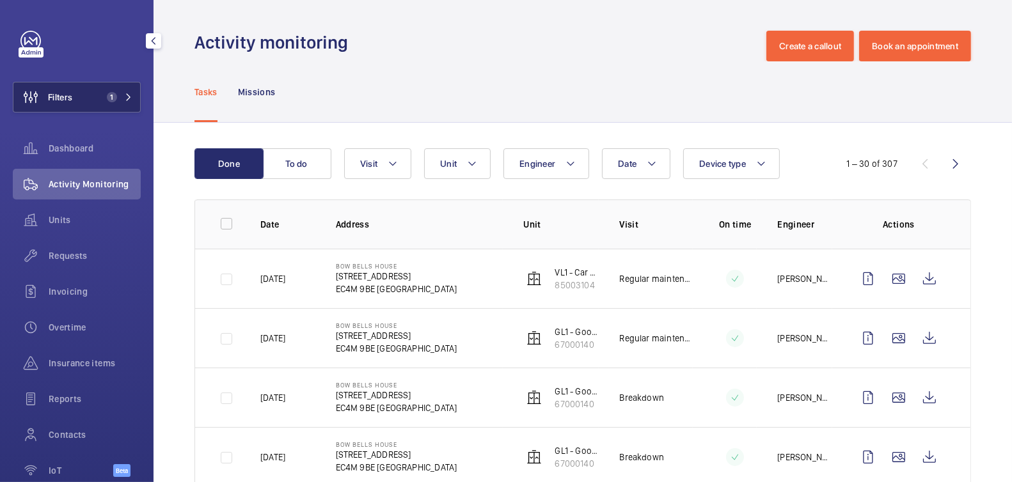
click at [81, 98] on button "Filters 1" at bounding box center [77, 97] width 128 height 31
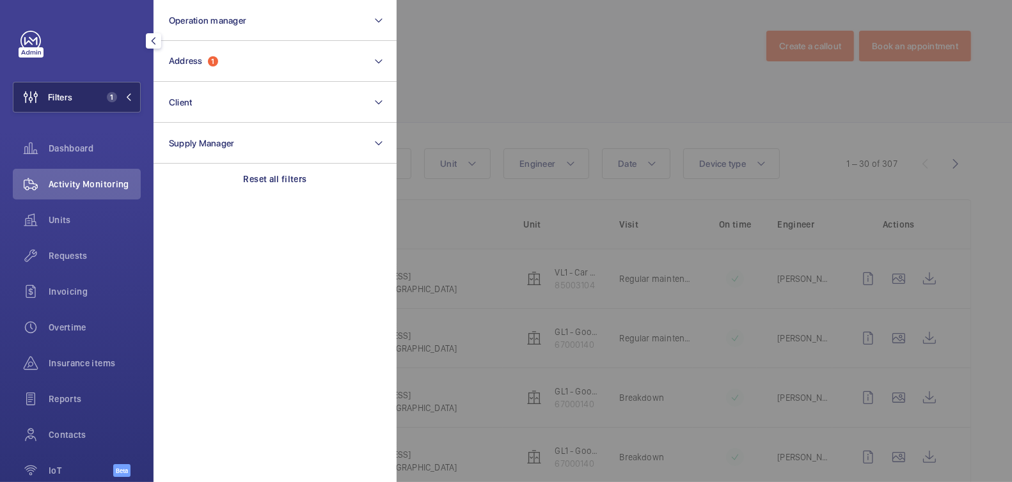
click at [102, 97] on span "1" at bounding box center [109, 97] width 15 height 10
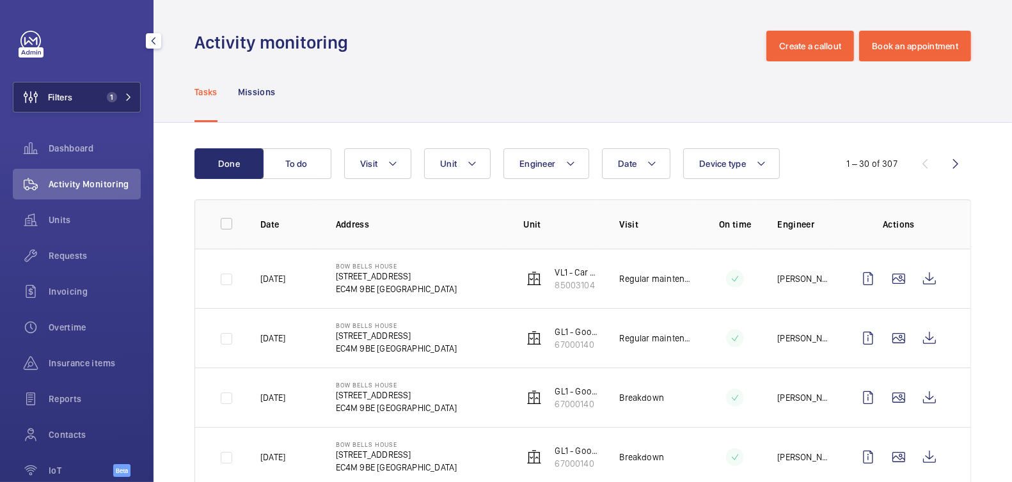
click at [88, 95] on button "Filters 1" at bounding box center [77, 97] width 128 height 31
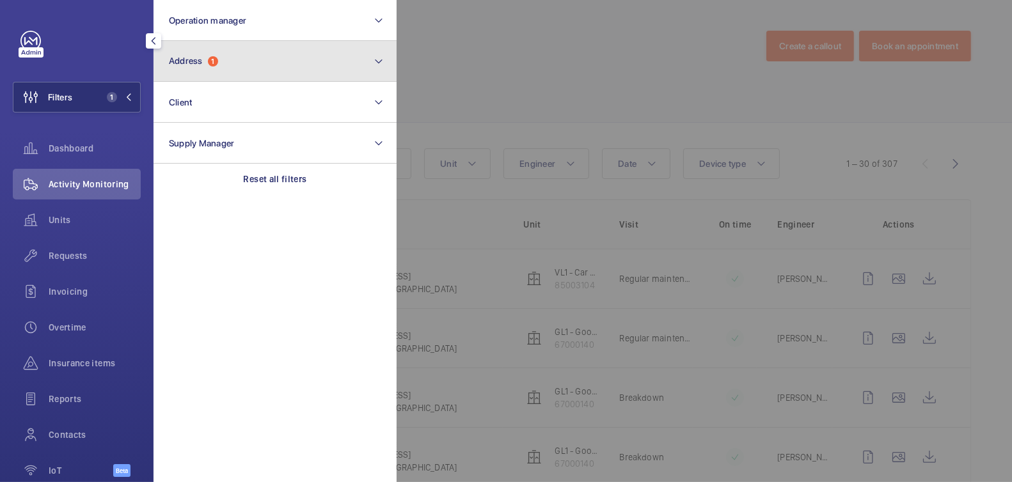
click at [241, 62] on button "Address 1" at bounding box center [275, 61] width 243 height 41
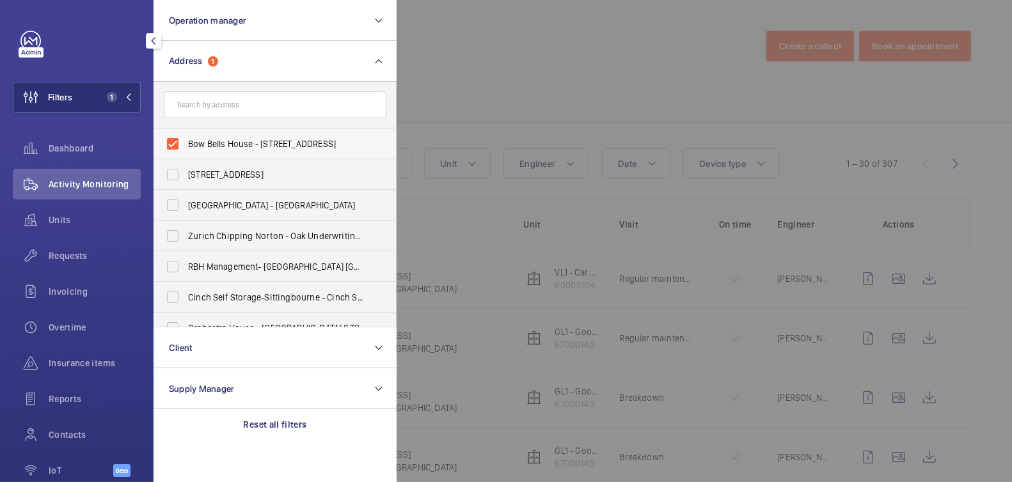
click at [214, 141] on span "Bow Bells House - 1 Bread St, LONDON EC4M 9BE" at bounding box center [276, 144] width 176 height 13
click at [185, 141] on input "Bow Bells House - 1 Bread St, LONDON EC4M 9BE" at bounding box center [173, 144] width 26 height 26
checkbox input "false"
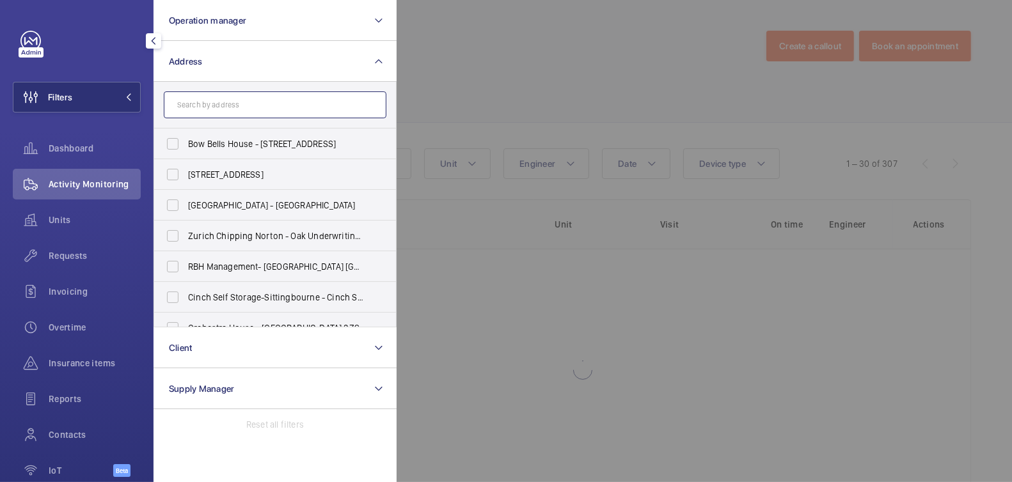
click at [233, 102] on input "text" at bounding box center [275, 104] width 223 height 27
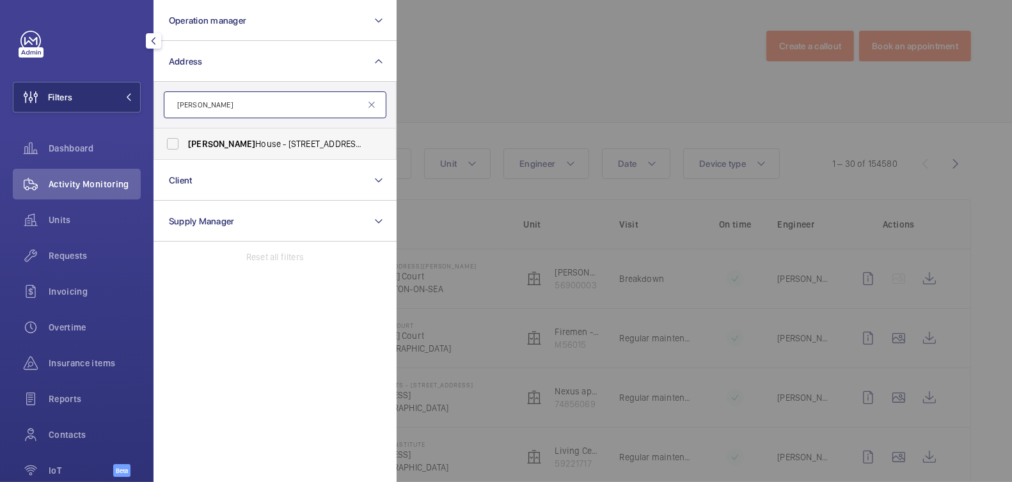
type input "cleary"
click at [251, 150] on span "Cleary House - 16 Newman Street, LONDON W1T 1PB" at bounding box center [276, 144] width 176 height 13
click at [185, 150] on input "Cleary House - 16 Newman Street, LONDON W1T 1PB" at bounding box center [173, 144] width 26 height 26
checkbox input "true"
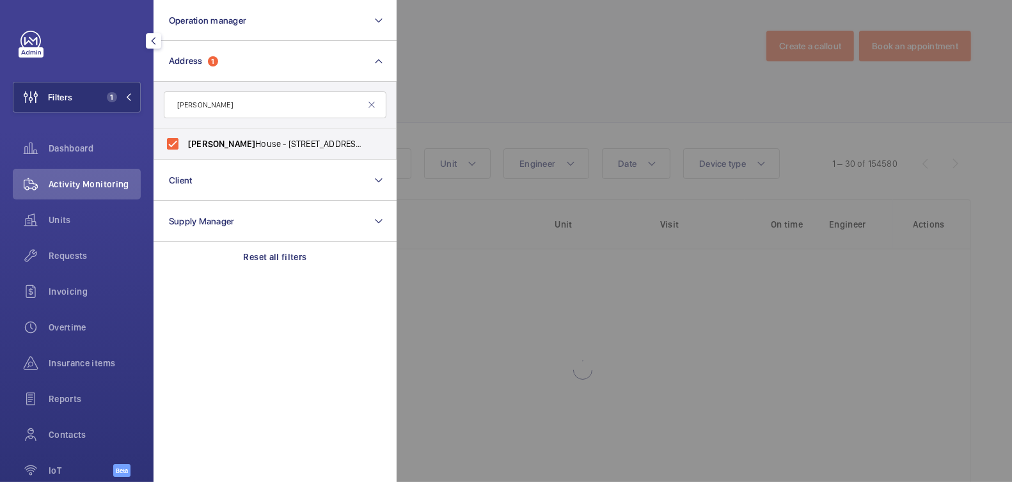
click at [448, 80] on div at bounding box center [903, 241] width 1012 height 482
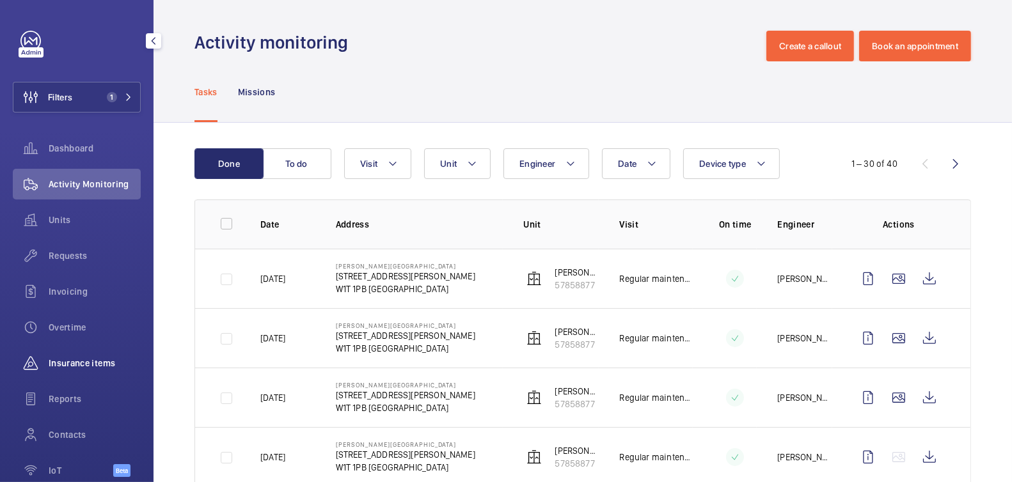
click at [91, 369] on span "Insurance items" at bounding box center [95, 363] width 92 height 13
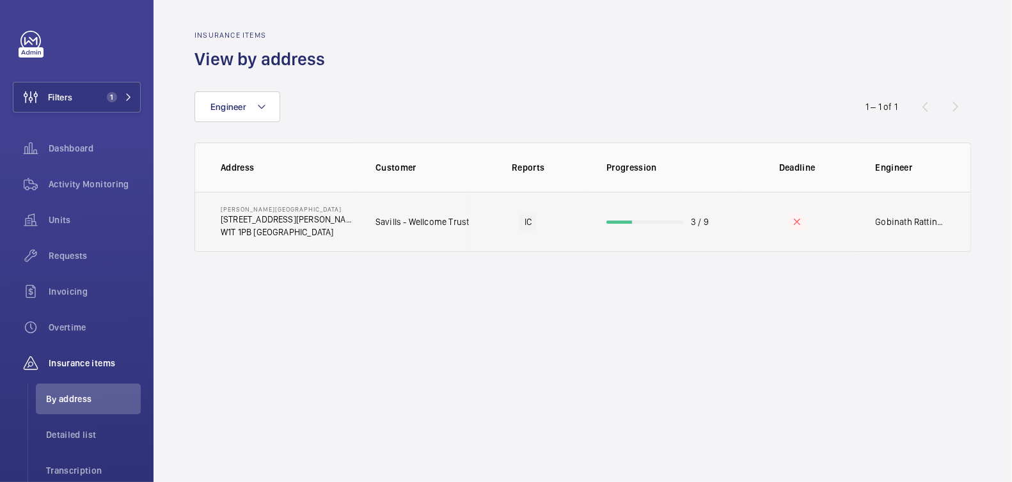
click at [633, 227] on td "3 / 9" at bounding box center [663, 222] width 154 height 60
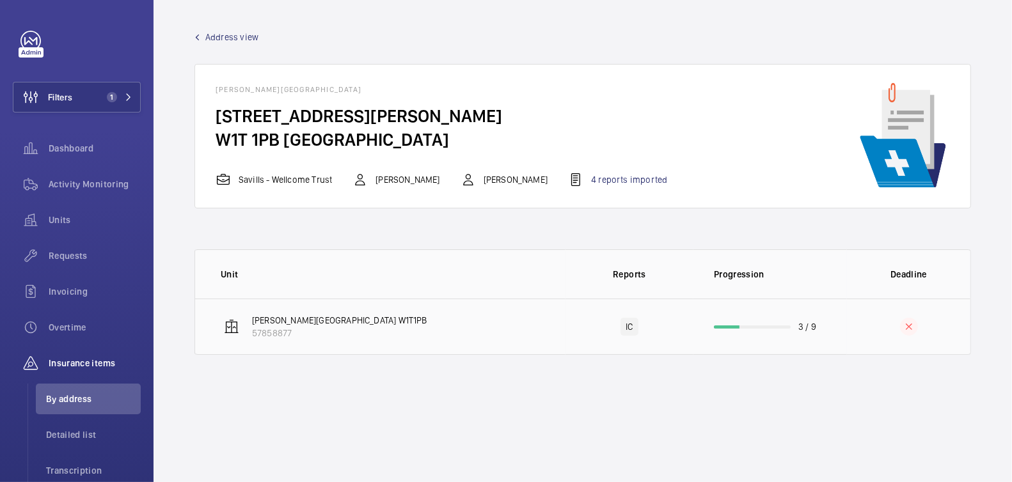
click at [807, 334] on td "3 / 9" at bounding box center [770, 327] width 154 height 56
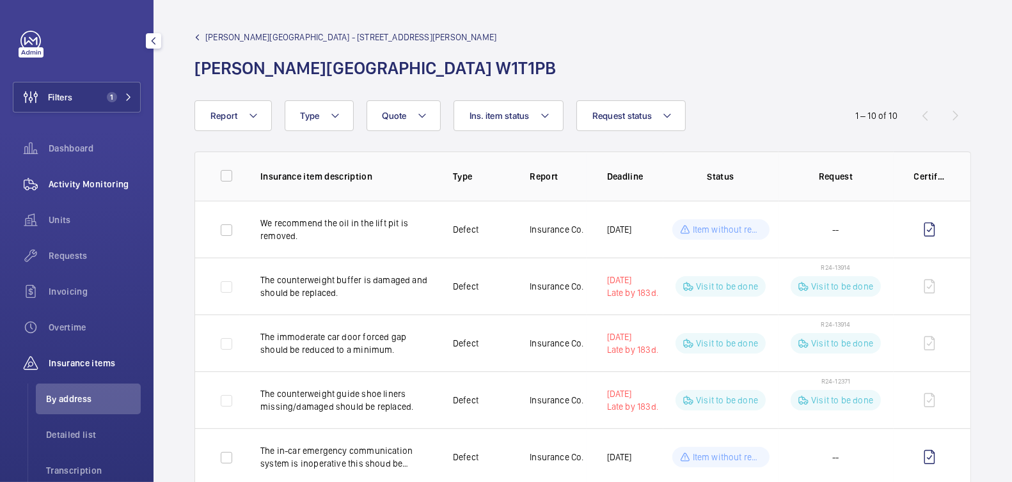
click at [72, 190] on span "Activity Monitoring" at bounding box center [95, 184] width 92 height 13
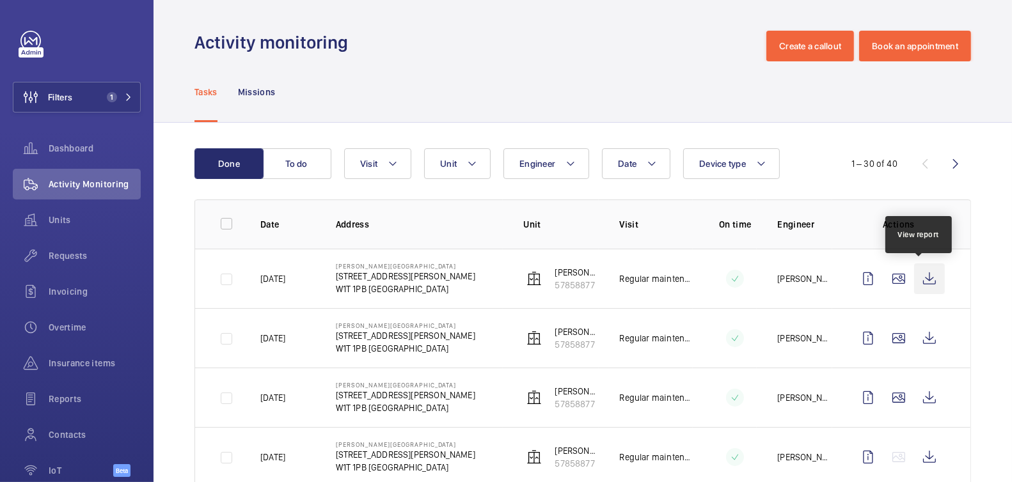
click at [926, 277] on wm-front-icon-button at bounding box center [929, 279] width 31 height 31
click at [60, 257] on span "Requests" at bounding box center [95, 255] width 92 height 13
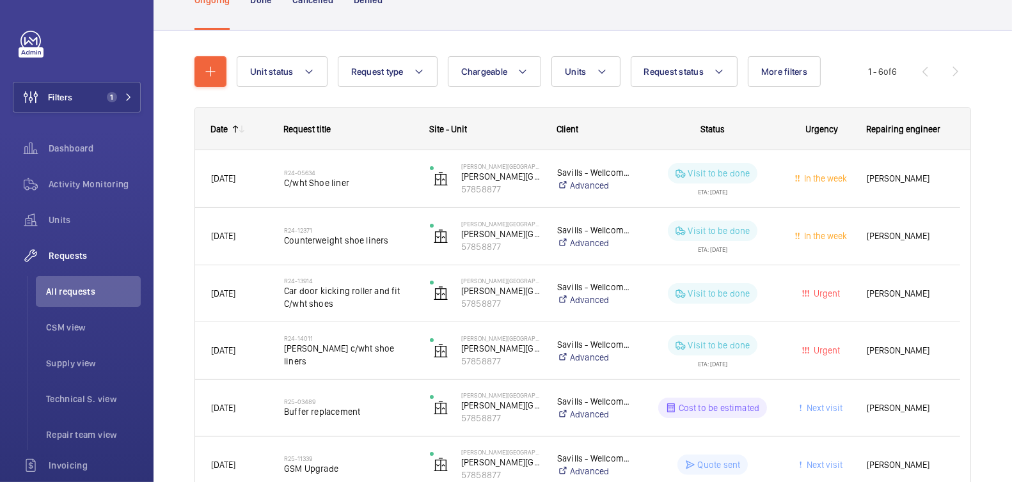
scroll to position [97, 0]
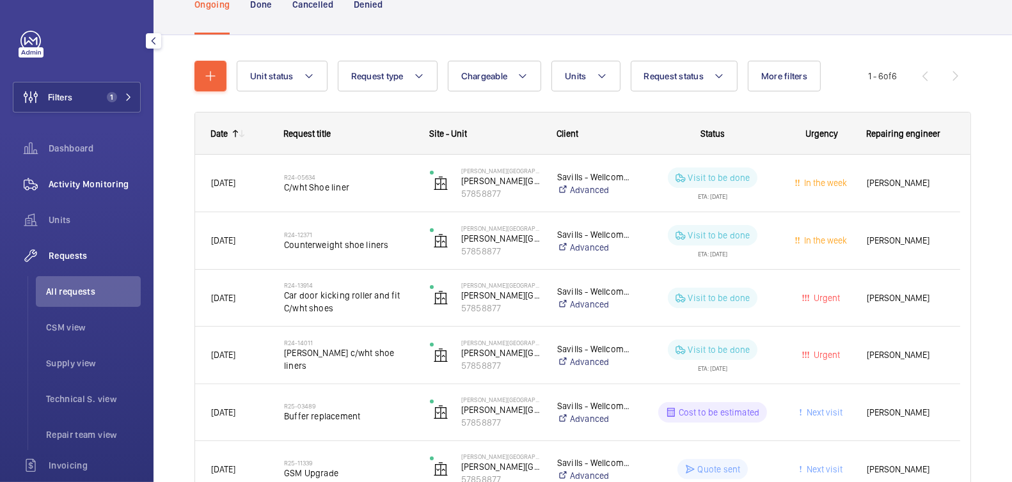
click at [86, 187] on span "Activity Monitoring" at bounding box center [95, 184] width 92 height 13
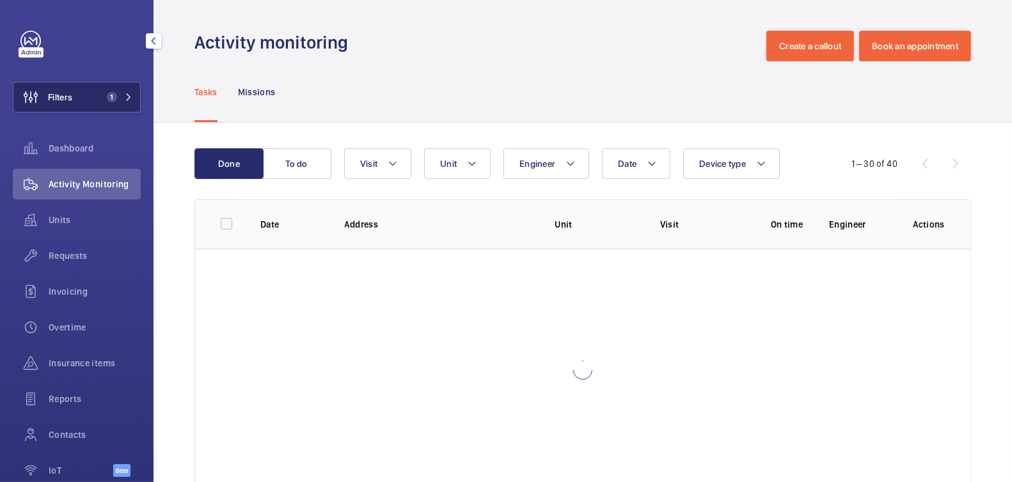
click at [60, 91] on span "Filters" at bounding box center [60, 97] width 24 height 13
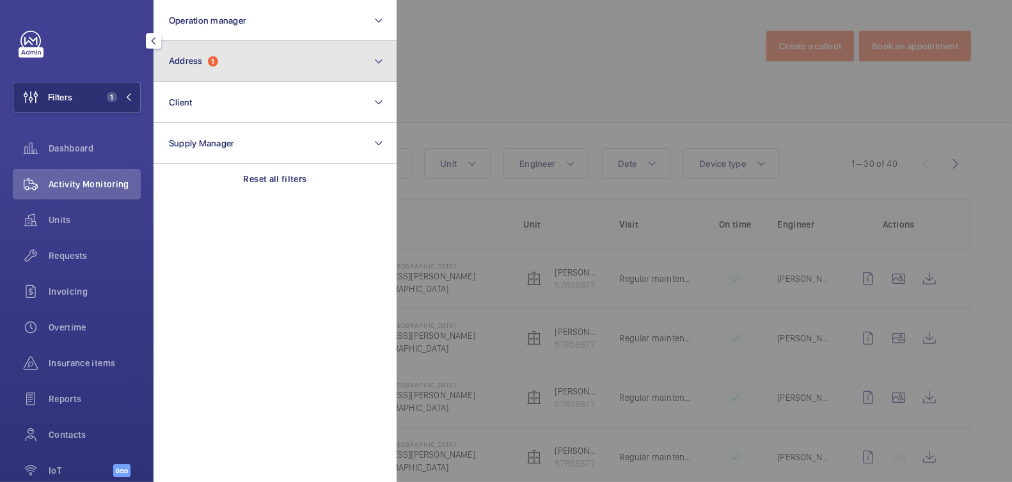
click at [204, 61] on span "Address 1" at bounding box center [193, 61] width 49 height 11
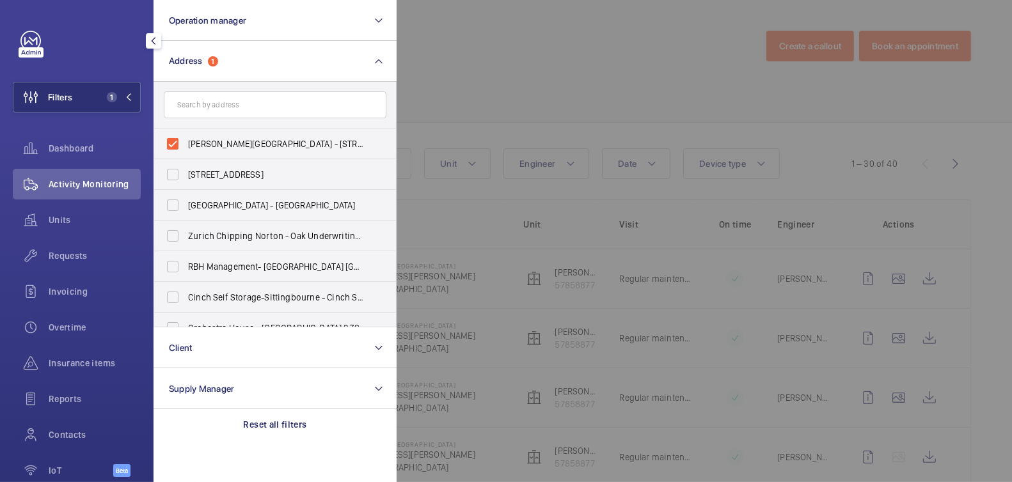
click at [542, 49] on div at bounding box center [903, 241] width 1012 height 482
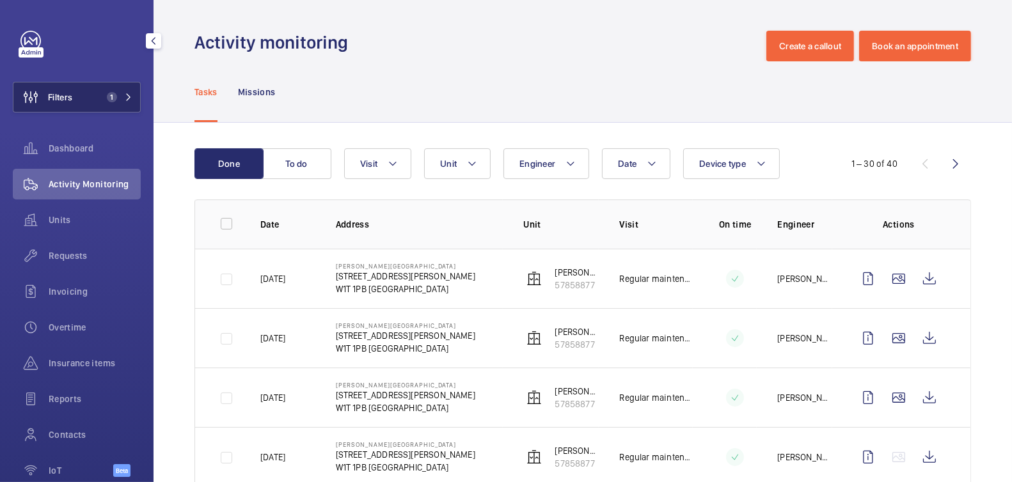
click at [80, 97] on button "Filters 1" at bounding box center [77, 97] width 128 height 31
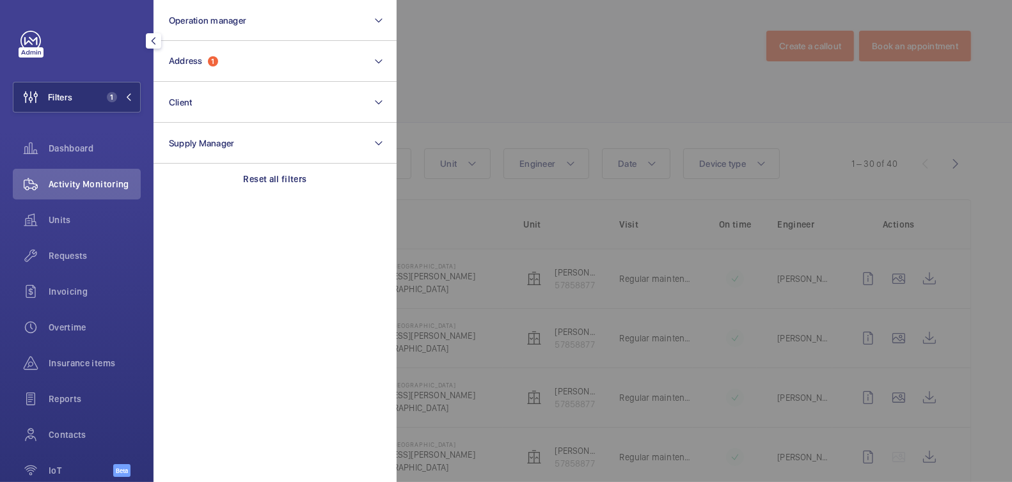
click at [461, 92] on div at bounding box center [903, 241] width 1012 height 482
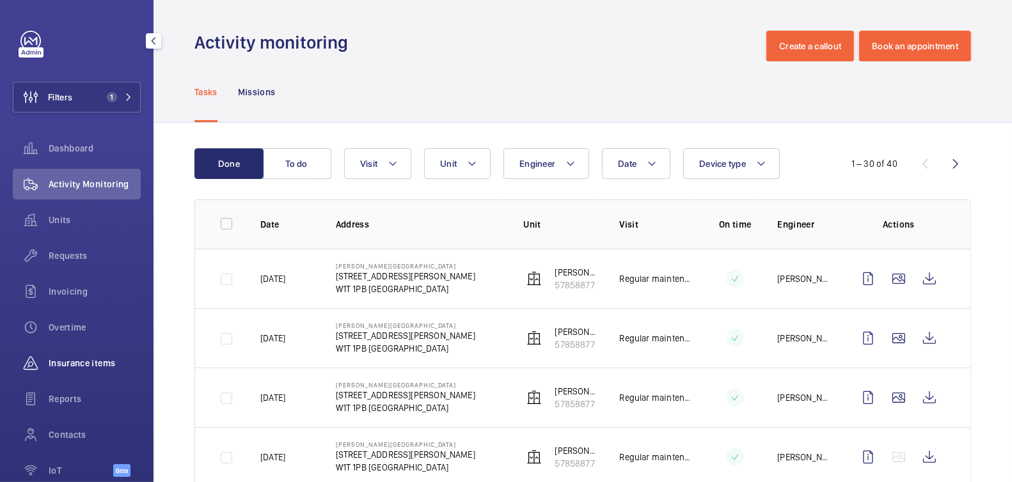
click at [75, 361] on span "Insurance items" at bounding box center [95, 363] width 92 height 13
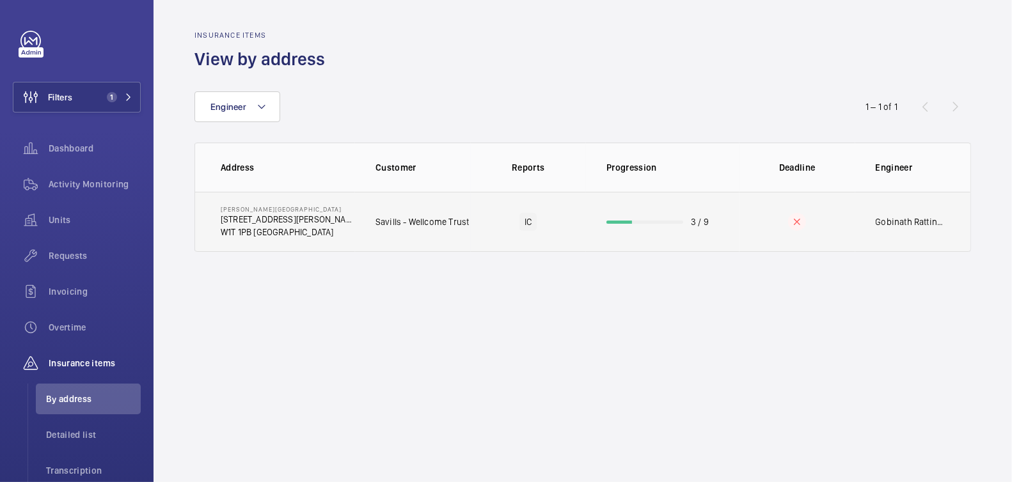
click at [716, 232] on td "3 / 9" at bounding box center [663, 222] width 154 height 60
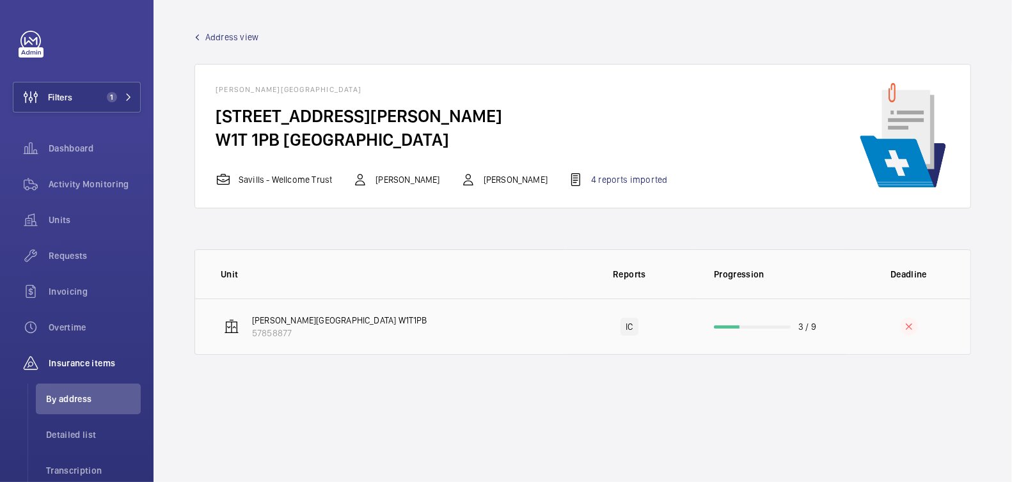
click at [789, 331] on td "3 / 9" at bounding box center [770, 327] width 154 height 56
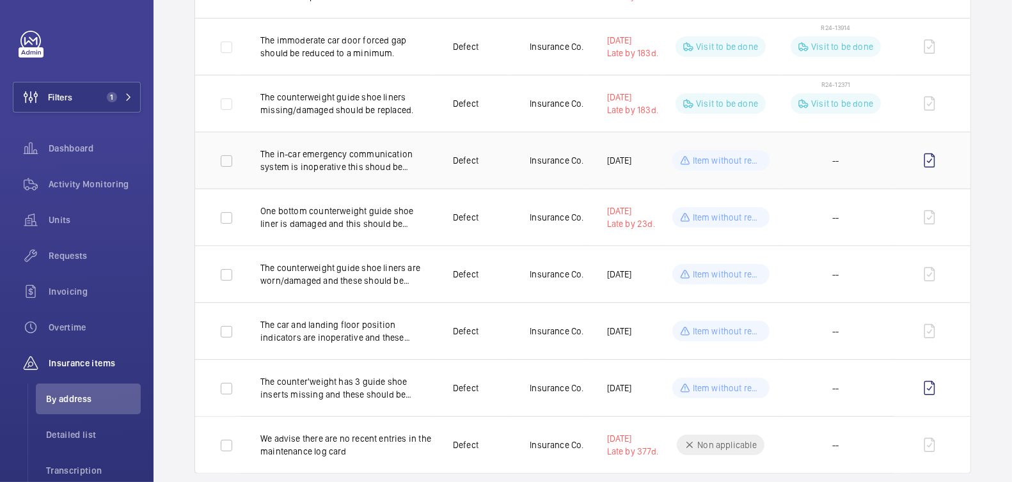
scroll to position [297, 0]
click at [67, 178] on span "Activity Monitoring" at bounding box center [95, 184] width 92 height 13
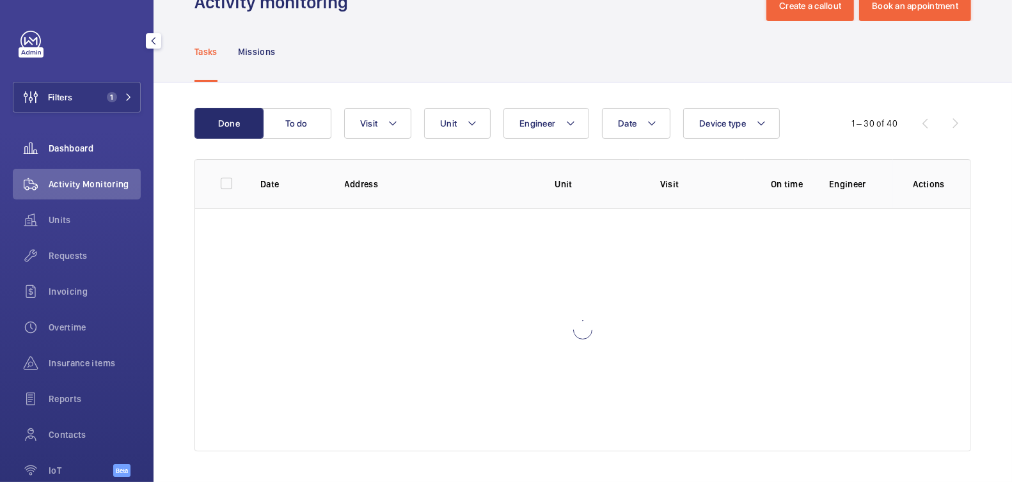
scroll to position [40, 0]
click at [86, 93] on button "Filters 1" at bounding box center [77, 97] width 128 height 31
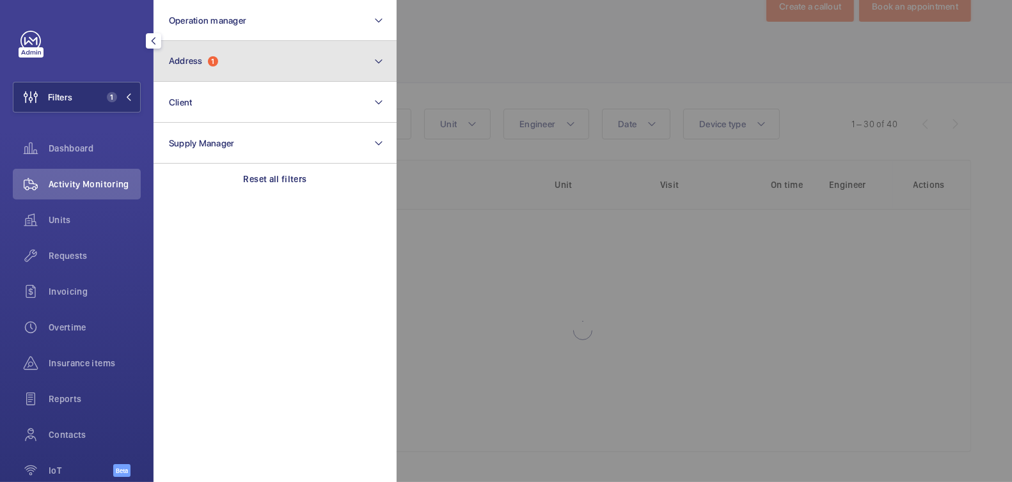
click at [269, 77] on button "Address 1" at bounding box center [275, 61] width 243 height 41
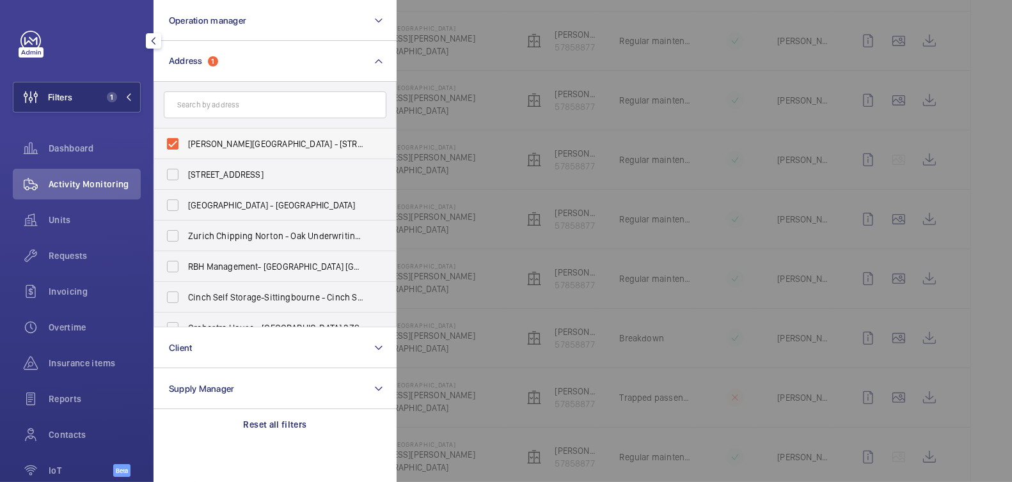
click at [219, 138] on span "Cleary House - 16 Newman Street, LONDON W1T 1PB" at bounding box center [276, 144] width 176 height 13
click at [185, 138] on input "Cleary House - 16 Newman Street, LONDON W1T 1PB" at bounding box center [173, 144] width 26 height 26
checkbox input "false"
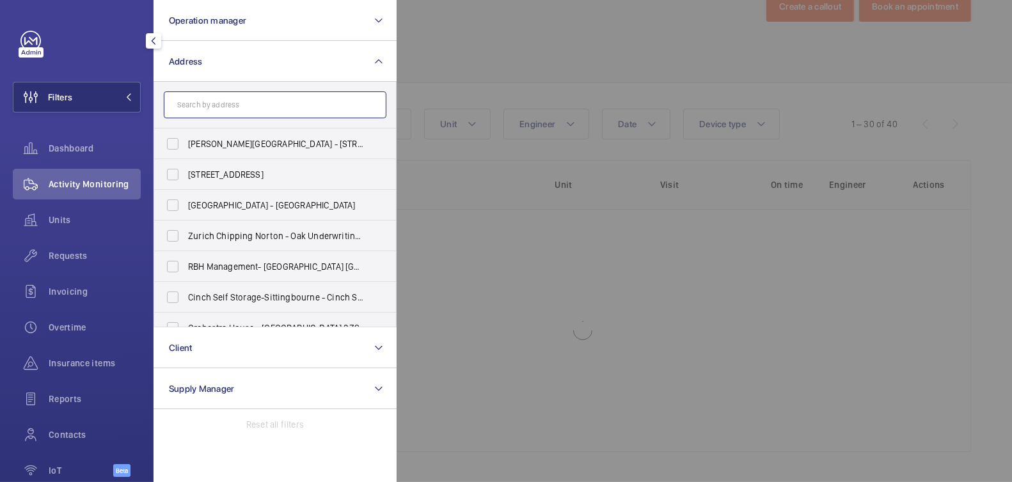
click at [228, 101] on input "text" at bounding box center [275, 104] width 223 height 27
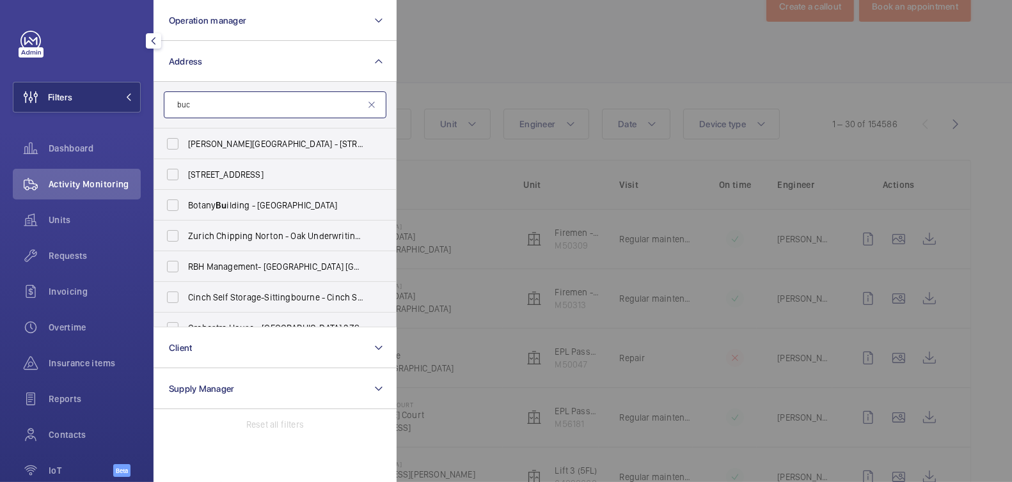
scroll to position [297, 0]
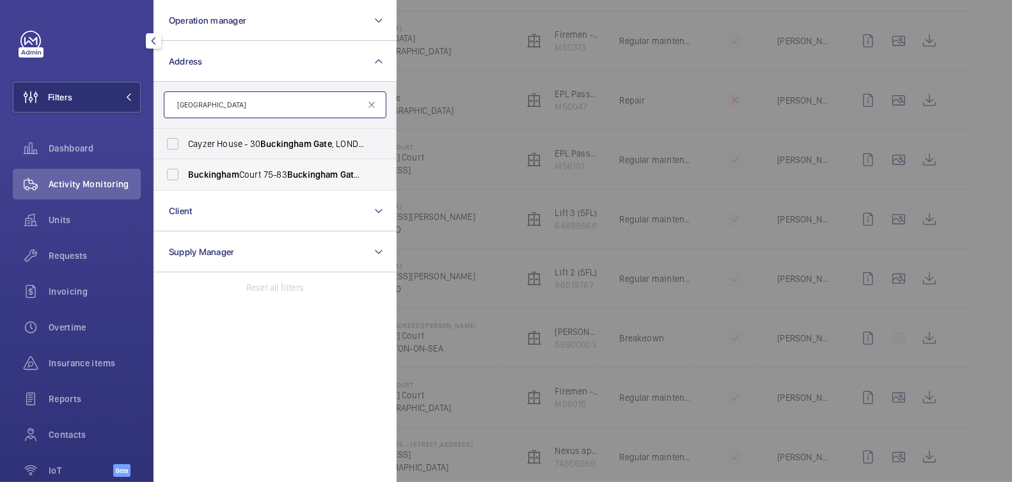
type input "buckingham gate"
click at [248, 173] on span "Buckingham Court 75-83 Buckingham Gate - 75 Buckingham Gate , LONDON SW1E 6PD" at bounding box center [276, 174] width 176 height 13
click at [185, 173] on input "Buckingham Court 75-83 Buckingham Gate - 75 Buckingham Gate , LONDON SW1E 6PD" at bounding box center [173, 175] width 26 height 26
checkbox input "true"
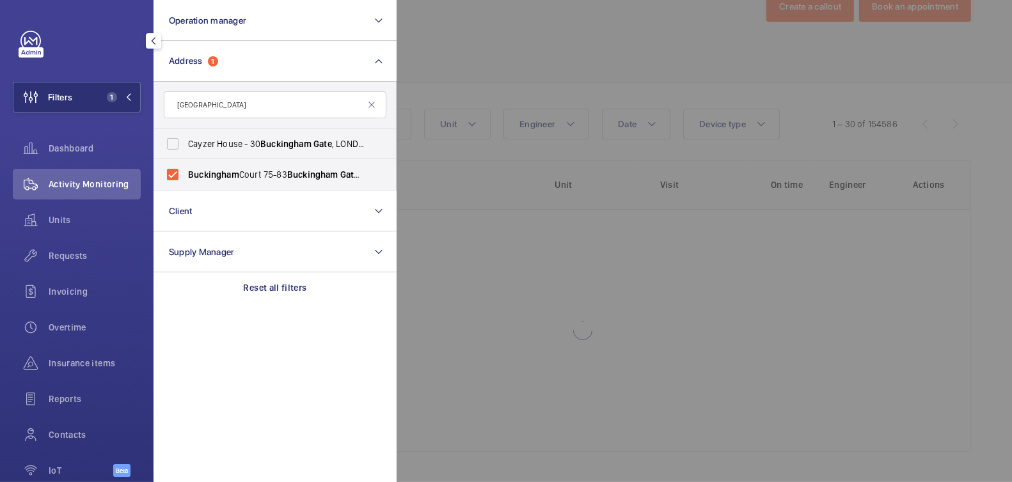
click at [580, 34] on div at bounding box center [903, 241] width 1012 height 482
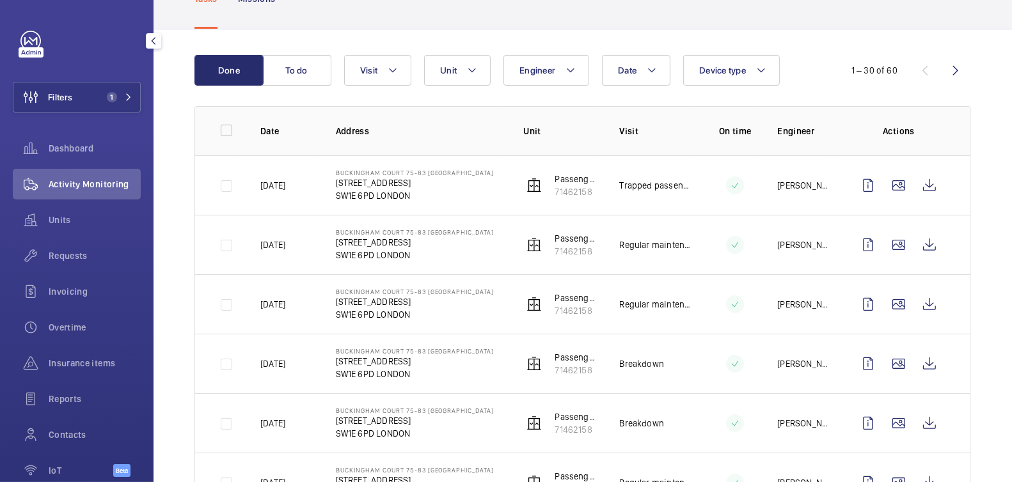
scroll to position [0, 0]
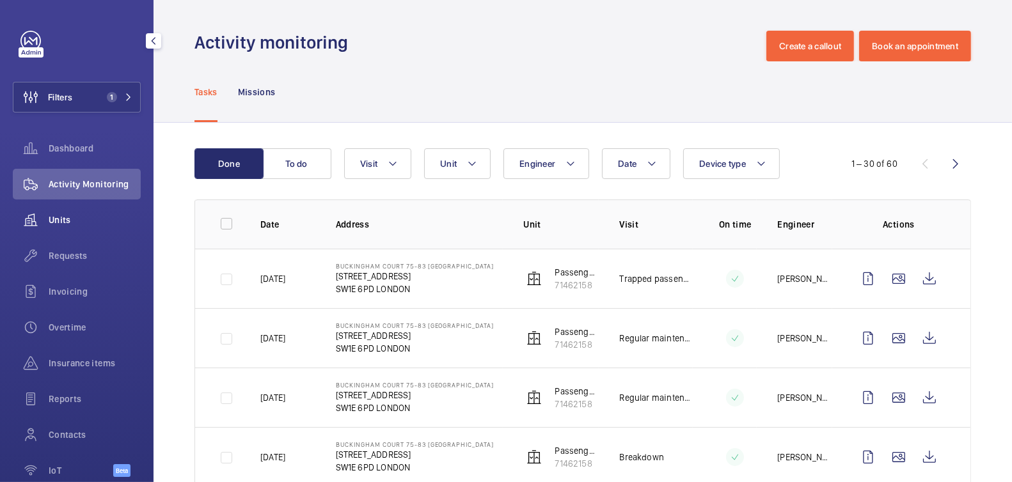
click at [51, 230] on div "Units" at bounding box center [77, 220] width 128 height 31
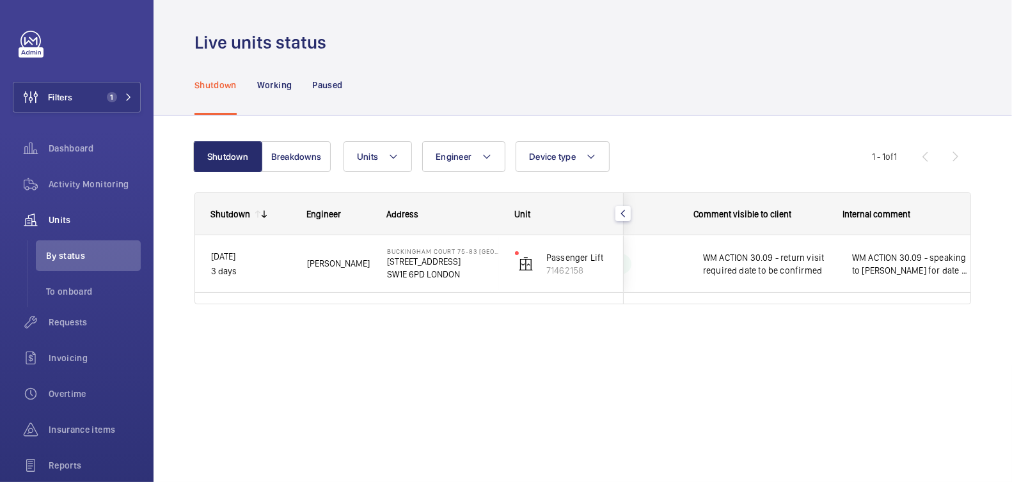
scroll to position [0, 241]
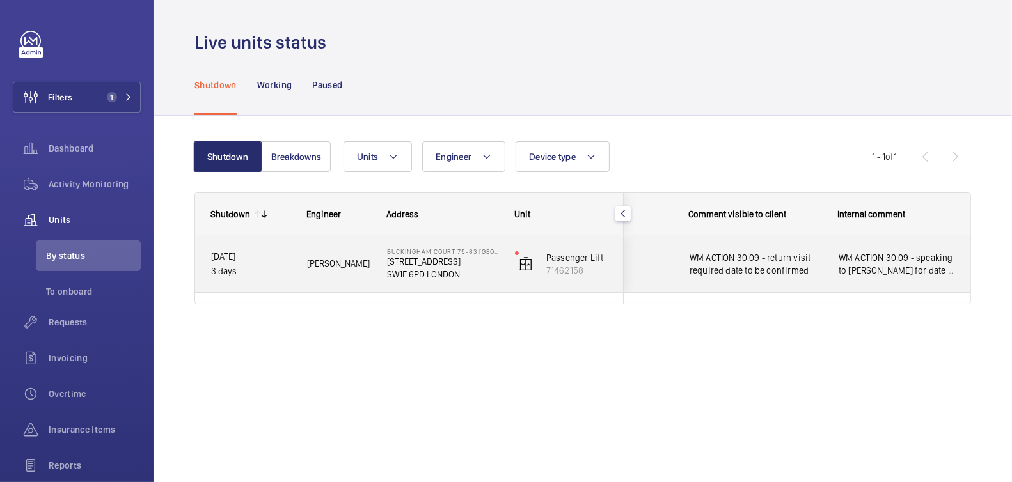
click at [906, 265] on span "WM ACTION 30.09 - speaking to Keith for date 2 mates can attend" at bounding box center [897, 264] width 117 height 26
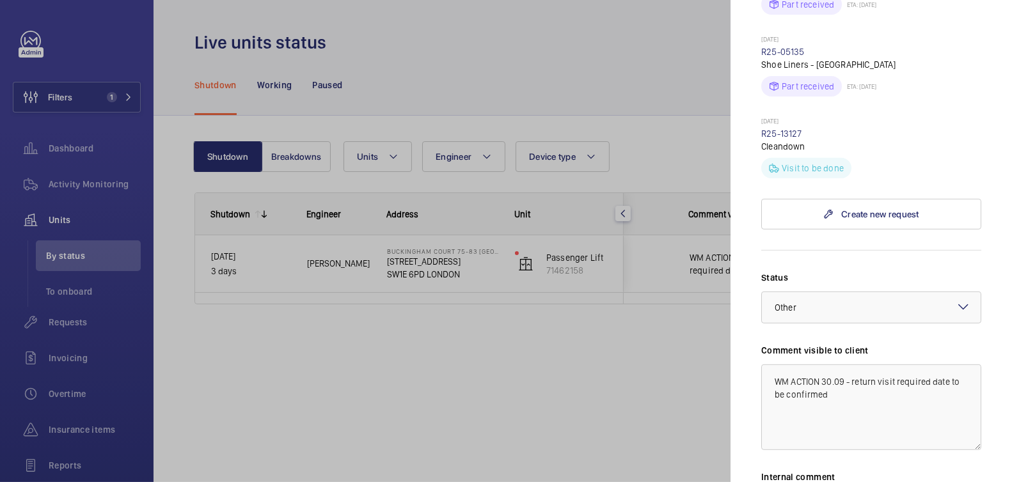
scroll to position [0, 0]
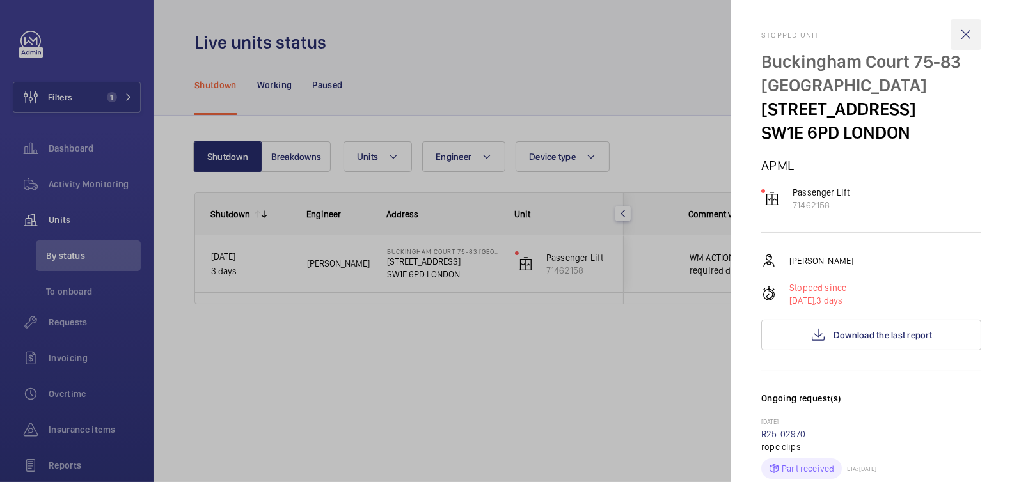
click at [954, 40] on wm-front-icon-button at bounding box center [965, 34] width 31 height 31
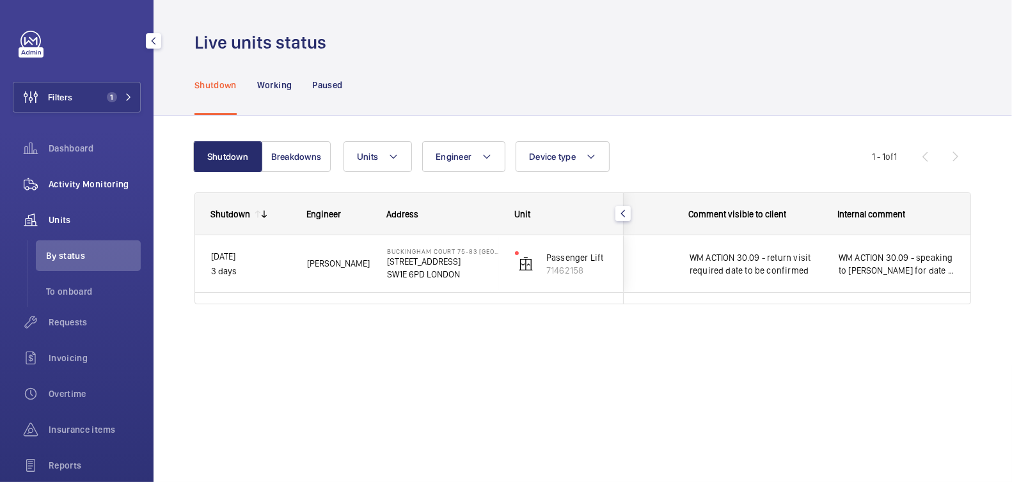
click at [76, 182] on span "Activity Monitoring" at bounding box center [95, 184] width 92 height 13
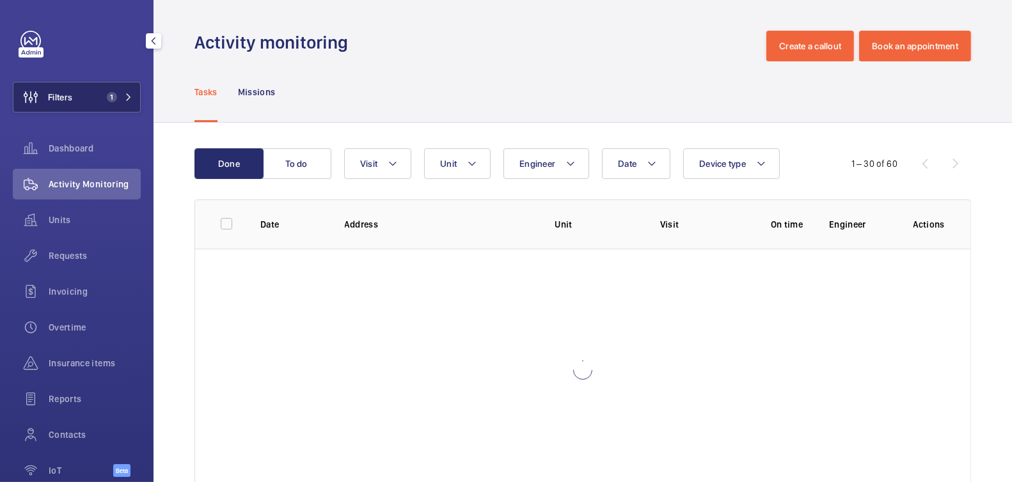
click at [86, 91] on button "Filters 1" at bounding box center [77, 97] width 128 height 31
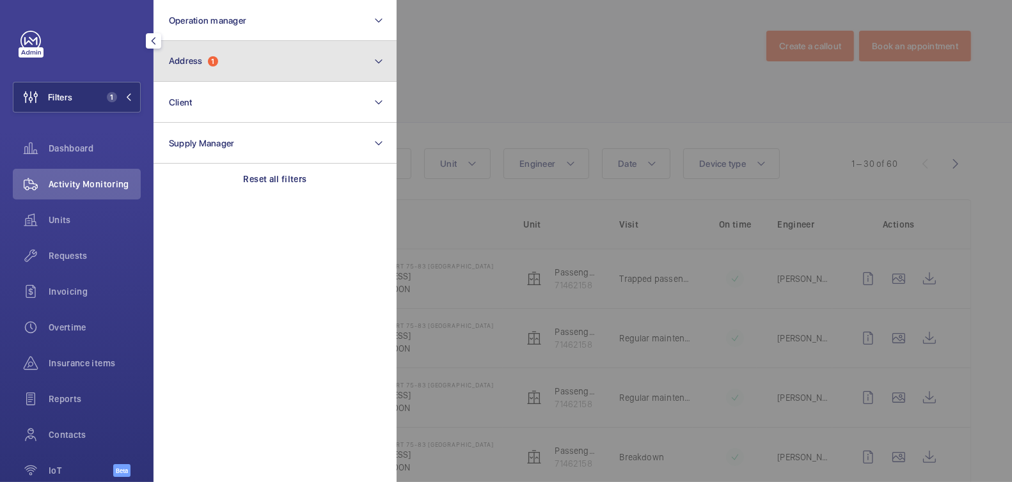
click at [249, 60] on button "Address 1" at bounding box center [275, 61] width 243 height 41
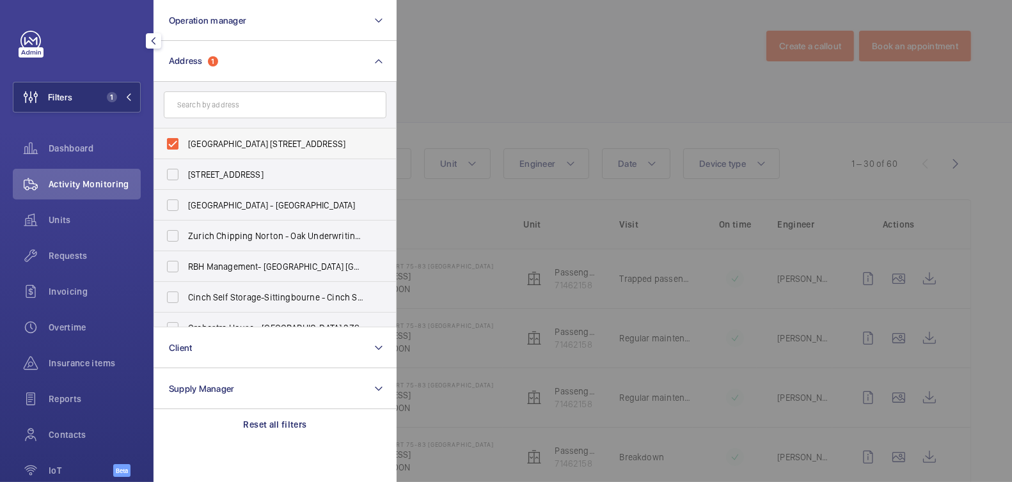
click at [203, 143] on span "Buckingham Court 75-83 Buckingham Gate - 75 Buckingham Gate, LONDON SW1E 6PD" at bounding box center [276, 144] width 176 height 13
click at [185, 143] on input "Buckingham Court 75-83 Buckingham Gate - 75 Buckingham Gate, LONDON SW1E 6PD" at bounding box center [173, 144] width 26 height 26
checkbox input "false"
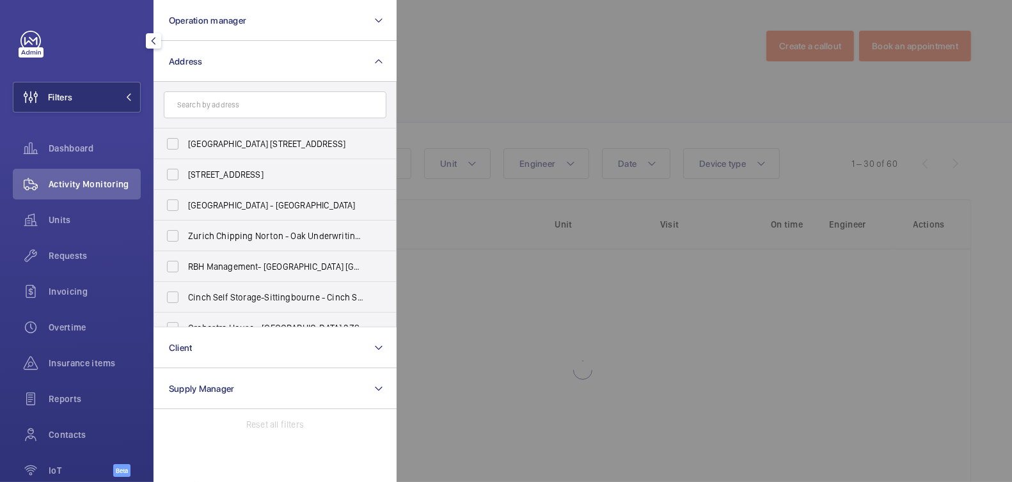
click at [544, 59] on div at bounding box center [903, 241] width 1012 height 482
